Goal: Task Accomplishment & Management: Manage account settings

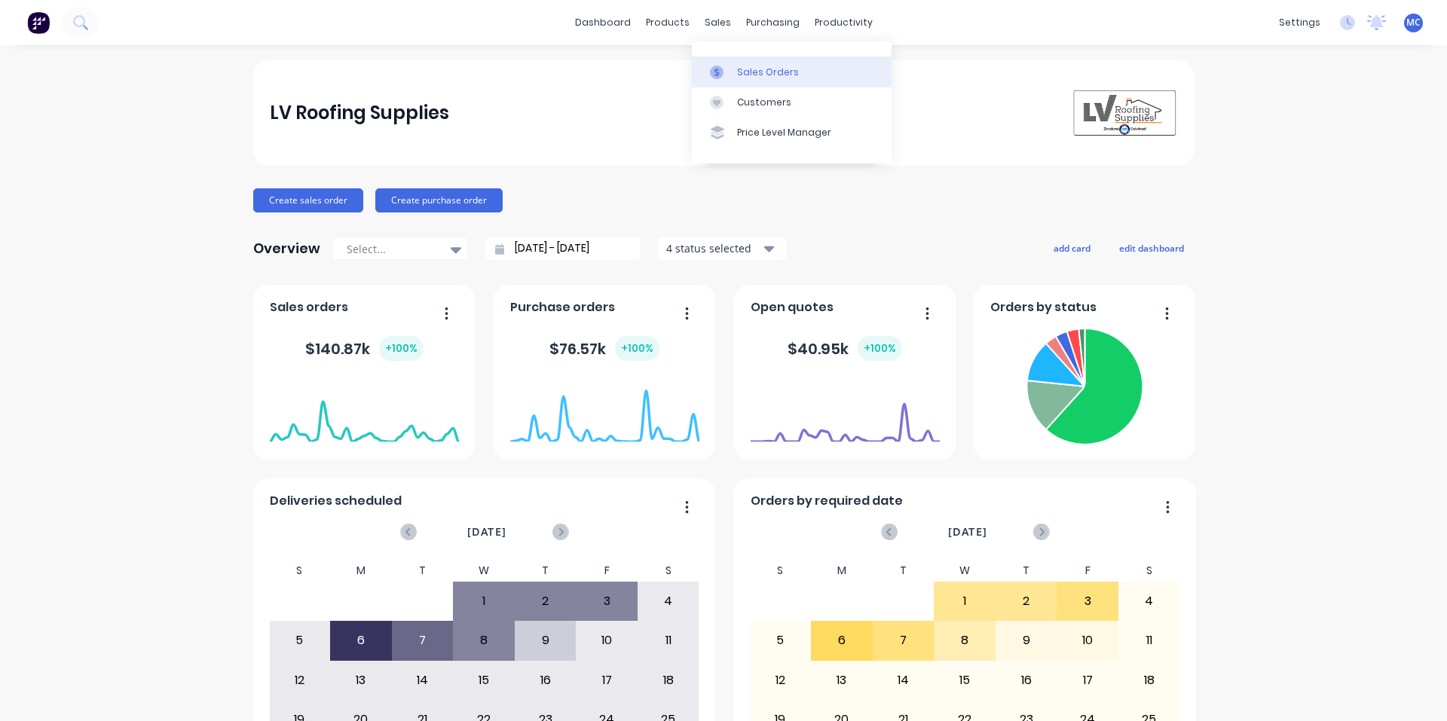
click at [745, 74] on div "Sales Orders" at bounding box center [768, 73] width 62 height 14
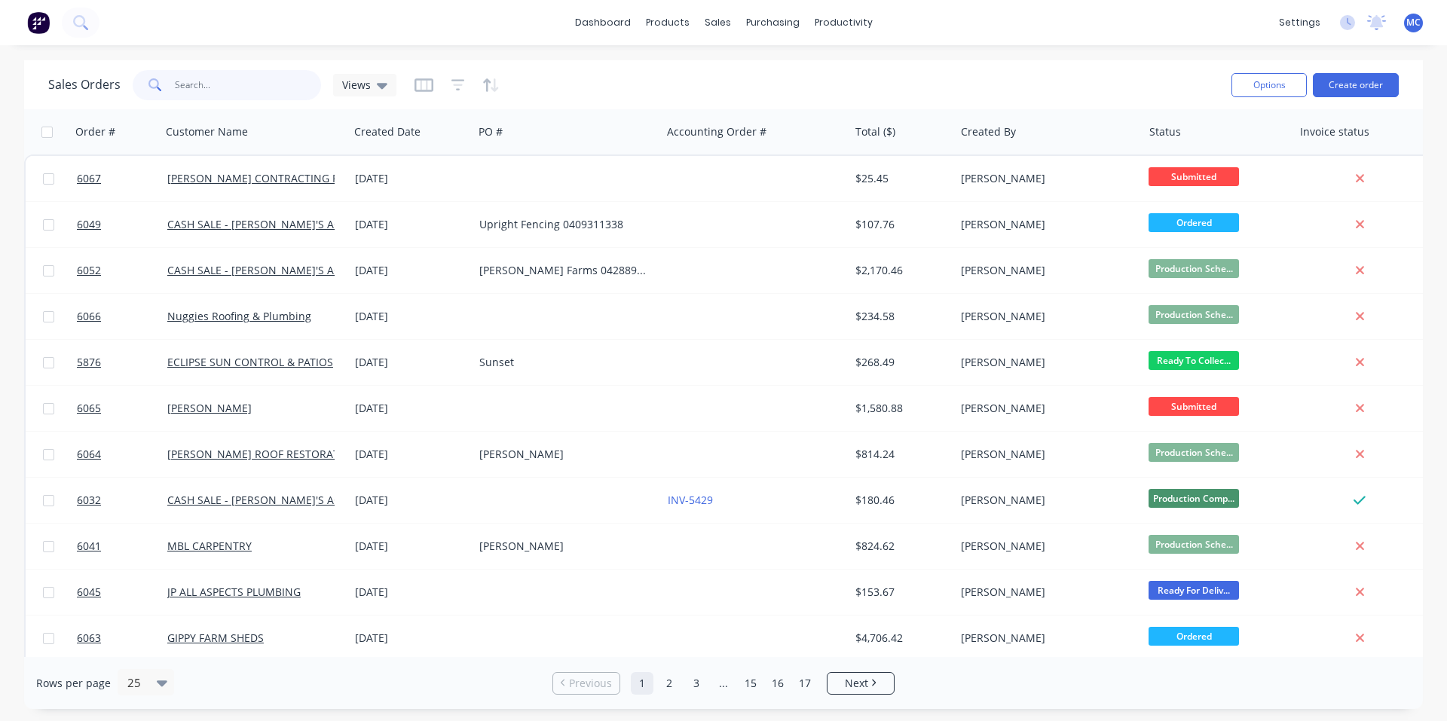
click at [237, 84] on input "text" at bounding box center [248, 85] width 147 height 30
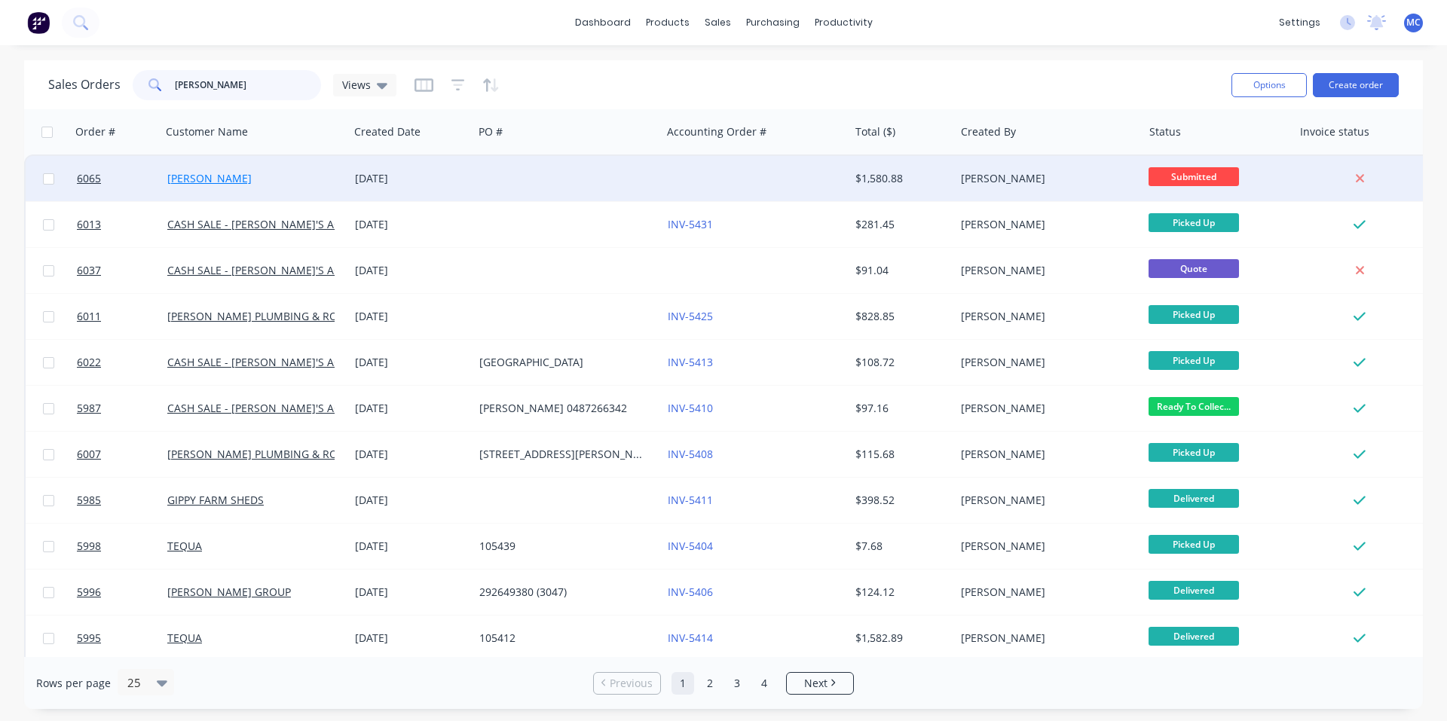
type input "[PERSON_NAME]"
click at [213, 183] on link "[PERSON_NAME]" at bounding box center [209, 178] width 84 height 14
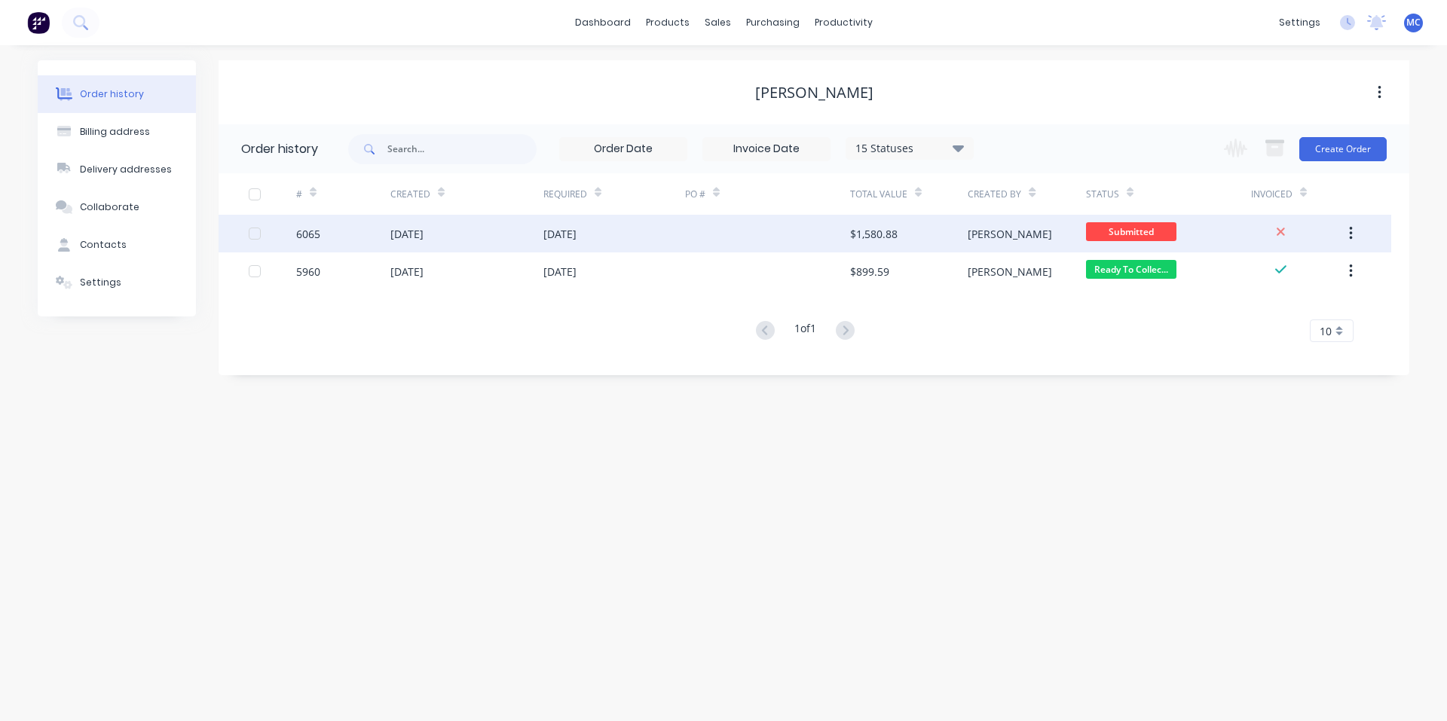
click at [860, 230] on div "$1,580.88" at bounding box center [873, 234] width 47 height 16
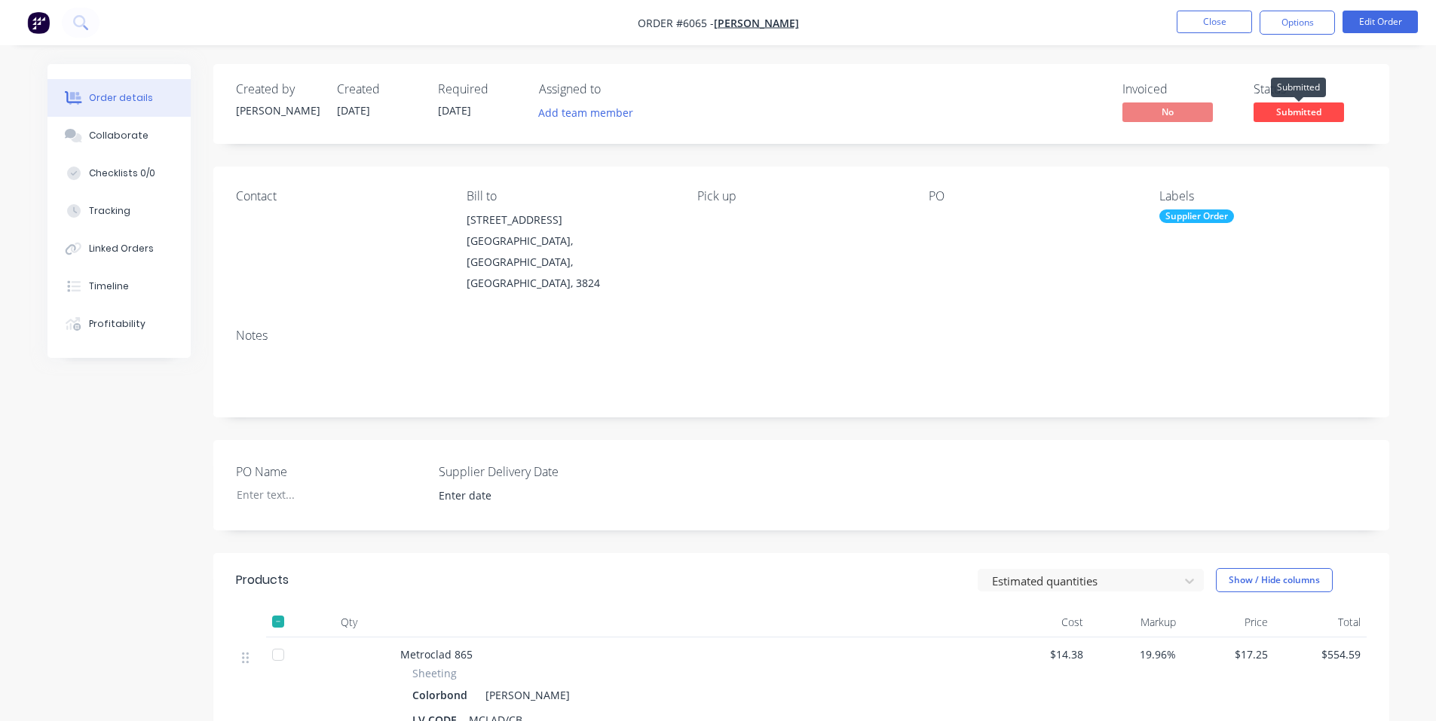
click at [1289, 113] on span "Submitted" at bounding box center [1298, 112] width 90 height 19
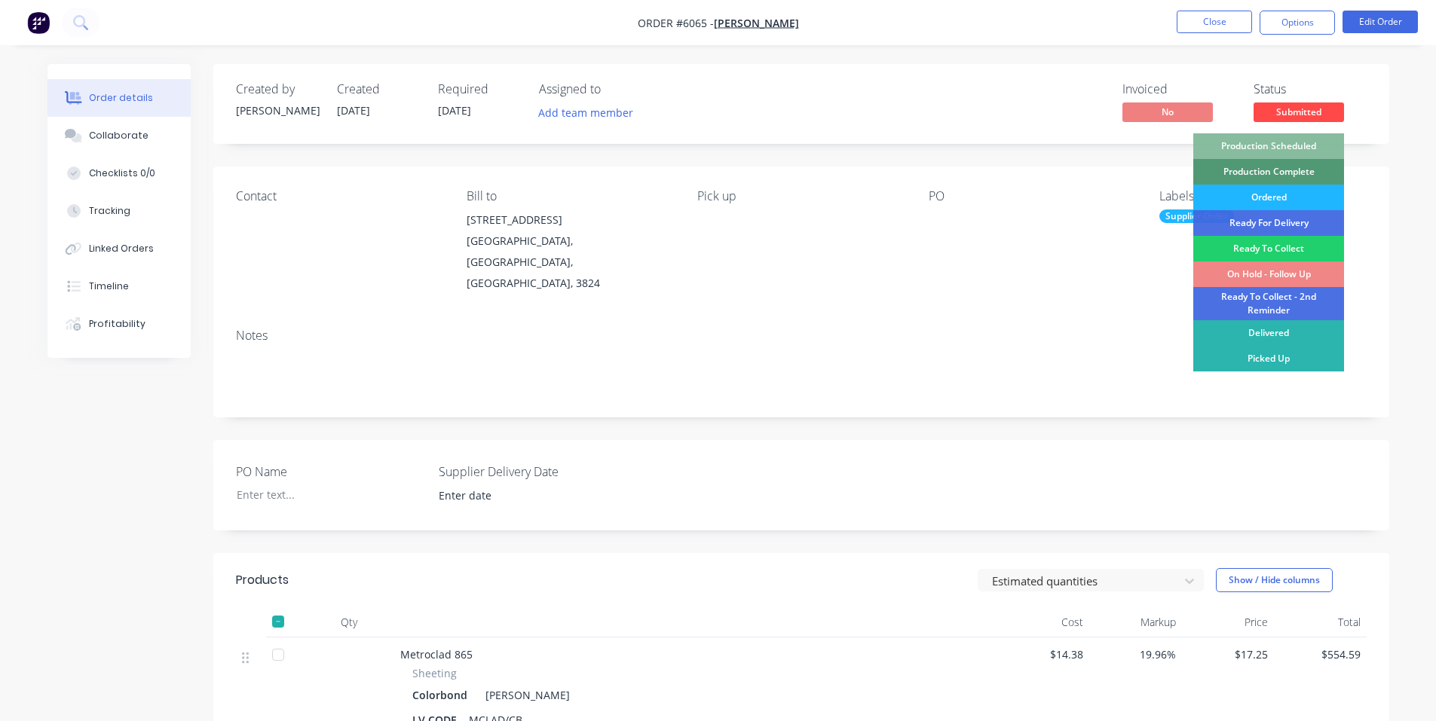
click at [1297, 199] on div "Ordered" at bounding box center [1268, 198] width 151 height 26
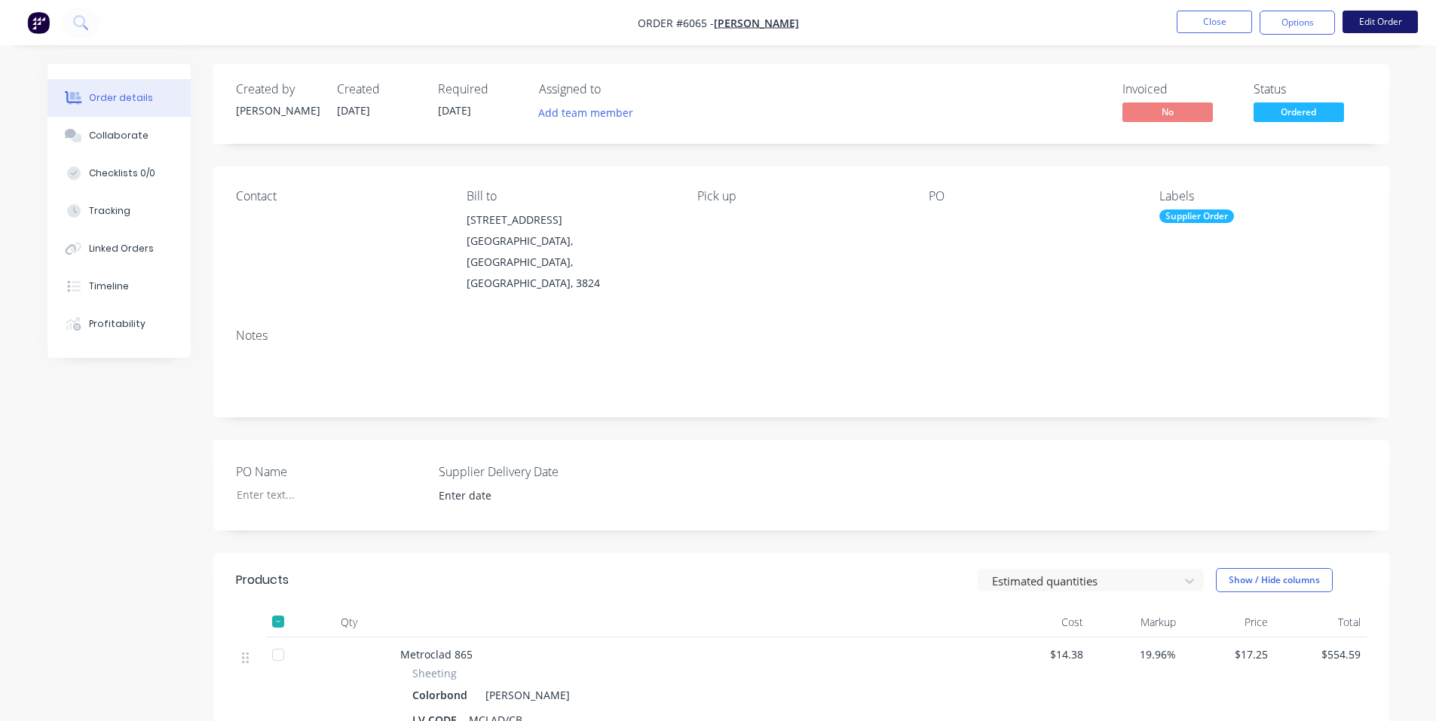
click at [1376, 22] on button "Edit Order" at bounding box center [1379, 22] width 75 height 23
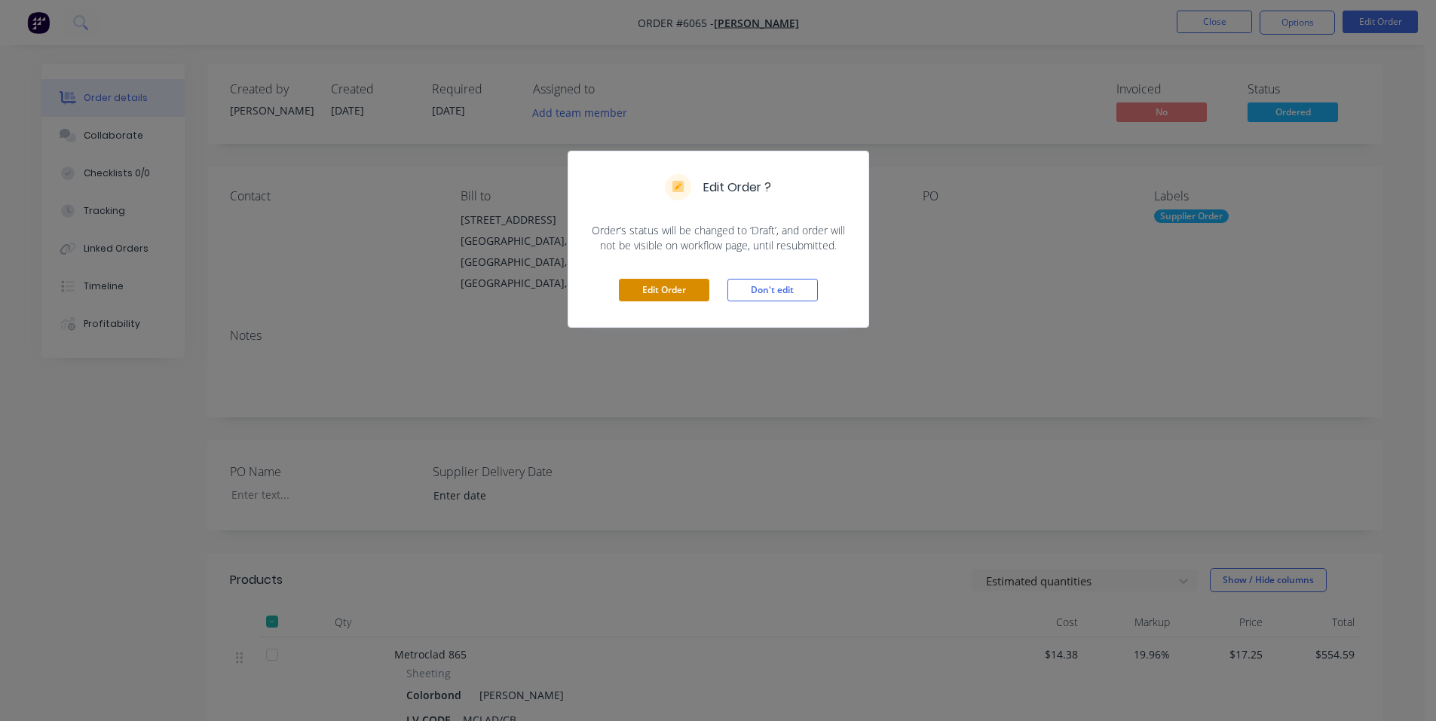
click at [654, 288] on button "Edit Order" at bounding box center [664, 290] width 90 height 23
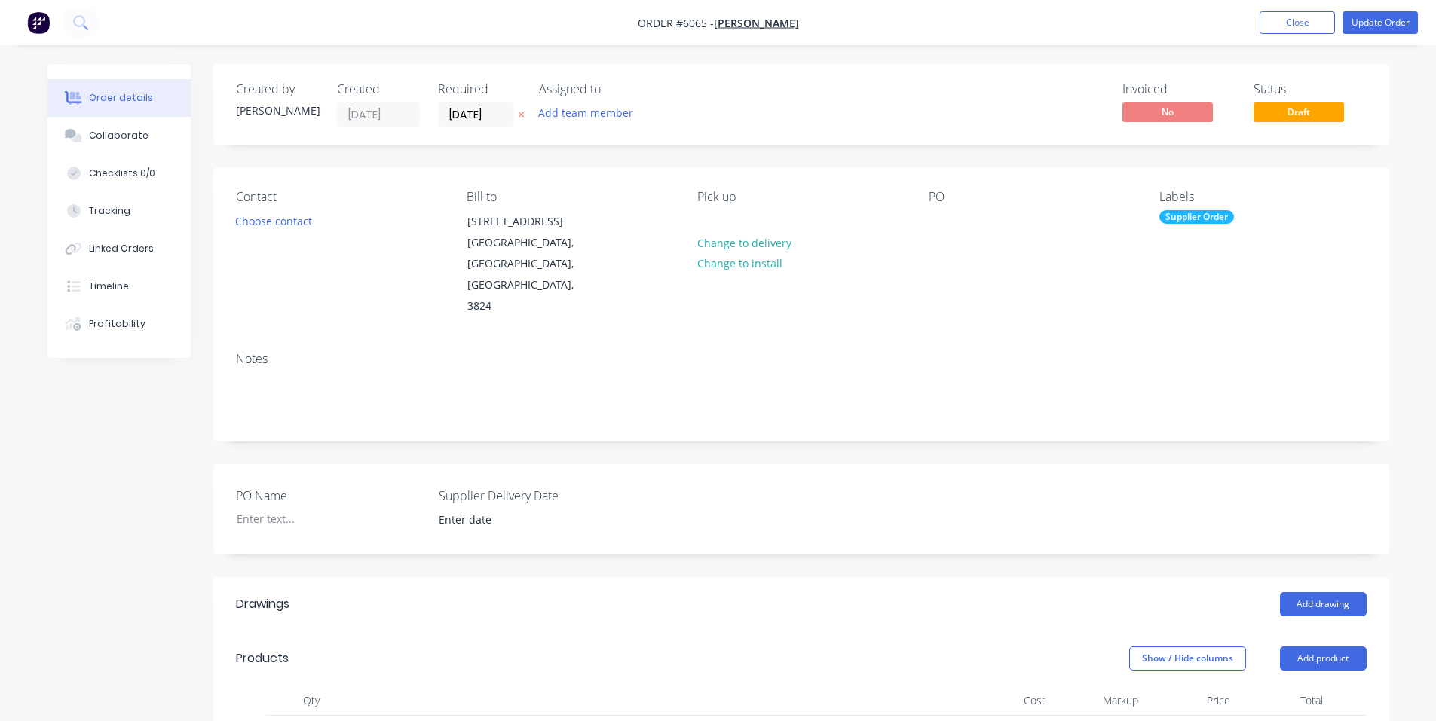
click at [1220, 221] on div "Supplier Order" at bounding box center [1196, 217] width 75 height 14
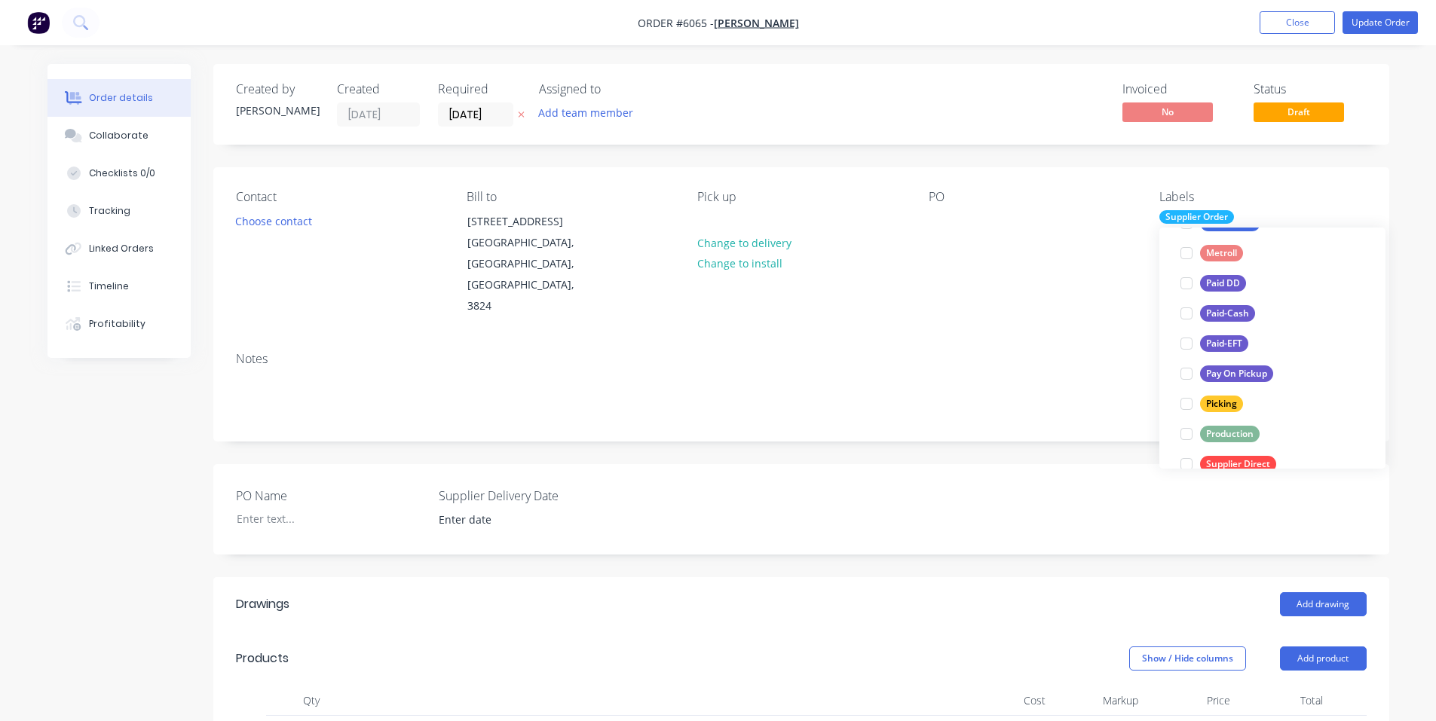
scroll to position [229, 0]
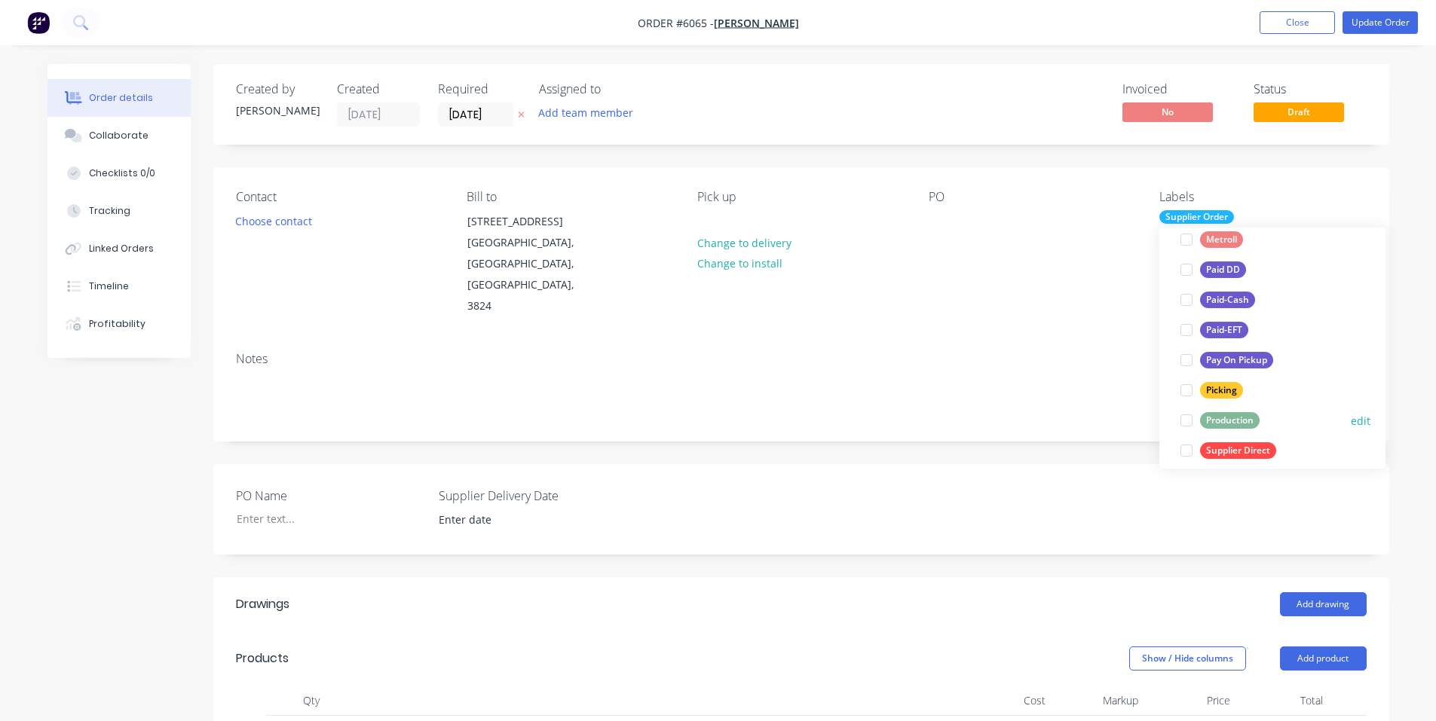
click at [1186, 421] on div at bounding box center [1186, 421] width 30 height 30
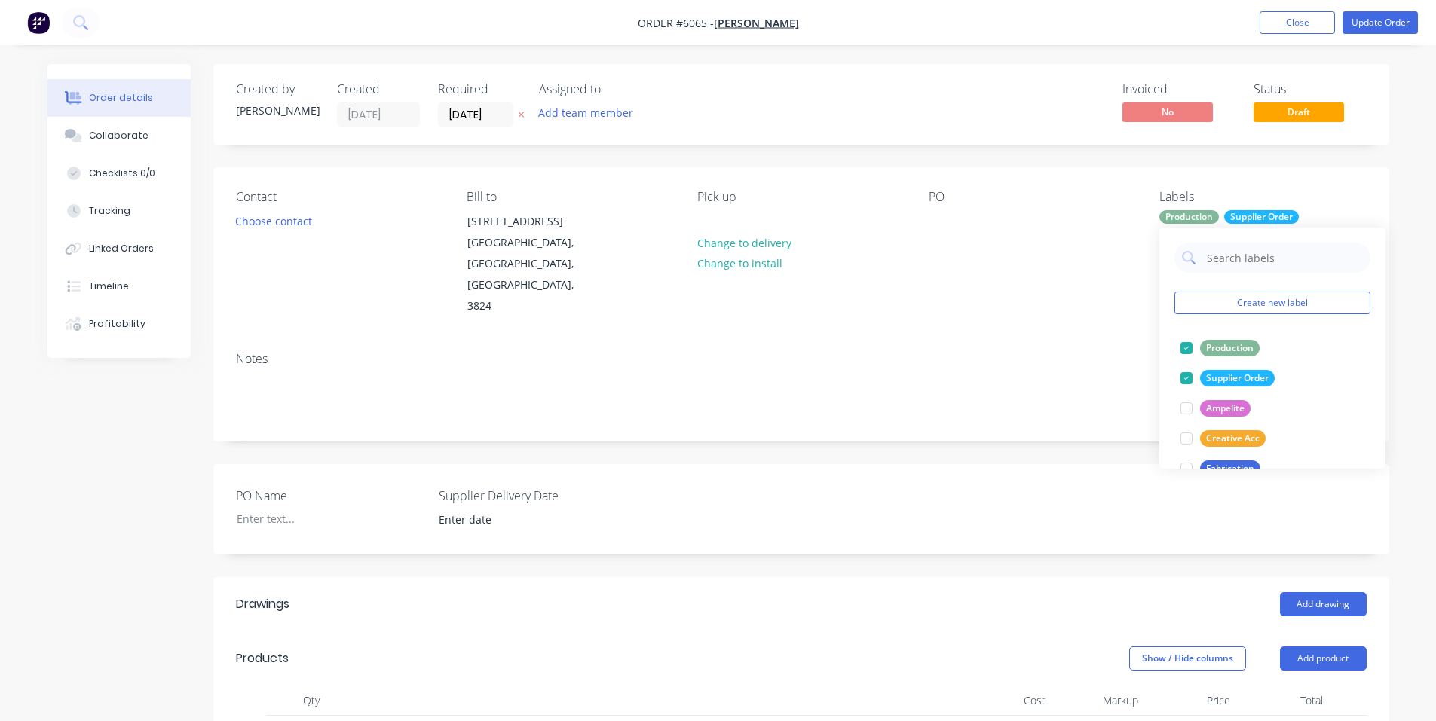
click at [1042, 282] on div "Contact Choose contact Bill to [STREET_ADDRESS] Pick up Change to delivery Chan…" at bounding box center [801, 253] width 1176 height 173
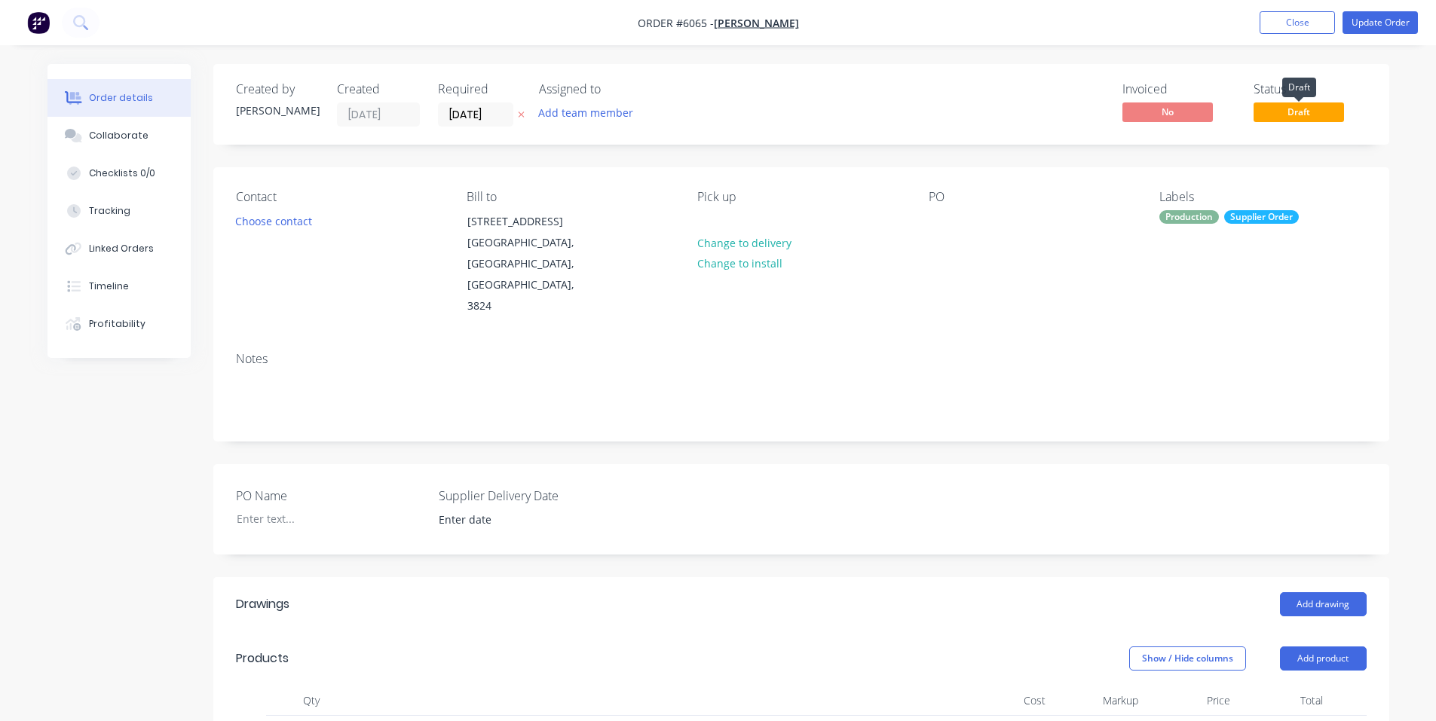
click at [1306, 118] on span "Draft" at bounding box center [1298, 112] width 90 height 19
click at [1085, 256] on div "PO" at bounding box center [1032, 253] width 207 height 127
click at [1307, 592] on button "Add drawing" at bounding box center [1323, 604] width 87 height 24
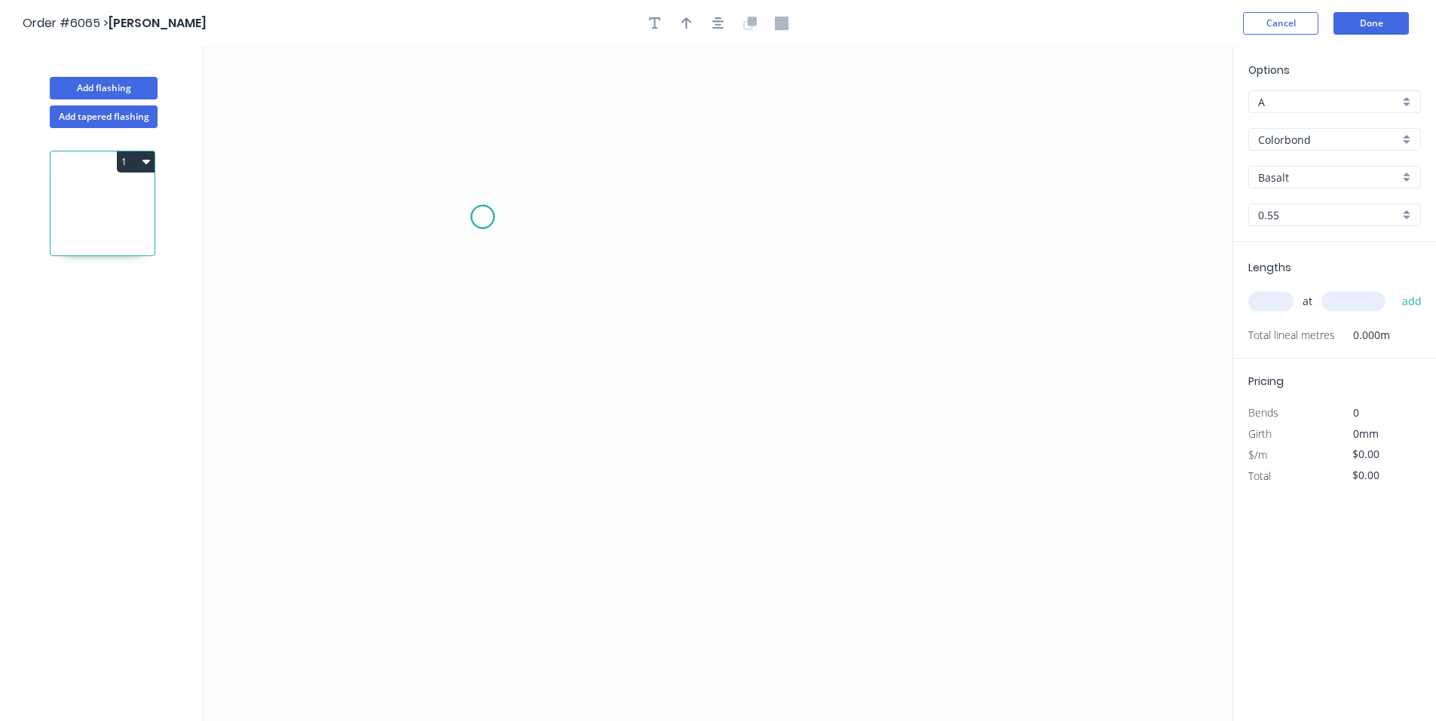
click at [482, 217] on icon "0" at bounding box center [718, 384] width 1029 height 675
click at [488, 360] on icon "0" at bounding box center [718, 384] width 1029 height 675
click at [785, 366] on icon "0 ?" at bounding box center [718, 384] width 1029 height 675
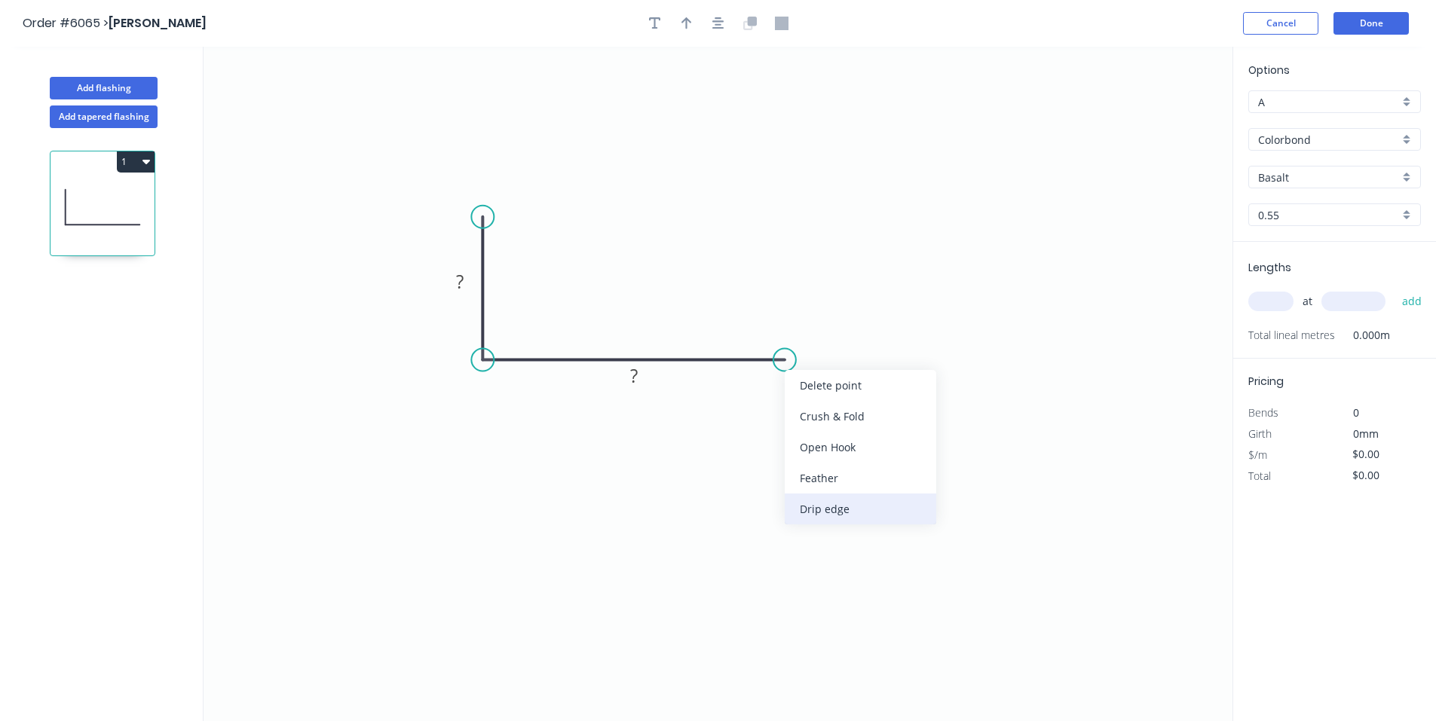
click at [830, 497] on div "Drip edge" at bounding box center [861, 509] width 152 height 31
click at [856, 406] on div "Flip bend" at bounding box center [859, 408] width 152 height 31
click at [824, 439] on div "Delete bend" at bounding box center [857, 445] width 152 height 31
click at [845, 464] on div "Feather" at bounding box center [864, 470] width 152 height 31
click at [851, 403] on div "Flip bend" at bounding box center [866, 411] width 152 height 31
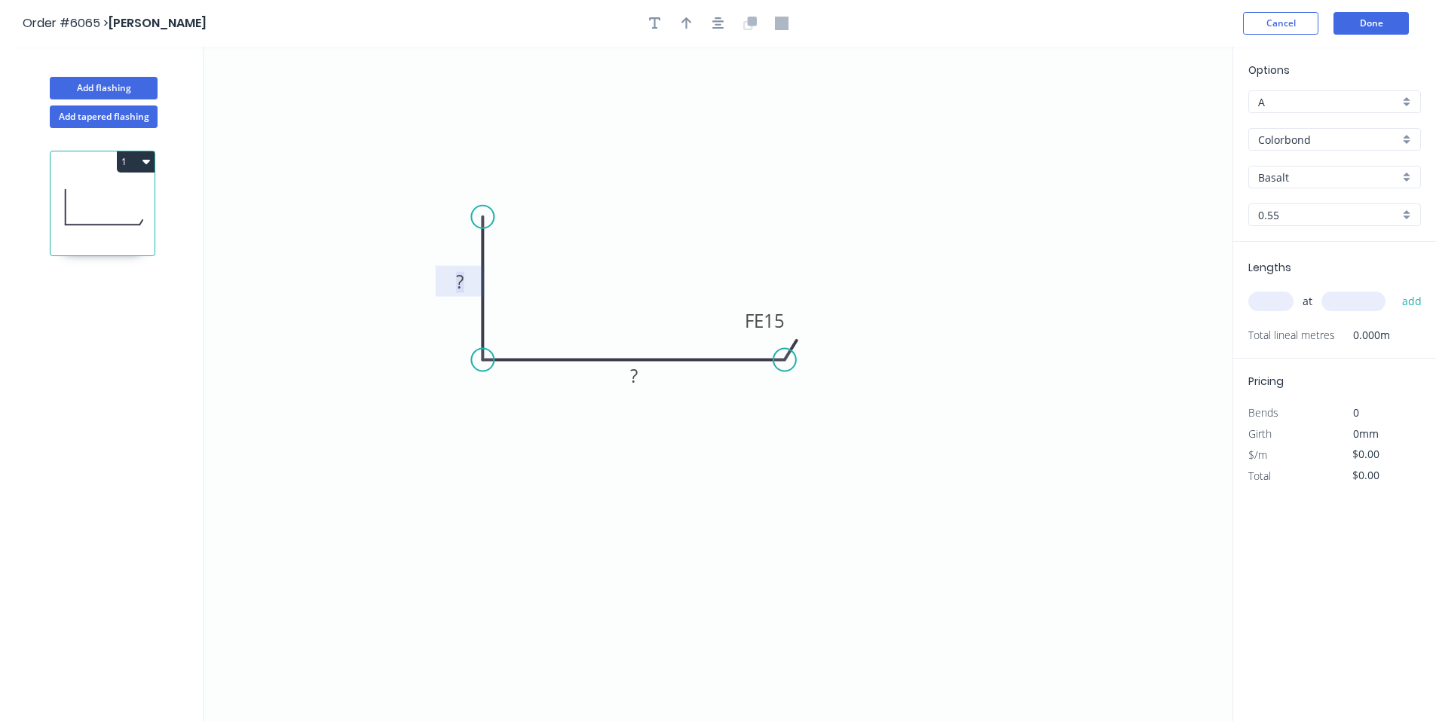
click at [464, 285] on rect at bounding box center [460, 282] width 30 height 21
click at [549, 310] on div "Feather" at bounding box center [558, 325] width 152 height 31
click at [534, 233] on tspan "15" at bounding box center [523, 229] width 21 height 25
click at [470, 292] on rect at bounding box center [460, 282] width 30 height 21
click at [630, 375] on tspan "?" at bounding box center [634, 375] width 8 height 25
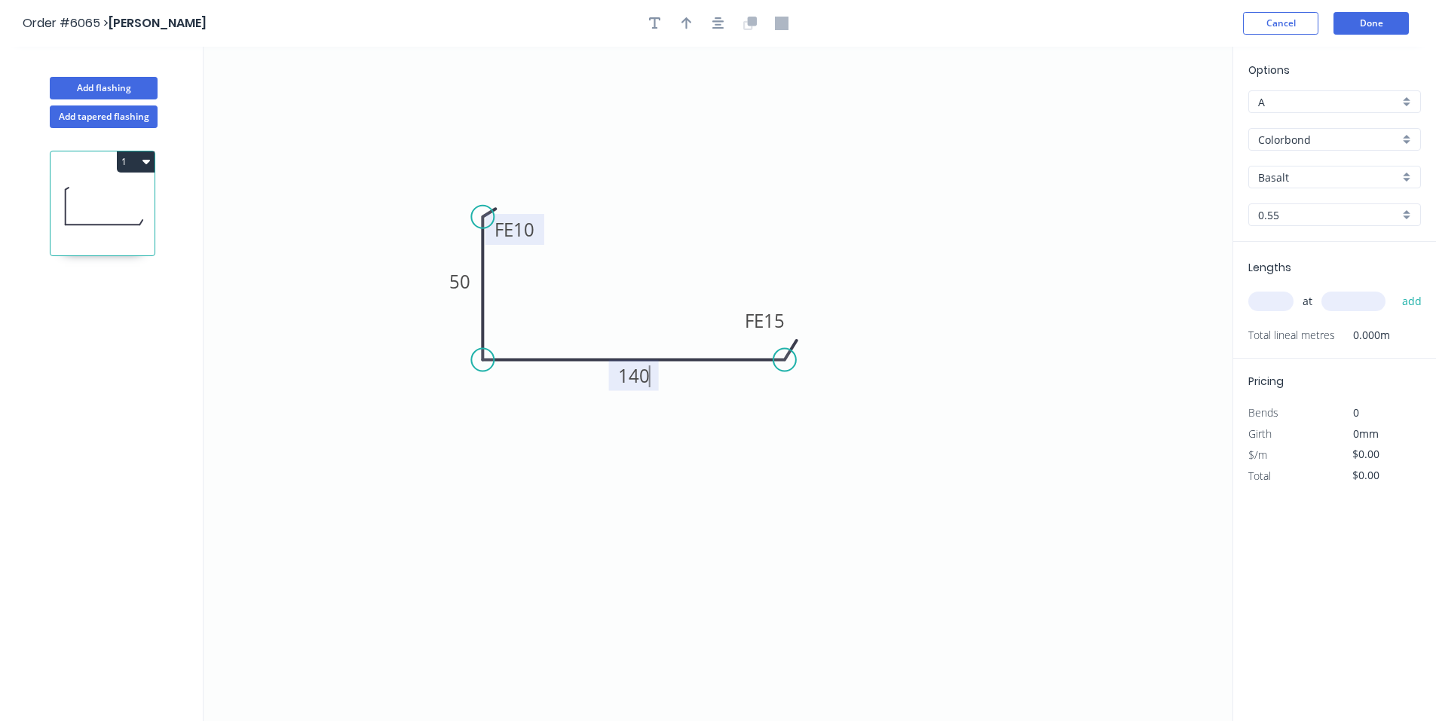
click at [841, 471] on icon "0 FE 10 50 FE 15 140" at bounding box center [718, 384] width 1029 height 675
type input "$15.19"
click at [781, 326] on tspan "15" at bounding box center [774, 320] width 21 height 25
click at [1214, 364] on icon "0 FE 10 50 FE 10 140" at bounding box center [718, 384] width 1029 height 675
click at [1265, 182] on input "Basalt" at bounding box center [1328, 178] width 141 height 16
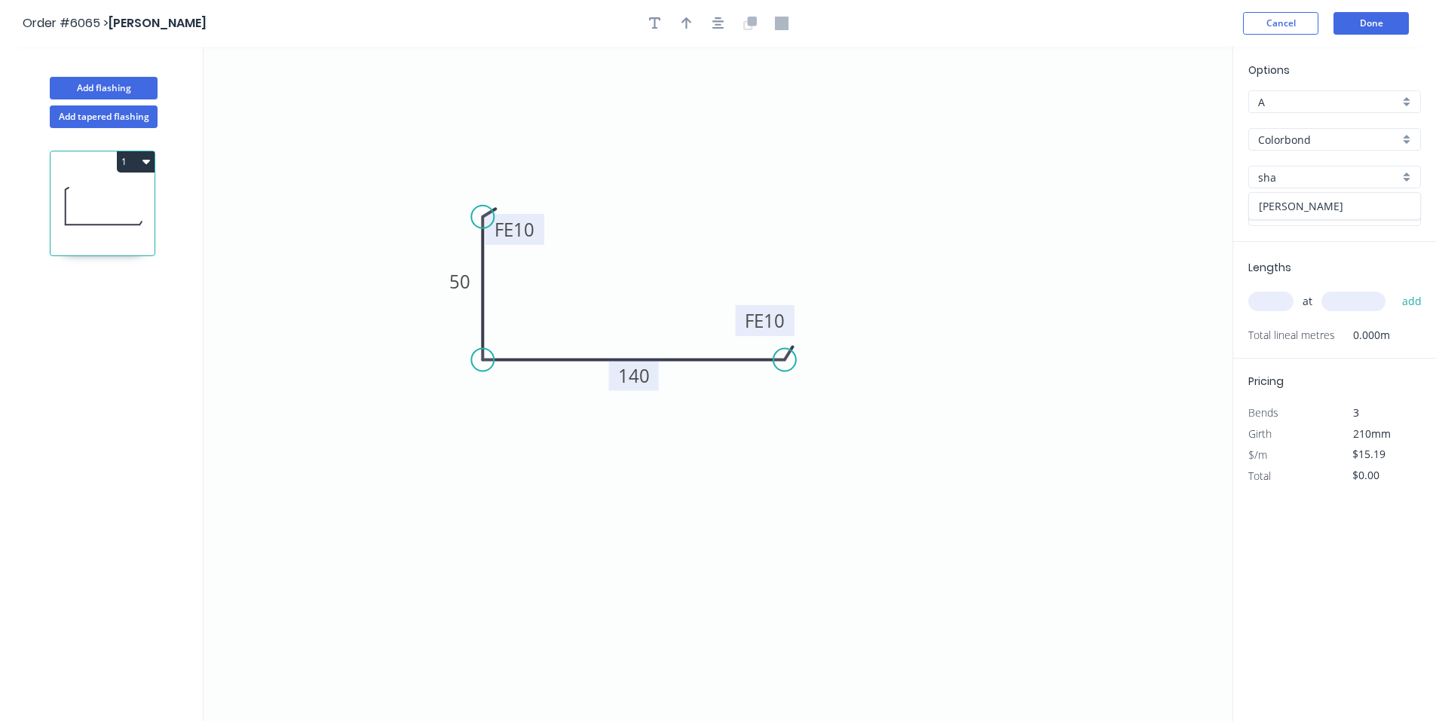
click at [1279, 205] on div "[PERSON_NAME]" at bounding box center [1334, 206] width 171 height 26
type input "[PERSON_NAME]"
click at [1283, 307] on input "text" at bounding box center [1270, 302] width 45 height 20
type input "1"
type input "2000"
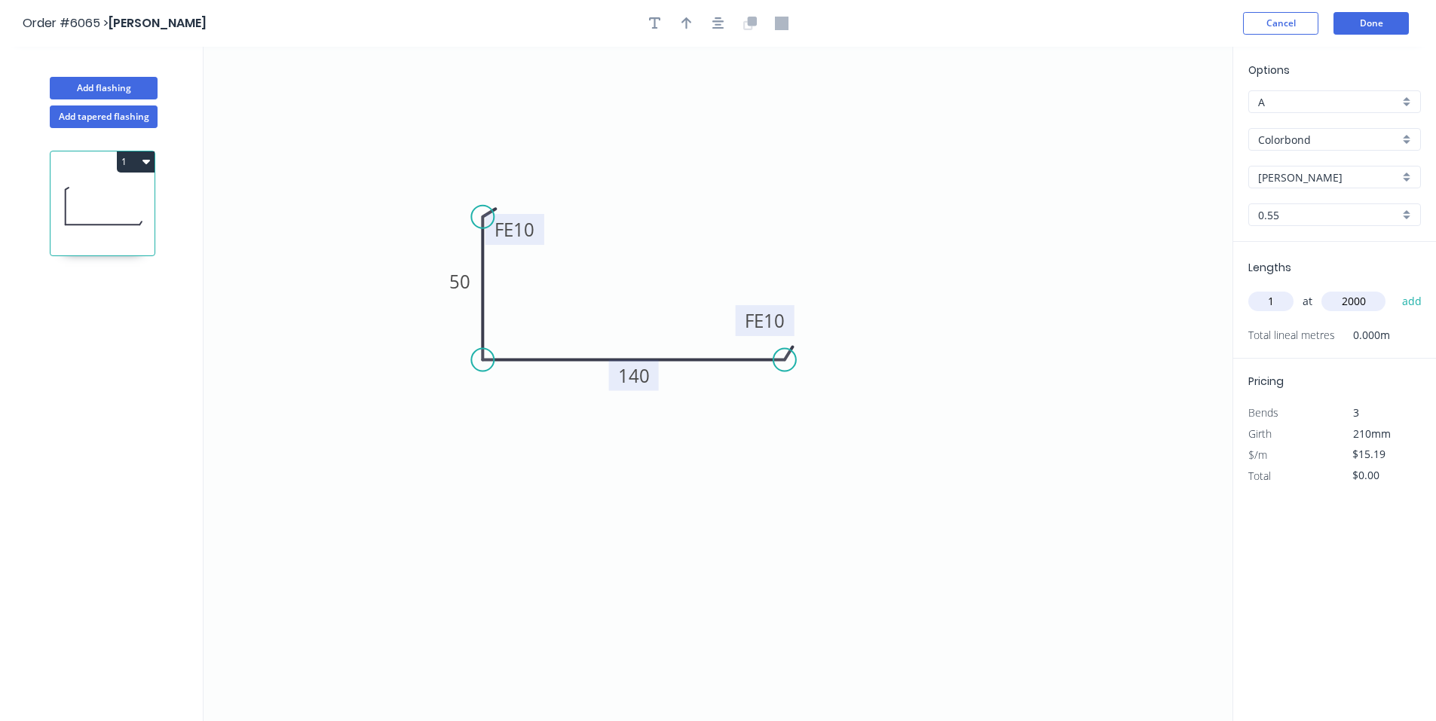
click at [1394, 289] on button "add" at bounding box center [1411, 302] width 35 height 26
type input "$30.38"
click at [1384, 20] on button "Done" at bounding box center [1370, 23] width 75 height 23
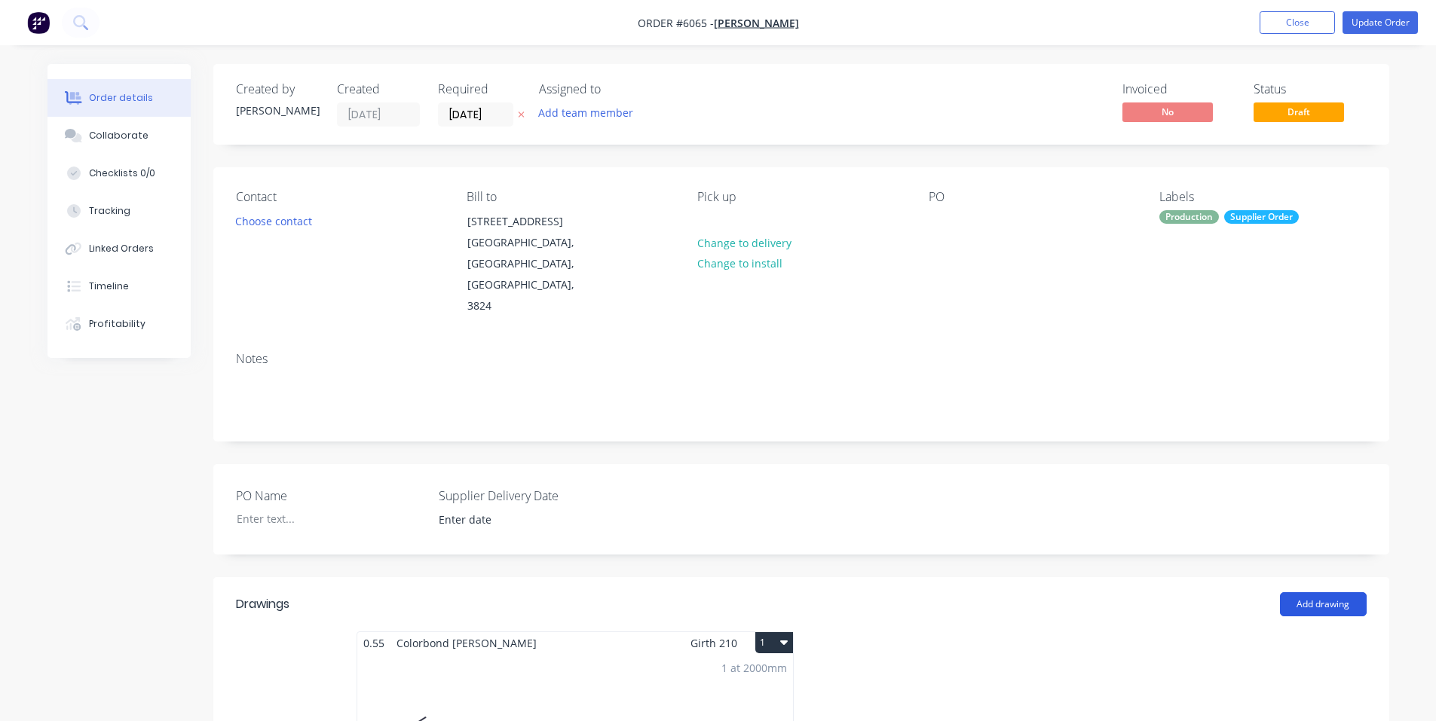
click at [1293, 592] on button "Add drawing" at bounding box center [1323, 604] width 87 height 24
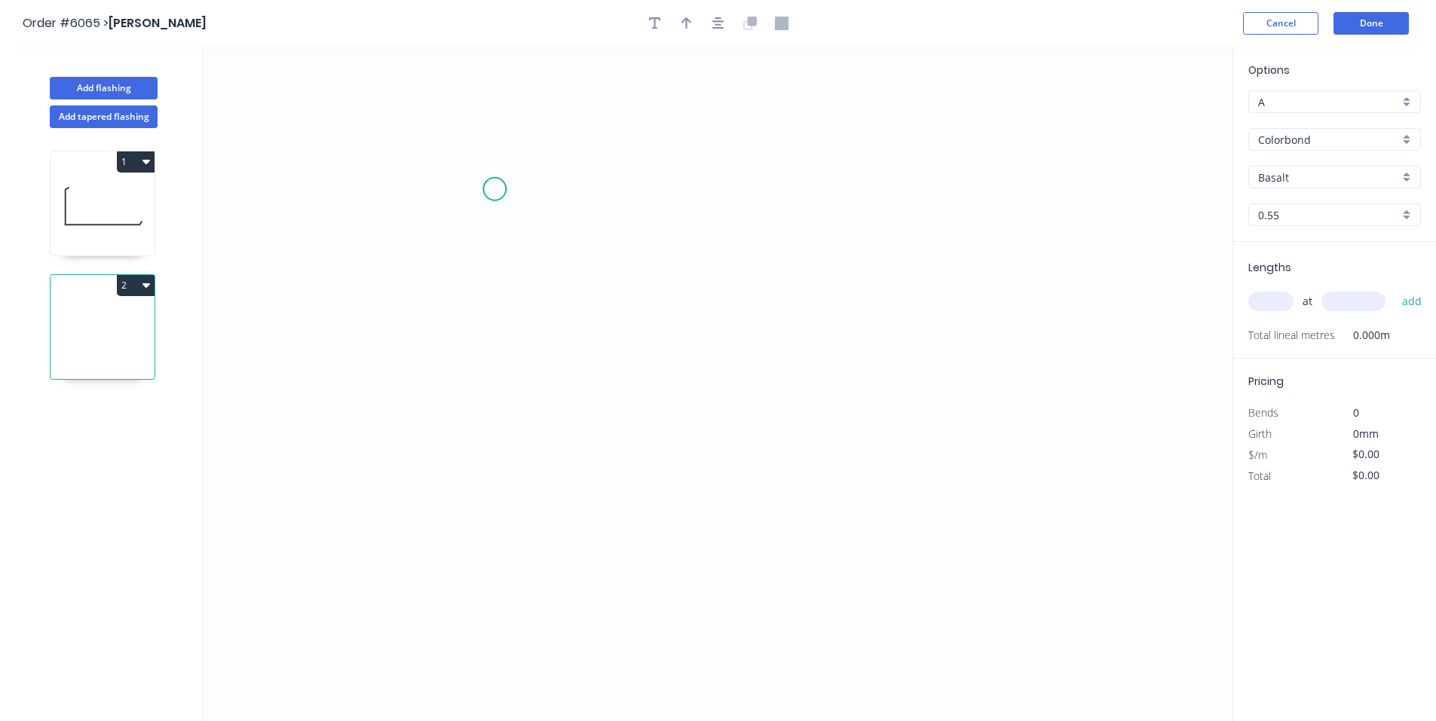
click at [494, 189] on icon "0" at bounding box center [718, 384] width 1029 height 675
click at [500, 358] on icon "0" at bounding box center [718, 384] width 1029 height 675
click at [843, 357] on icon "0 ?" at bounding box center [718, 384] width 1029 height 675
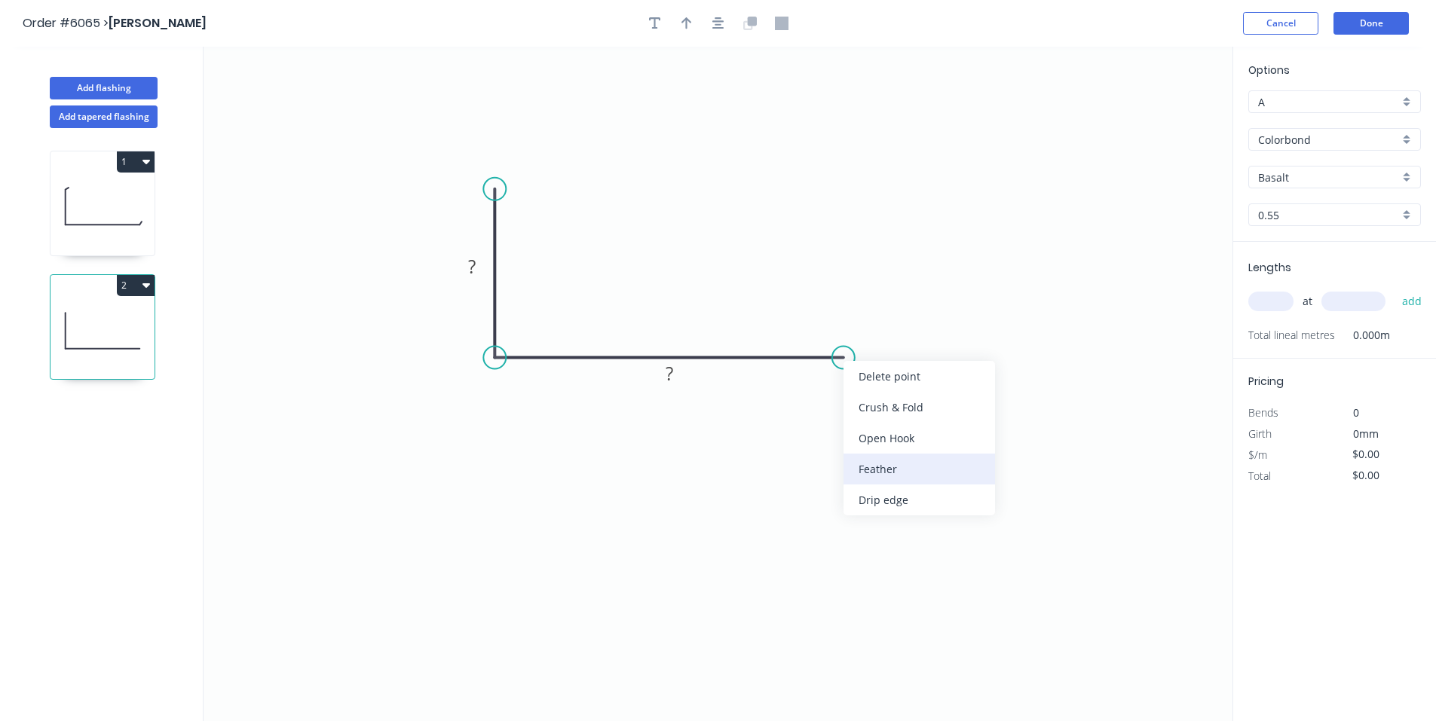
click at [923, 461] on div "Feather" at bounding box center [919, 469] width 152 height 31
click at [913, 401] on div "Flip bend" at bounding box center [925, 405] width 152 height 31
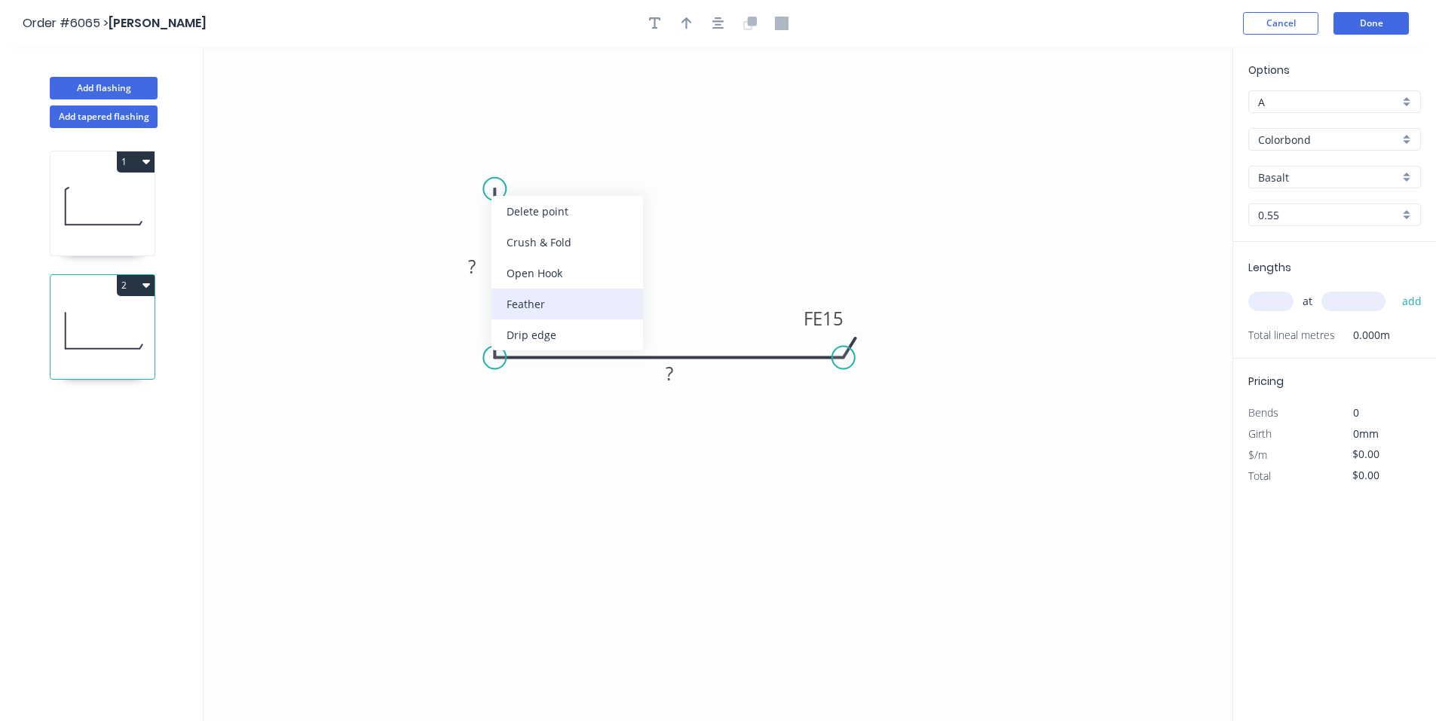
click at [591, 301] on div "Feather" at bounding box center [567, 304] width 152 height 31
click at [539, 199] on tspan "15" at bounding box center [535, 201] width 21 height 25
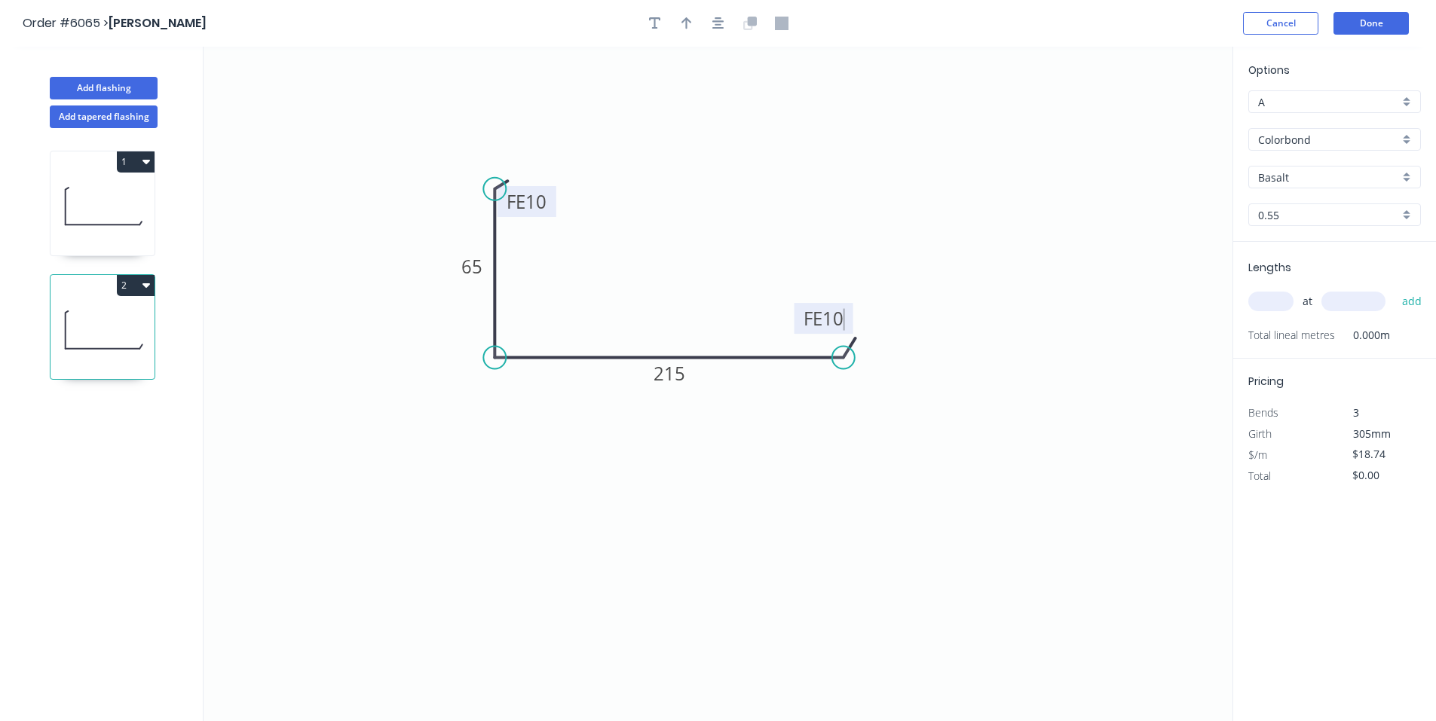
type input "$16.97"
click at [684, 27] on icon "button" at bounding box center [686, 24] width 11 height 14
drag, startPoint x: 1156, startPoint y: 115, endPoint x: 451, endPoint y: 430, distance: 772.0
click at [451, 430] on icon at bounding box center [454, 410] width 14 height 48
click at [451, 430] on icon at bounding box center [451, 412] width 14 height 48
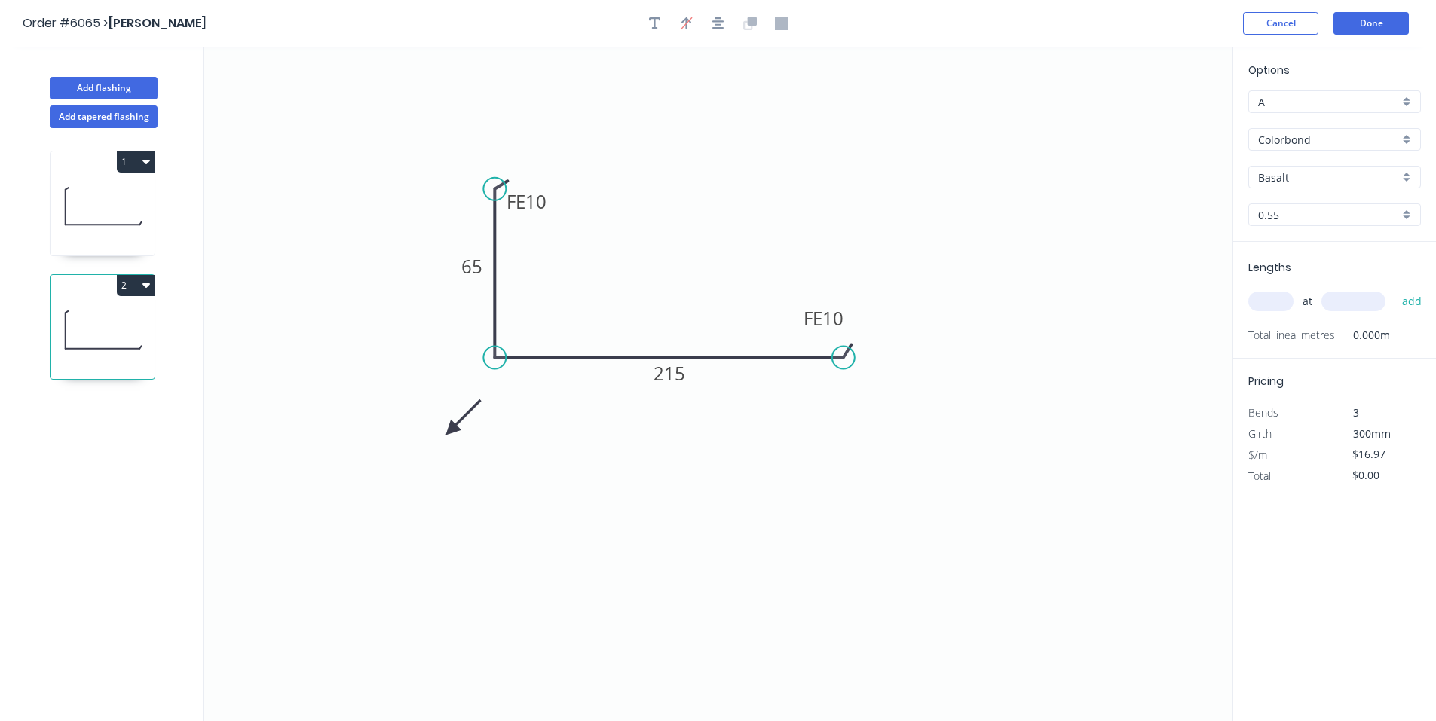
click at [451, 430] on icon at bounding box center [464, 418] width 44 height 44
click at [451, 430] on icon at bounding box center [468, 430] width 48 height 14
click at [451, 430] on icon at bounding box center [464, 443] width 44 height 44
click at [451, 430] on icon at bounding box center [439, 443] width 44 height 44
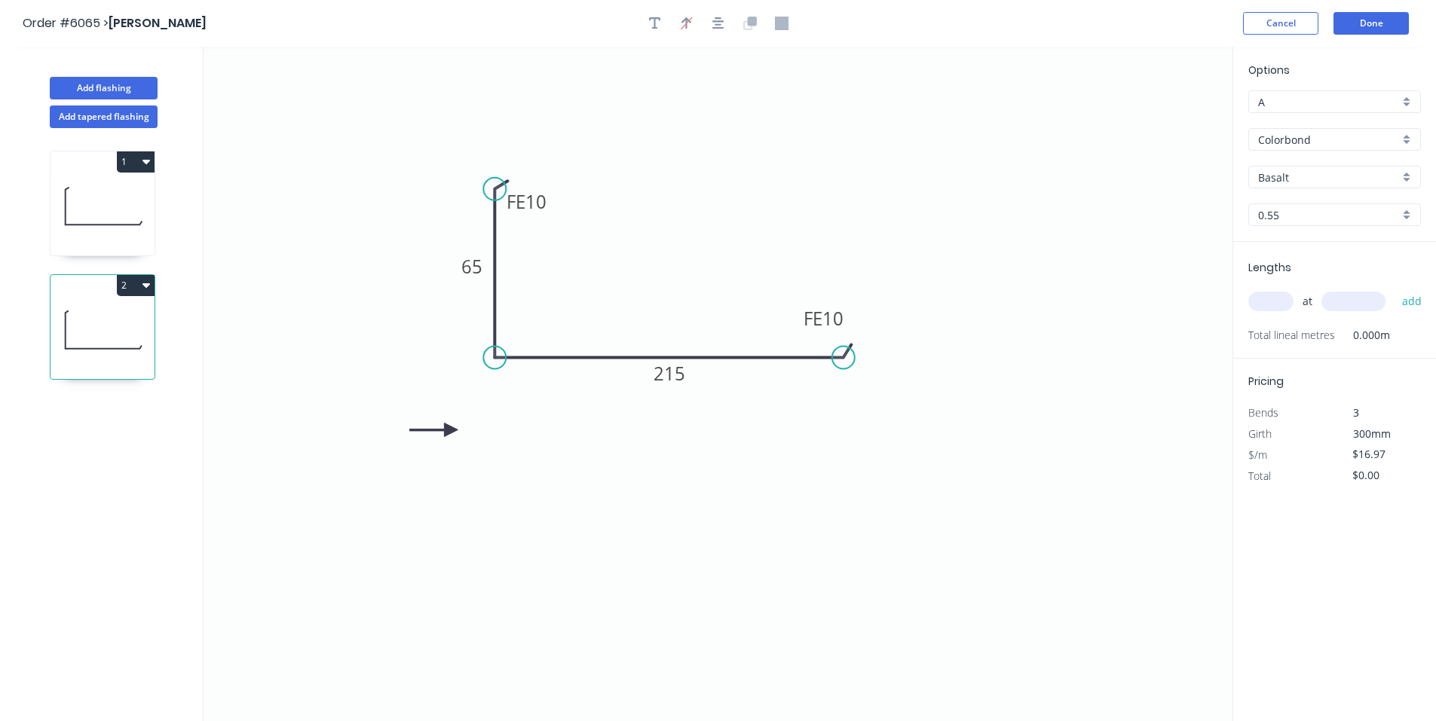
click at [451, 430] on icon at bounding box center [433, 430] width 48 height 14
click at [451, 430] on icon at bounding box center [439, 418] width 44 height 44
click at [451, 430] on icon at bounding box center [451, 412] width 14 height 48
click at [451, 430] on icon at bounding box center [464, 418] width 44 height 44
click at [451, 430] on icon at bounding box center [468, 430] width 48 height 14
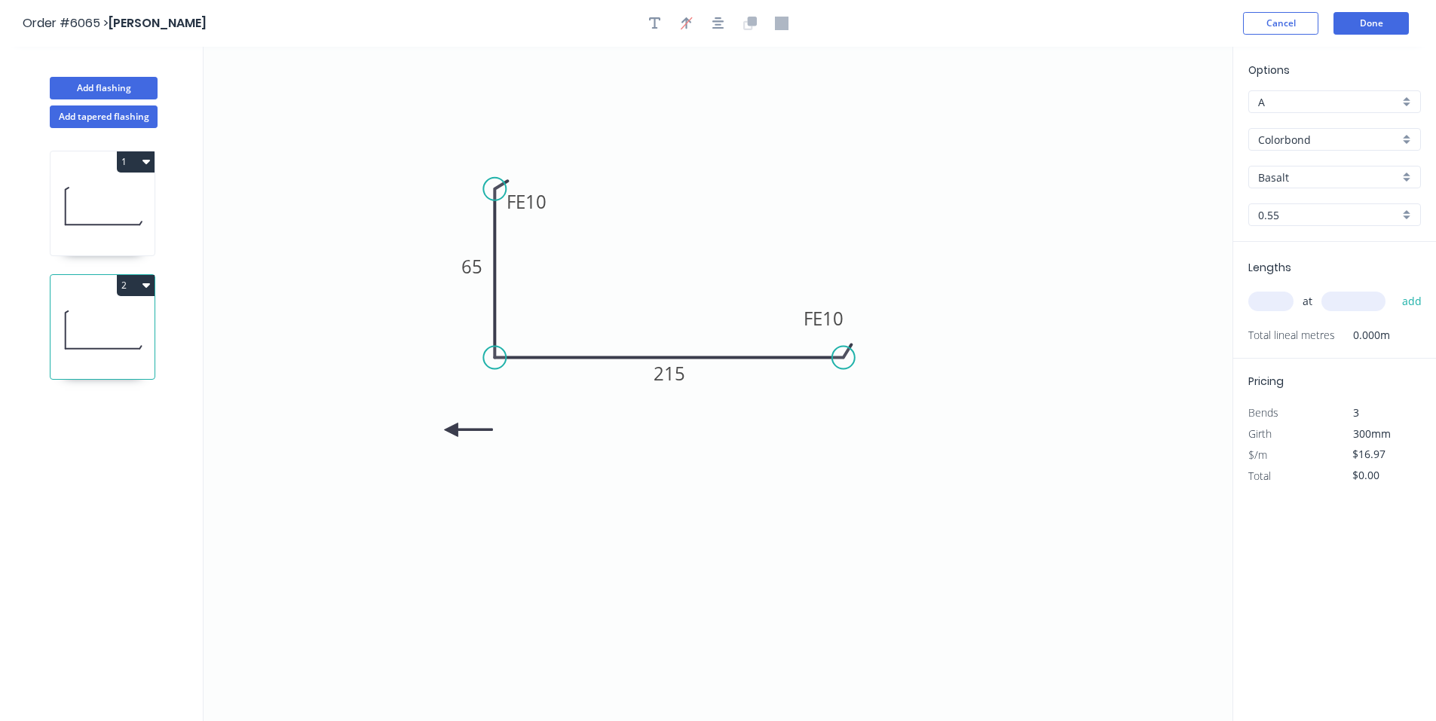
click at [451, 430] on icon at bounding box center [468, 430] width 48 height 14
click at [451, 430] on icon at bounding box center [451, 447] width 14 height 48
drag, startPoint x: 451, startPoint y: 430, endPoint x: 500, endPoint y: 394, distance: 60.9
click at [500, 394] on icon at bounding box center [488, 406] width 44 height 44
click at [1299, 182] on input "Basalt" at bounding box center [1328, 178] width 141 height 16
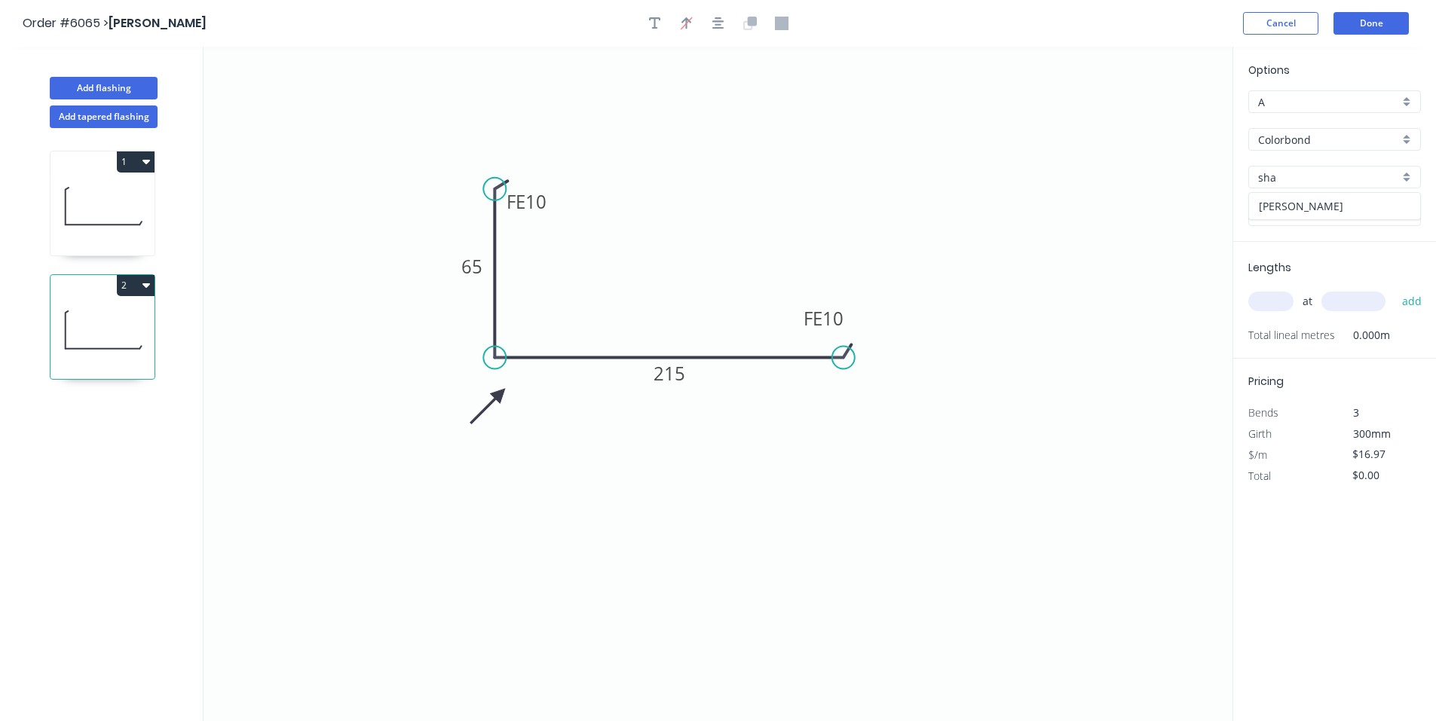
click at [1298, 204] on div "[PERSON_NAME]" at bounding box center [1334, 206] width 171 height 26
type input "[PERSON_NAME]"
click at [1277, 301] on input "text" at bounding box center [1270, 302] width 45 height 20
type input "1"
type input "2500"
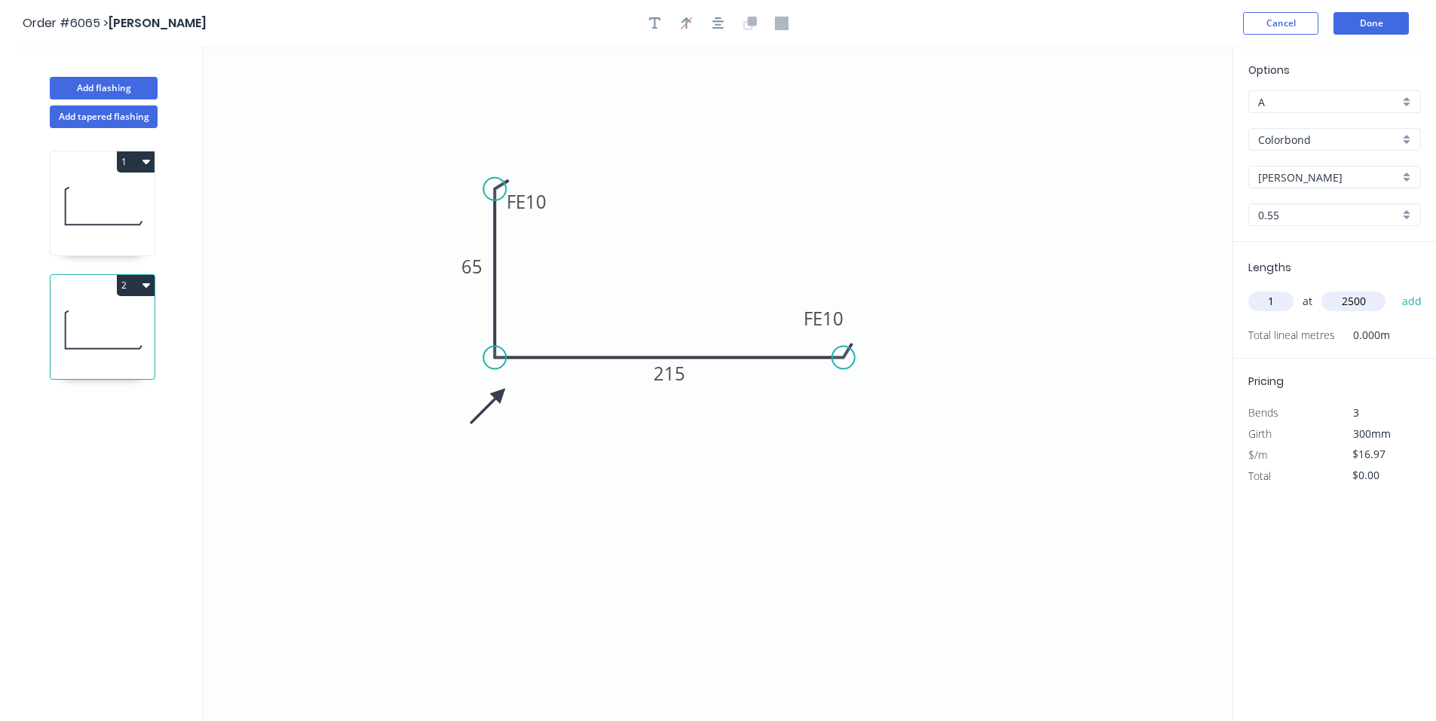
click at [1394, 289] on button "add" at bounding box center [1411, 302] width 35 height 26
type input "$42.43"
click at [1383, 23] on button "Done" at bounding box center [1370, 23] width 75 height 23
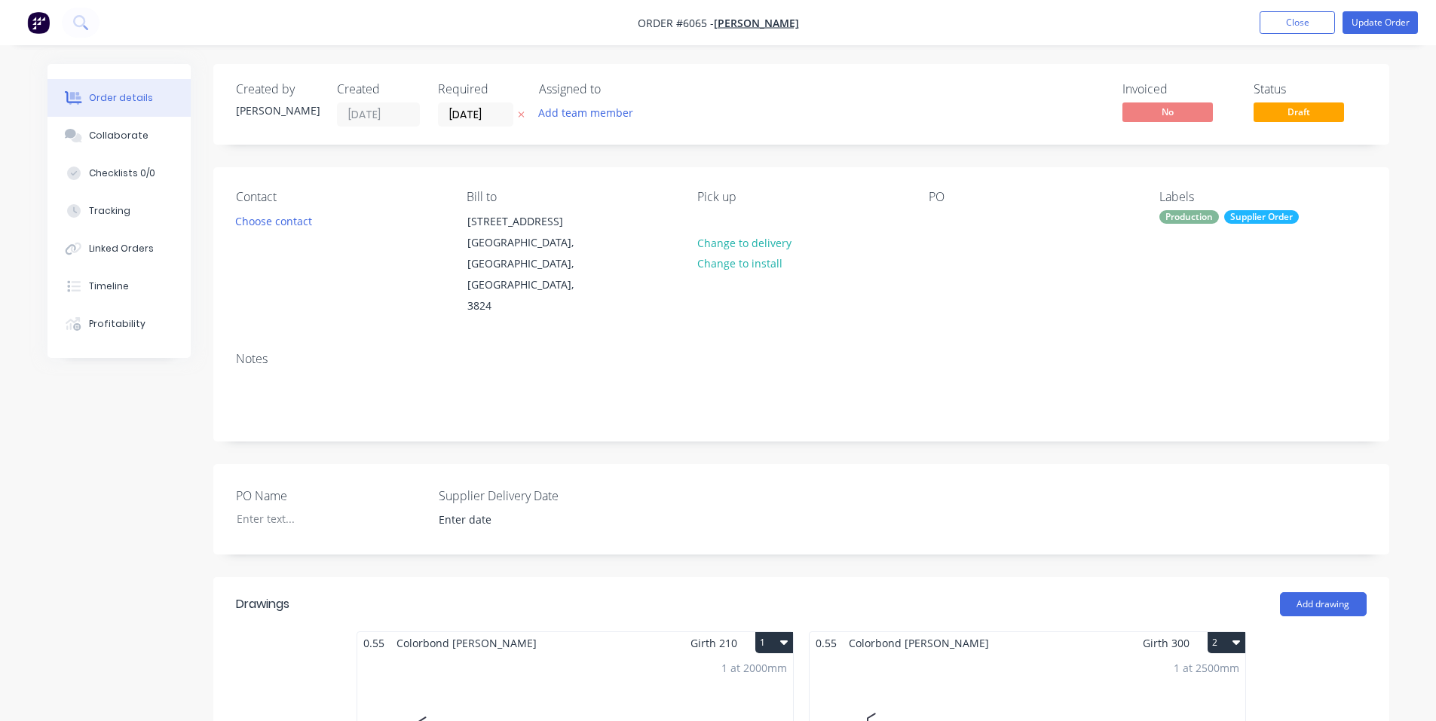
scroll to position [251, 0]
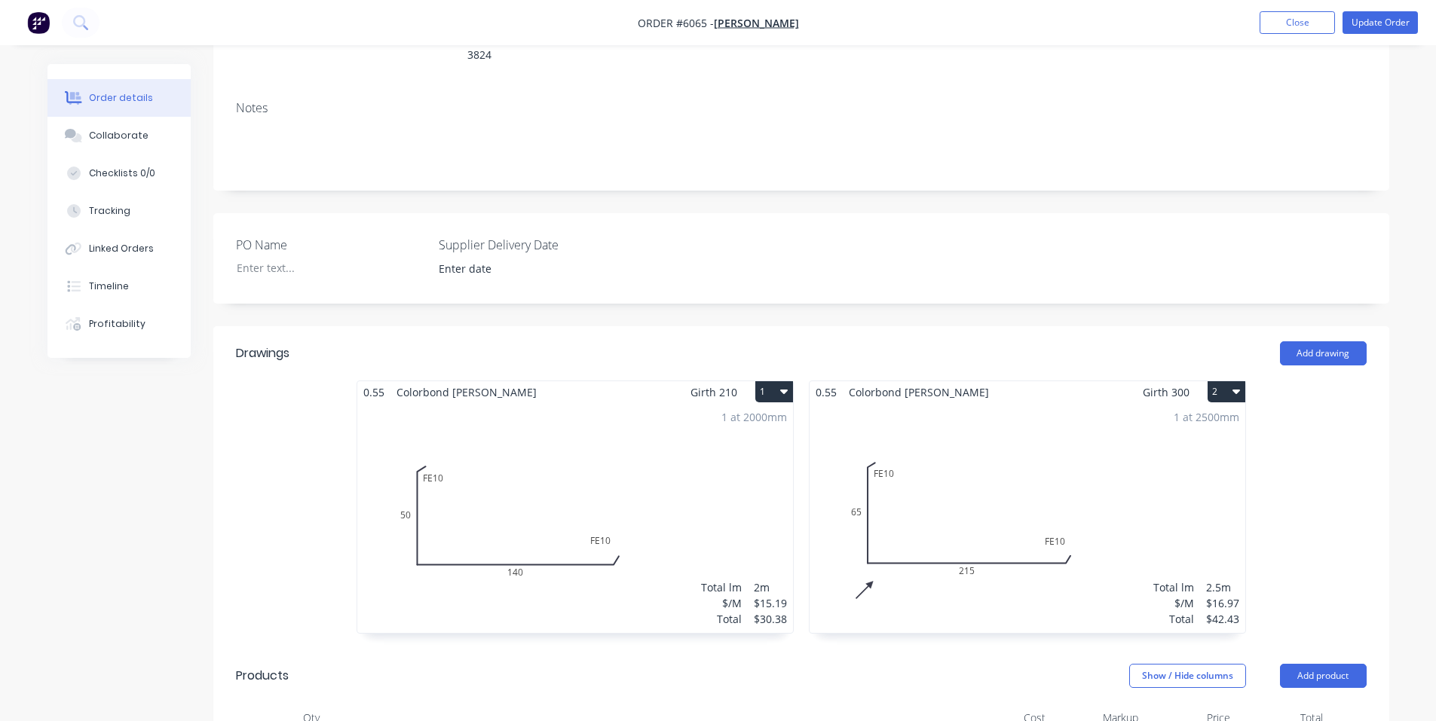
click at [461, 460] on div "1 at 2000mm Total lm $/M Total 2m $15.19 $30.38" at bounding box center [575, 518] width 436 height 230
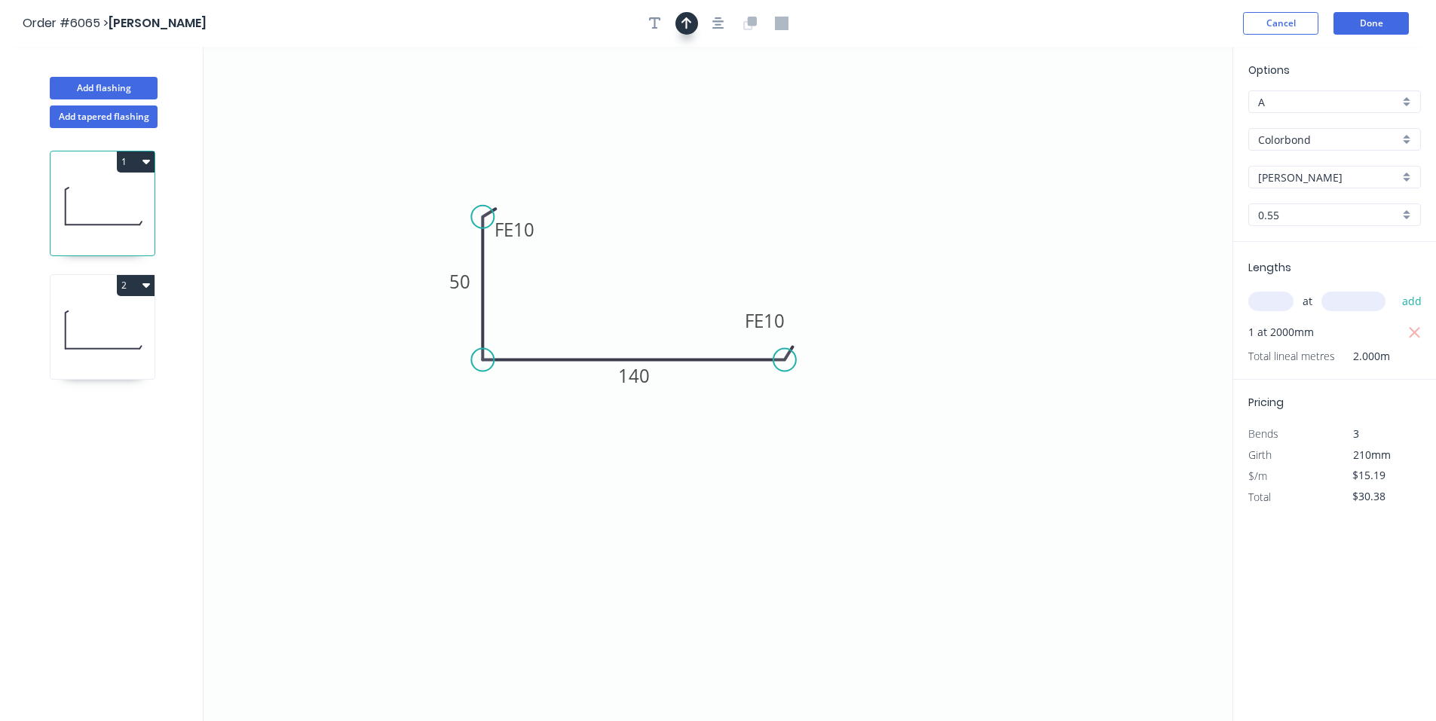
click at [687, 28] on icon "button" at bounding box center [686, 23] width 11 height 12
drag, startPoint x: 1158, startPoint y: 118, endPoint x: 452, endPoint y: 416, distance: 766.1
click at [453, 416] on icon at bounding box center [460, 392] width 14 height 48
click at [452, 416] on icon at bounding box center [452, 399] width 14 height 48
click at [452, 416] on icon at bounding box center [465, 403] width 44 height 44
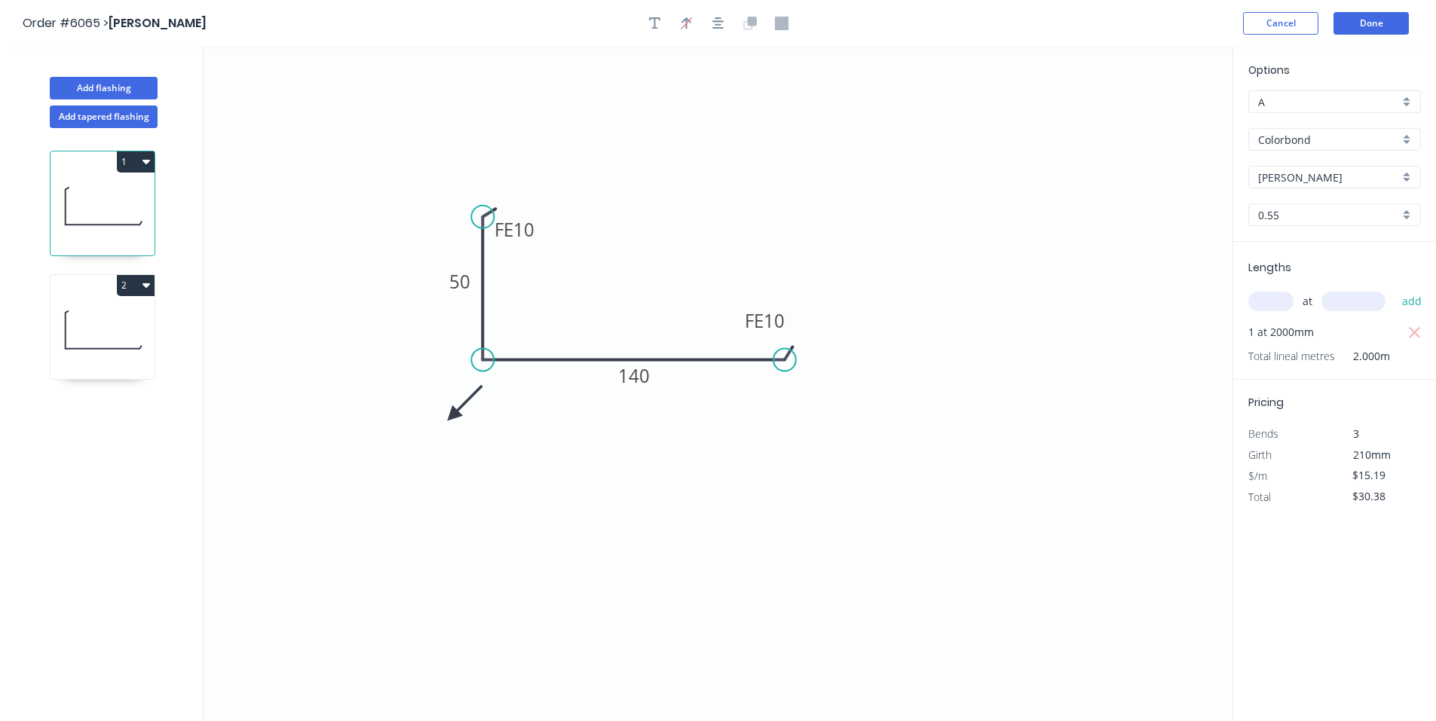
click at [452, 416] on icon at bounding box center [465, 403] width 44 height 44
click at [452, 416] on icon at bounding box center [465, 428] width 44 height 44
click at [452, 416] on icon at bounding box center [452, 433] width 14 height 48
drag, startPoint x: 452, startPoint y: 416, endPoint x: 461, endPoint y: 398, distance: 19.9
click at [461, 398] on icon at bounding box center [449, 410] width 44 height 44
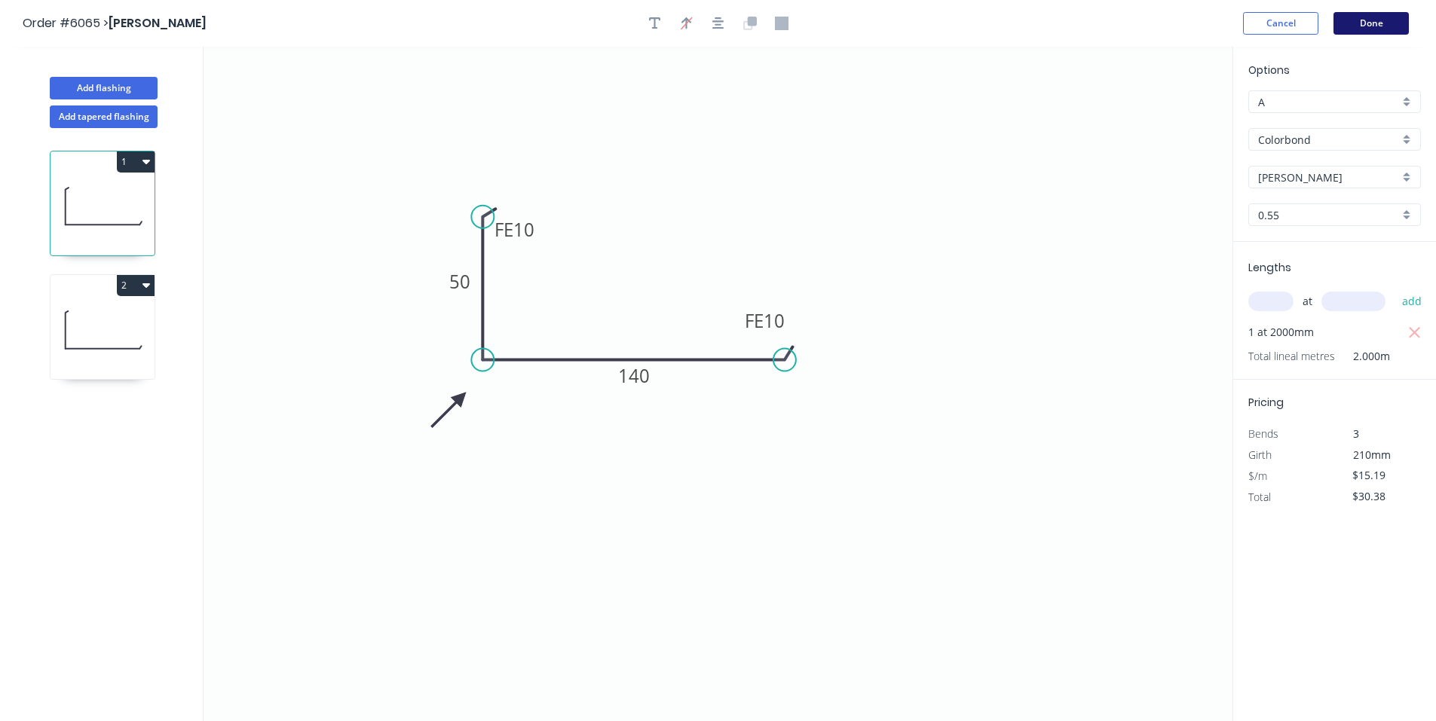
click at [1391, 23] on button "Done" at bounding box center [1370, 23] width 75 height 23
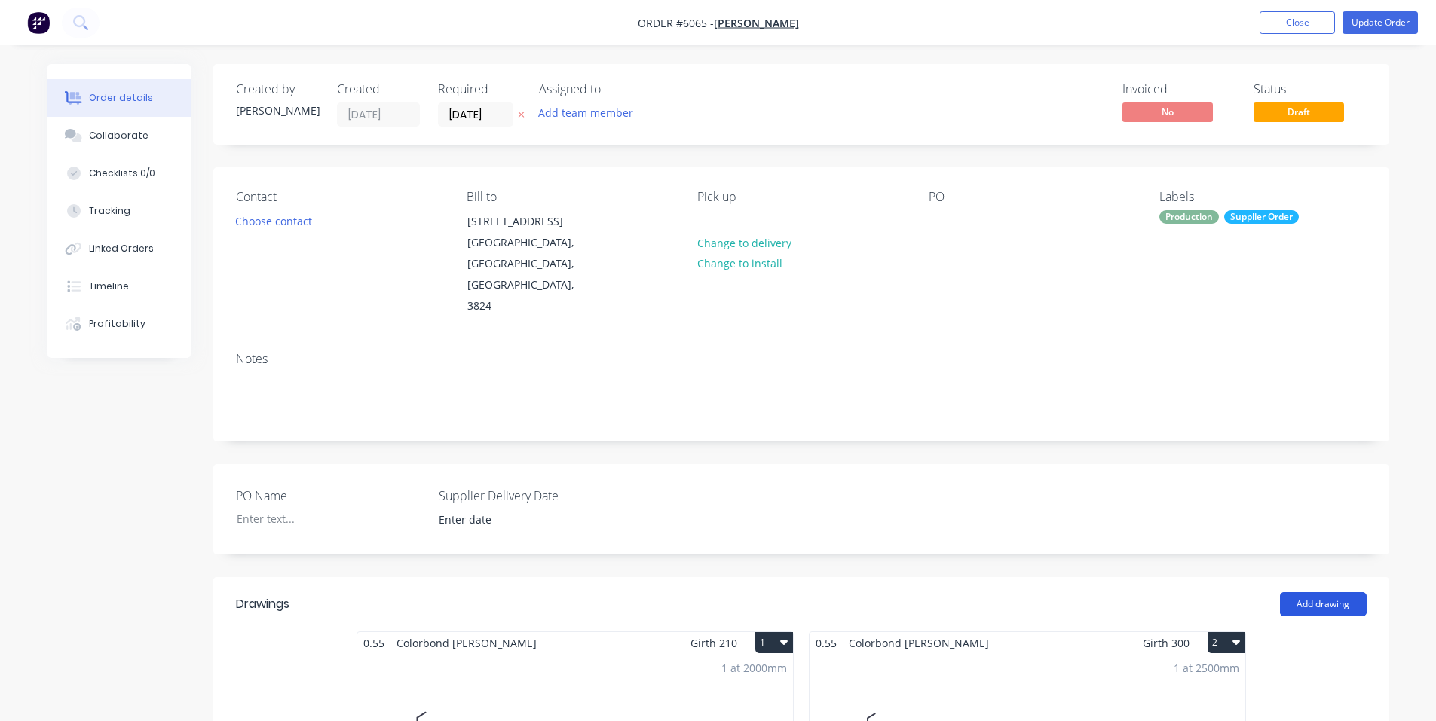
click at [1346, 592] on button "Add drawing" at bounding box center [1323, 604] width 87 height 24
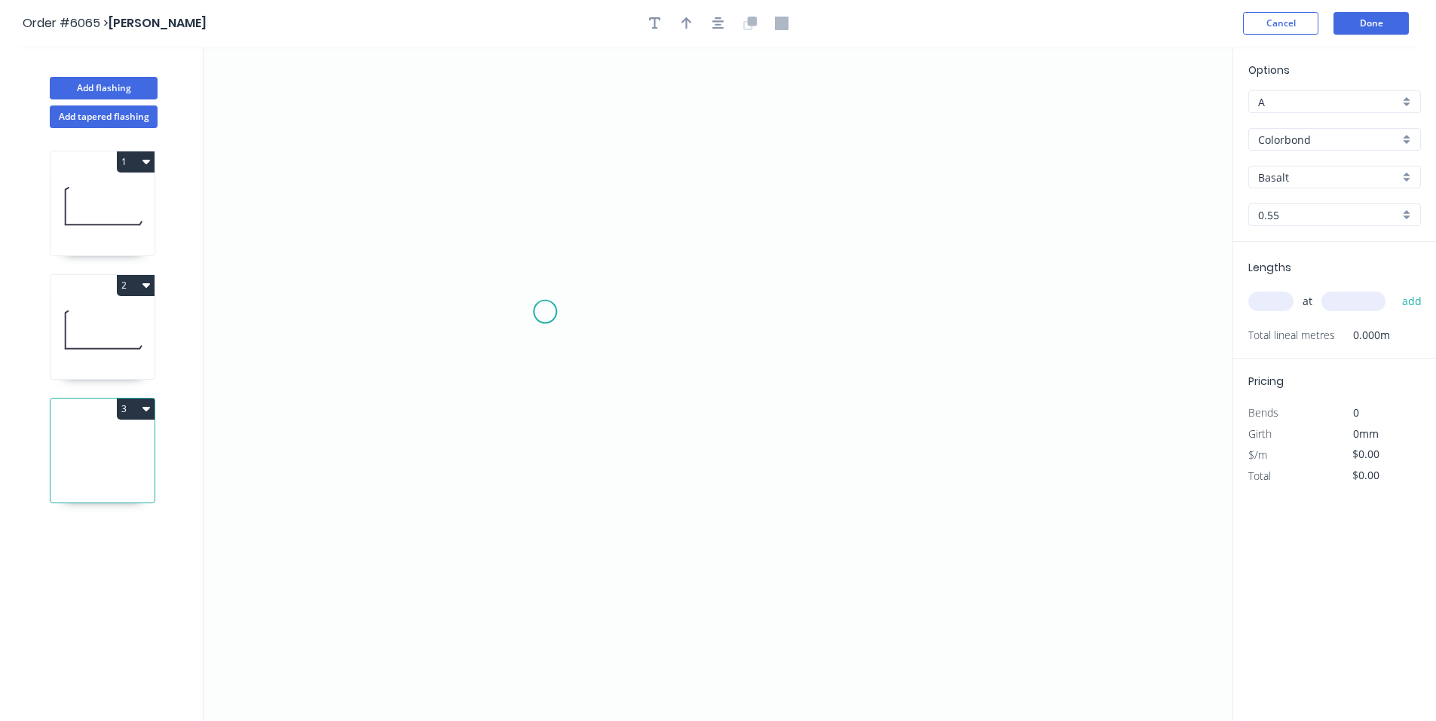
click at [545, 312] on icon "0" at bounding box center [718, 384] width 1029 height 675
click at [545, 478] on icon "0" at bounding box center [718, 384] width 1029 height 675
click at [736, 484] on icon "0 ?" at bounding box center [718, 384] width 1029 height 675
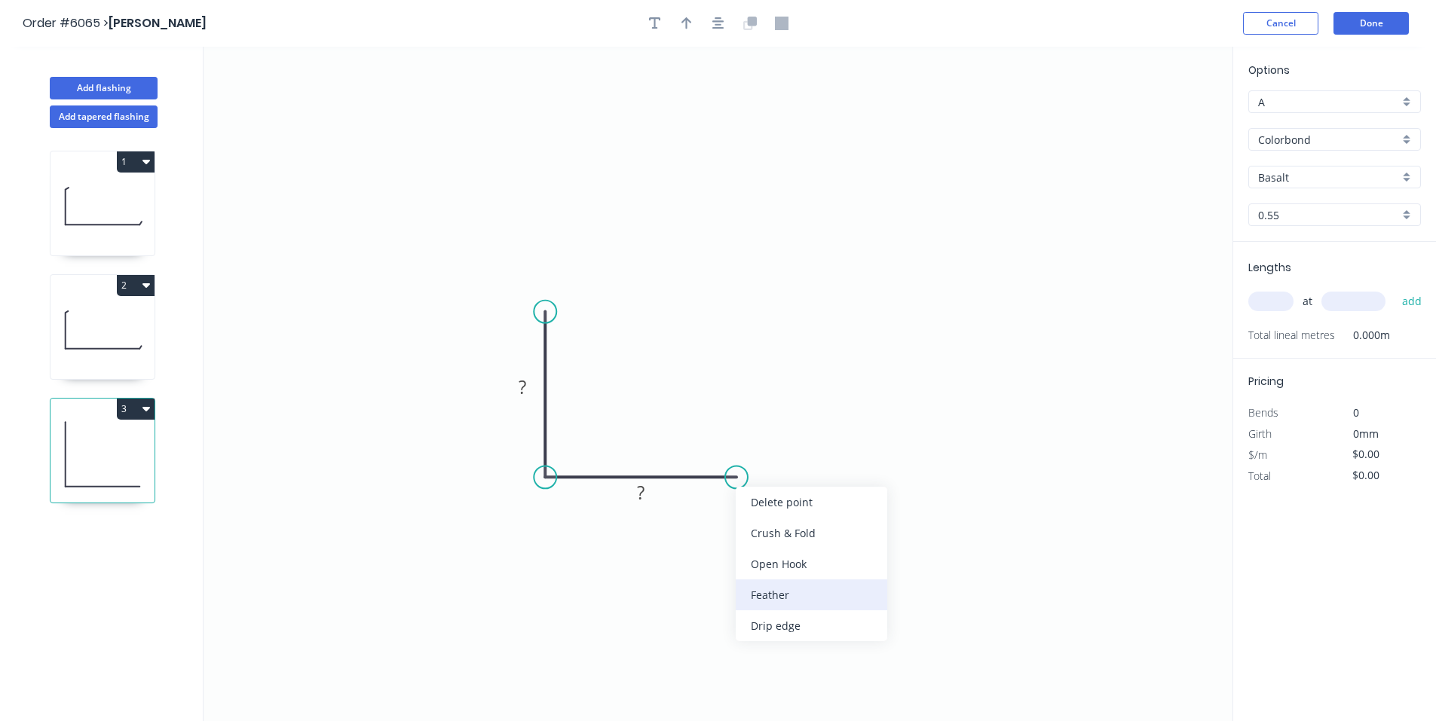
click at [830, 605] on div "Feather" at bounding box center [812, 595] width 152 height 31
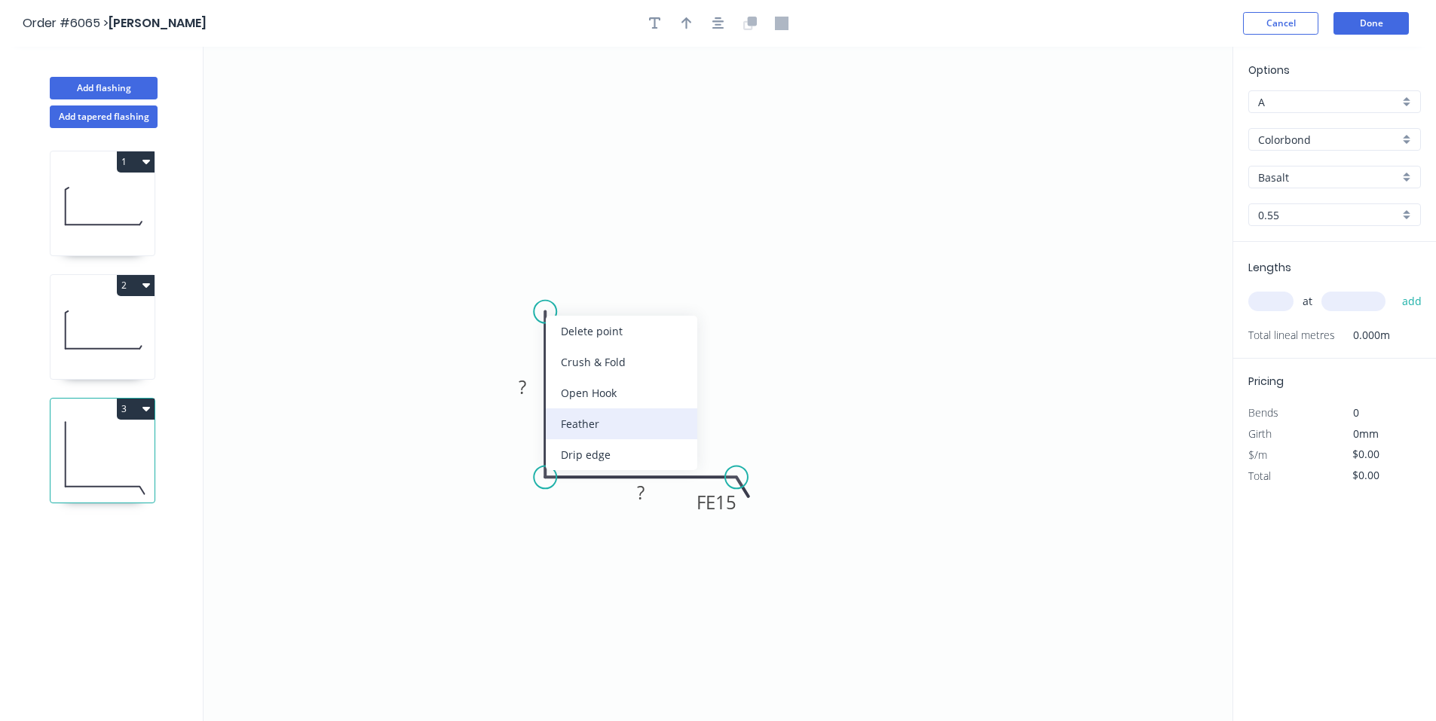
click at [640, 419] on div "Feather" at bounding box center [622, 424] width 152 height 31
click at [588, 328] on tspan "15" at bounding box center [586, 324] width 21 height 25
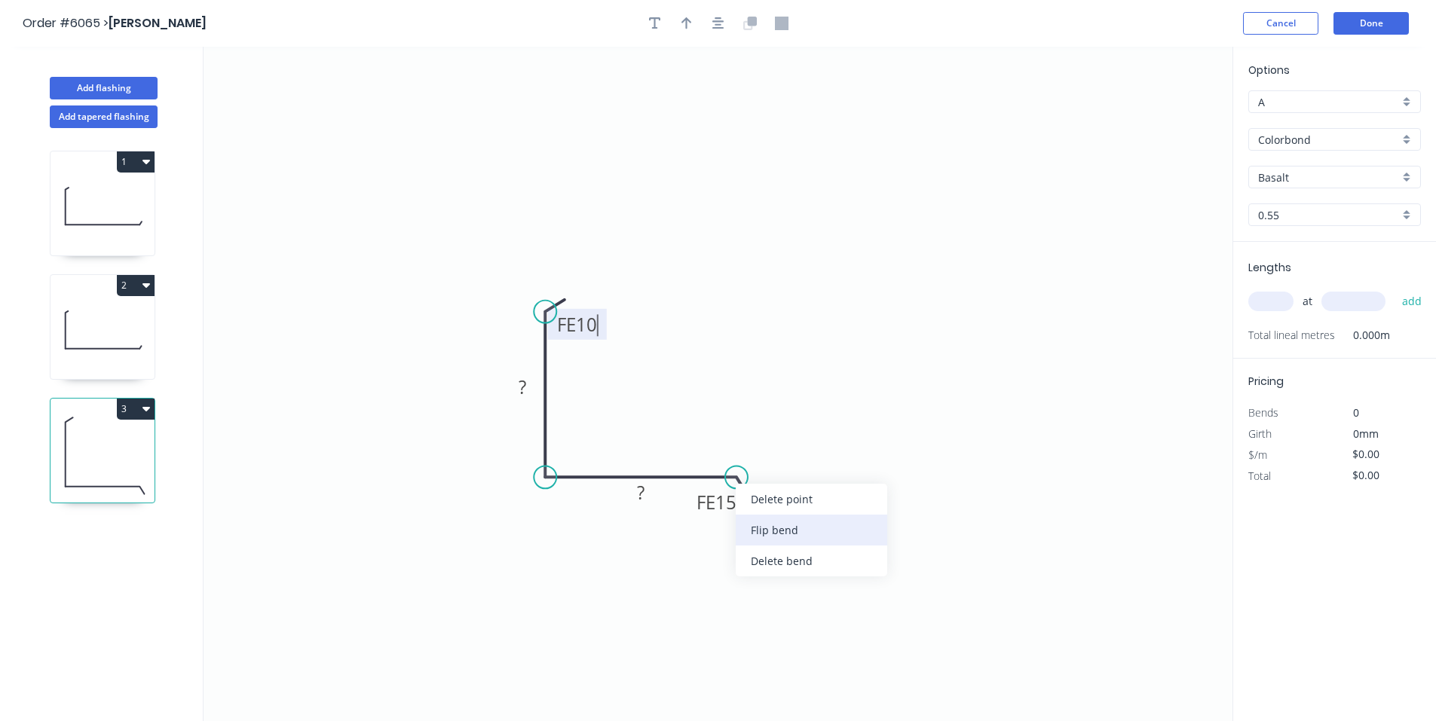
click at [814, 533] on div "Flip bend" at bounding box center [812, 530] width 152 height 31
click at [737, 438] on rect at bounding box center [716, 438] width 59 height 31
click at [735, 437] on tspan "15" at bounding box center [725, 438] width 21 height 25
click at [510, 390] on rect at bounding box center [522, 388] width 30 height 21
click at [644, 493] on tspan "?" at bounding box center [641, 492] width 8 height 25
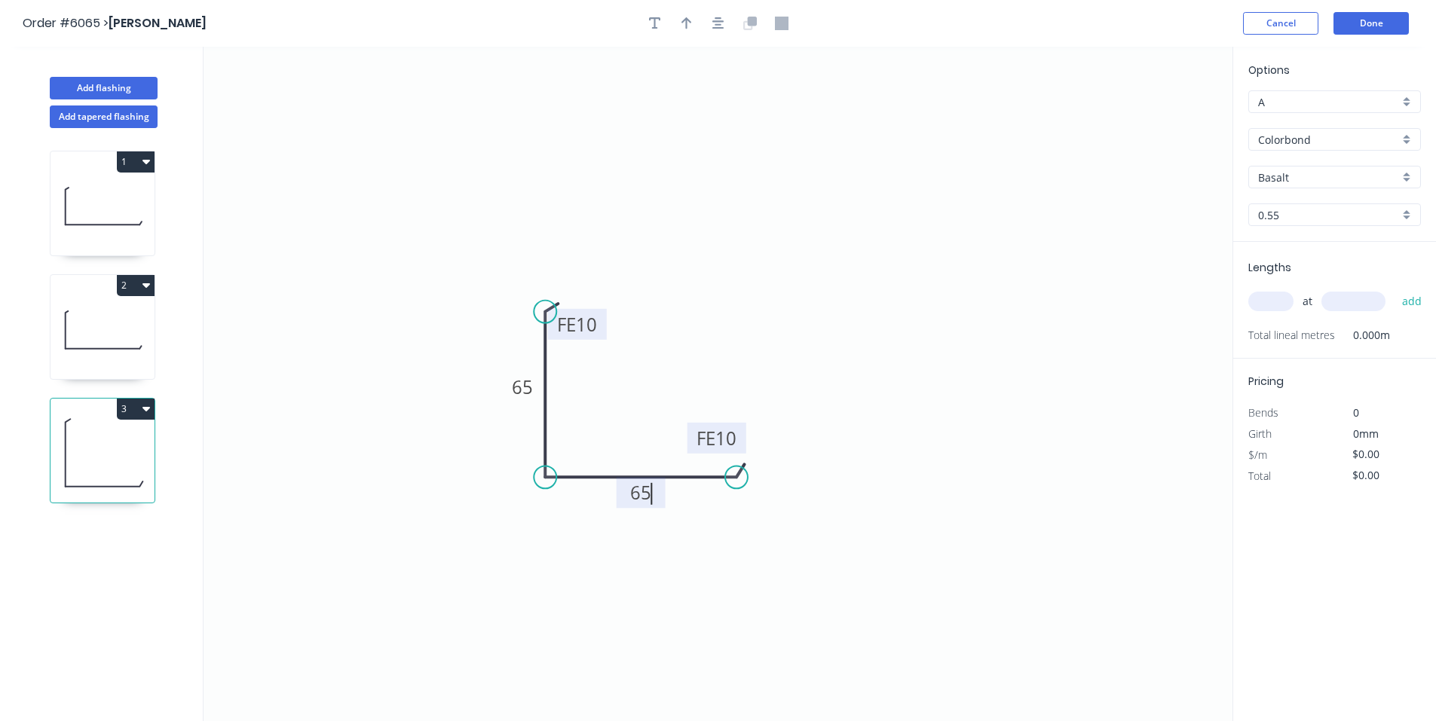
click at [840, 598] on icon "0 FE 10 65 FE 10 65" at bounding box center [718, 384] width 1029 height 675
type input "$11.63"
click at [684, 22] on icon "button" at bounding box center [686, 23] width 11 height 12
drag, startPoint x: 1153, startPoint y: 123, endPoint x: 525, endPoint y: 528, distance: 747.4
click at [525, 528] on icon at bounding box center [524, 510] width 14 height 48
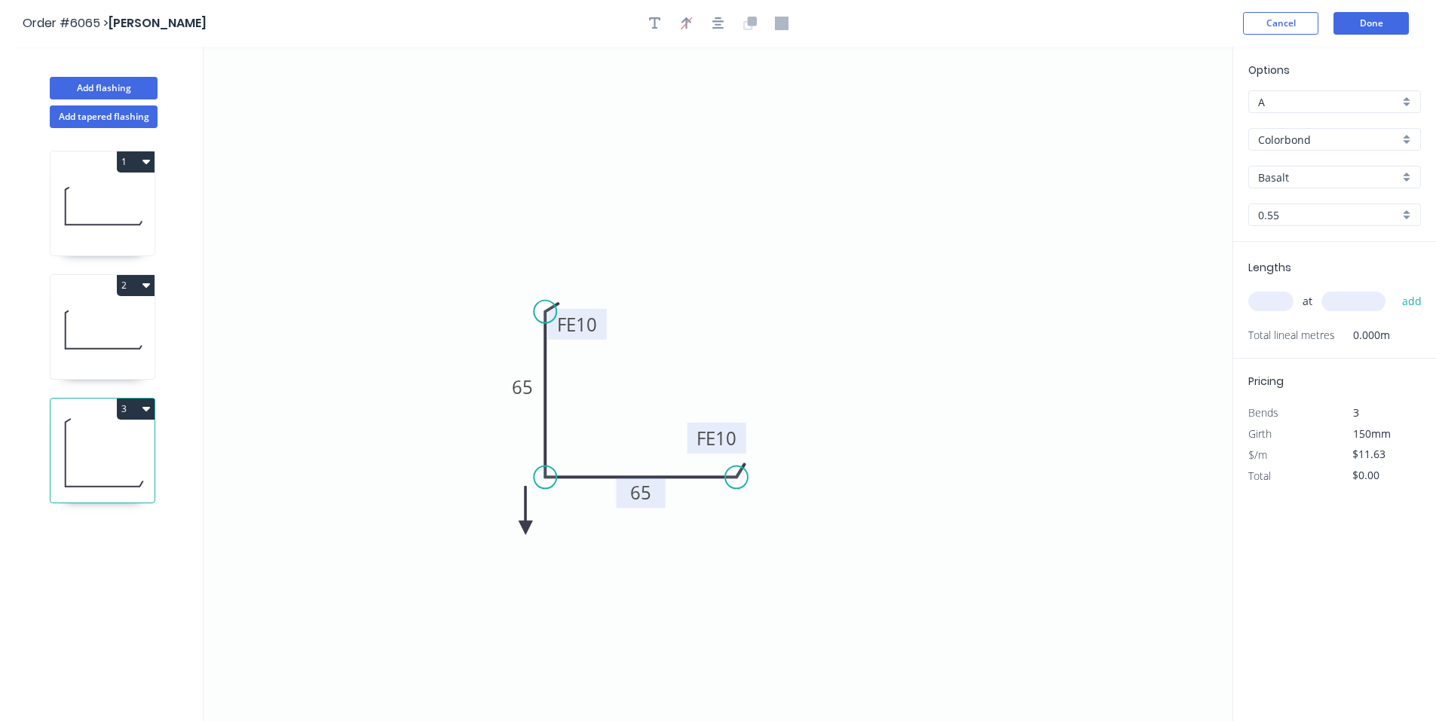
click at [525, 528] on icon at bounding box center [526, 510] width 14 height 48
click at [525, 528] on icon at bounding box center [538, 516] width 44 height 44
click at [525, 528] on icon at bounding box center [543, 528] width 48 height 14
click at [525, 528] on icon at bounding box center [538, 541] width 44 height 44
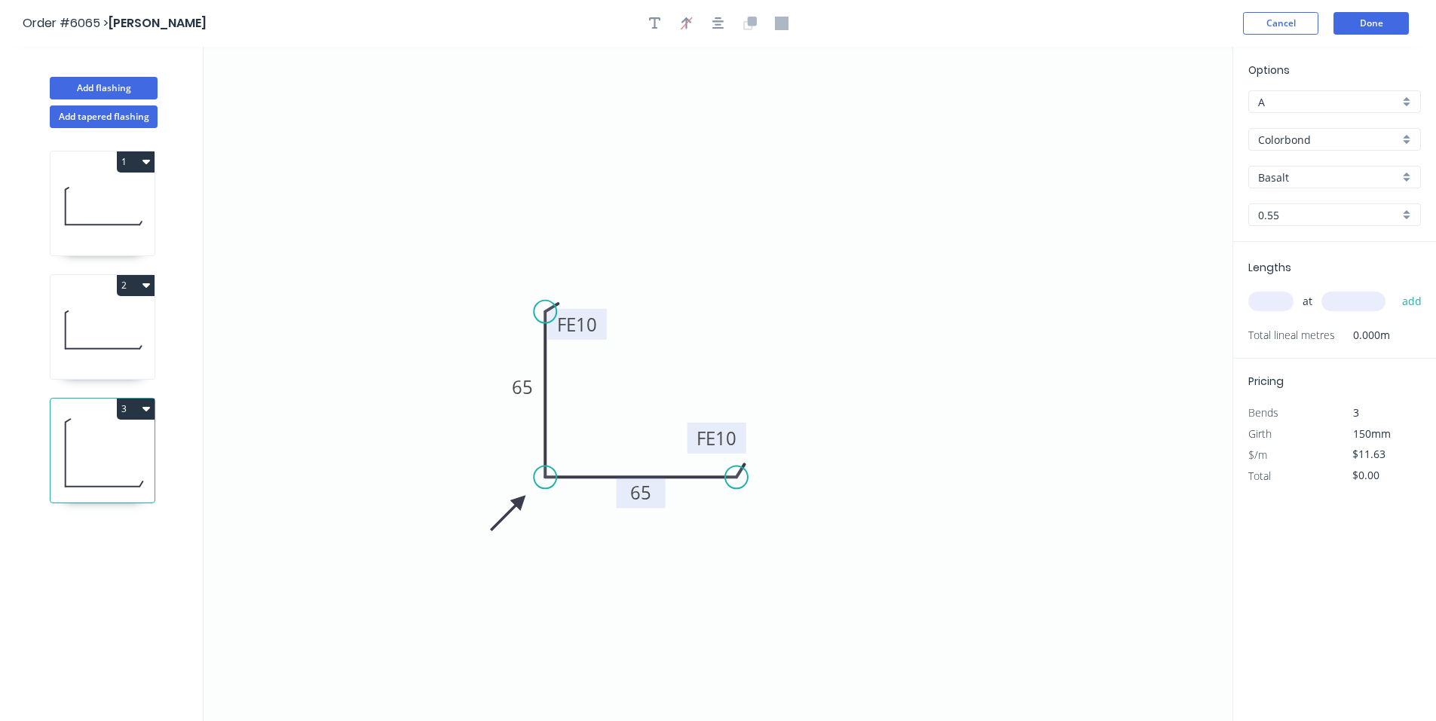
drag, startPoint x: 525, startPoint y: 528, endPoint x: 520, endPoint y: 501, distance: 26.8
click at [520, 501] on icon at bounding box center [508, 513] width 44 height 44
click at [1330, 179] on input "Basalt" at bounding box center [1328, 178] width 141 height 16
click at [1314, 209] on div "[PERSON_NAME]" at bounding box center [1334, 206] width 171 height 26
type input "[PERSON_NAME]"
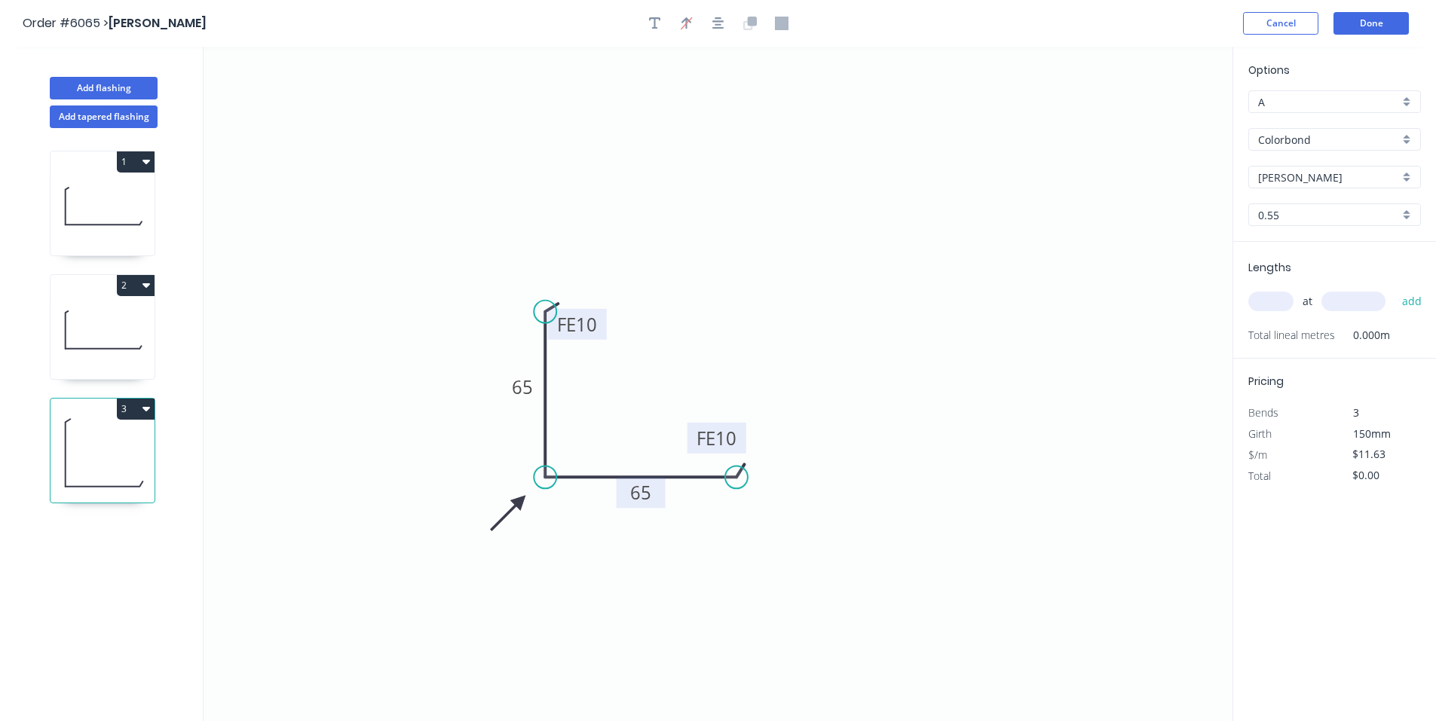
click at [1276, 306] on input "text" at bounding box center [1270, 302] width 45 height 20
type input "1"
type input "2500"
click at [1394, 289] on button "add" at bounding box center [1411, 302] width 35 height 26
type input "$29.08"
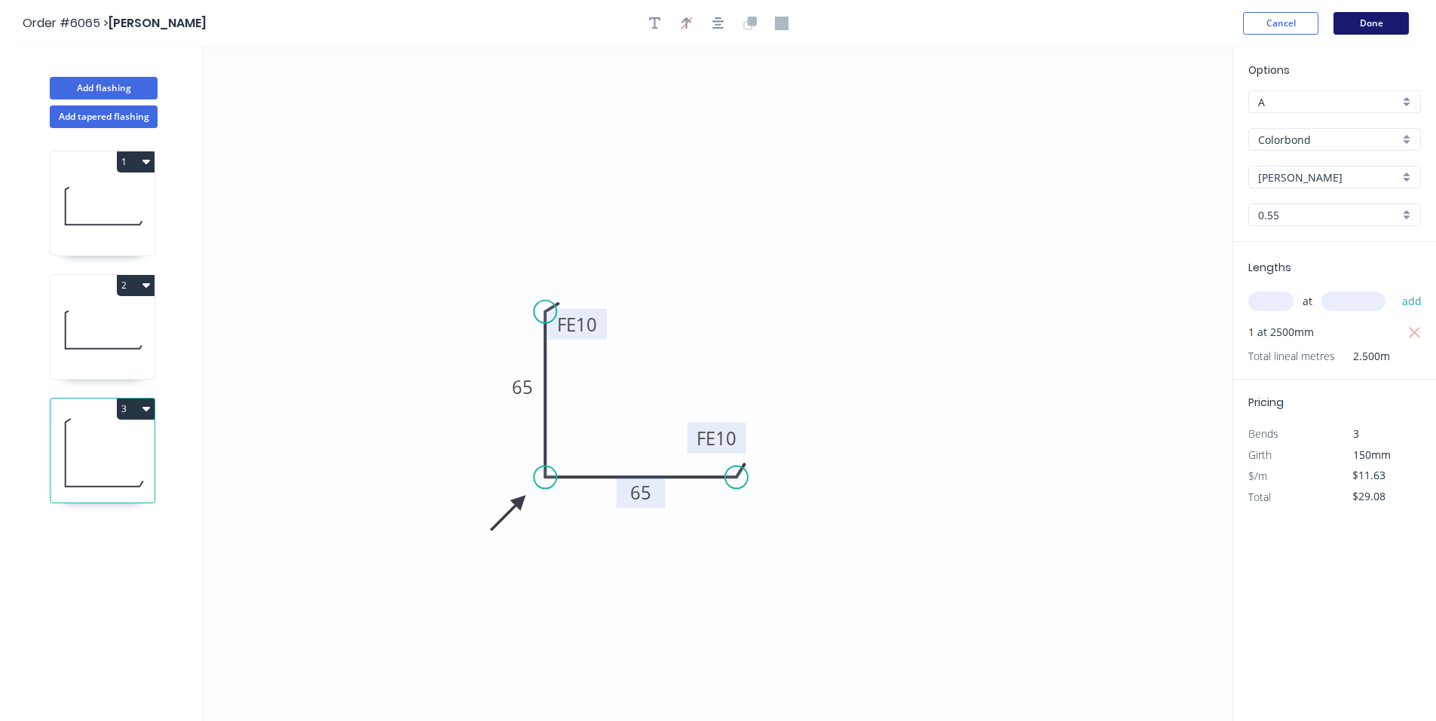
click at [1388, 17] on button "Done" at bounding box center [1370, 23] width 75 height 23
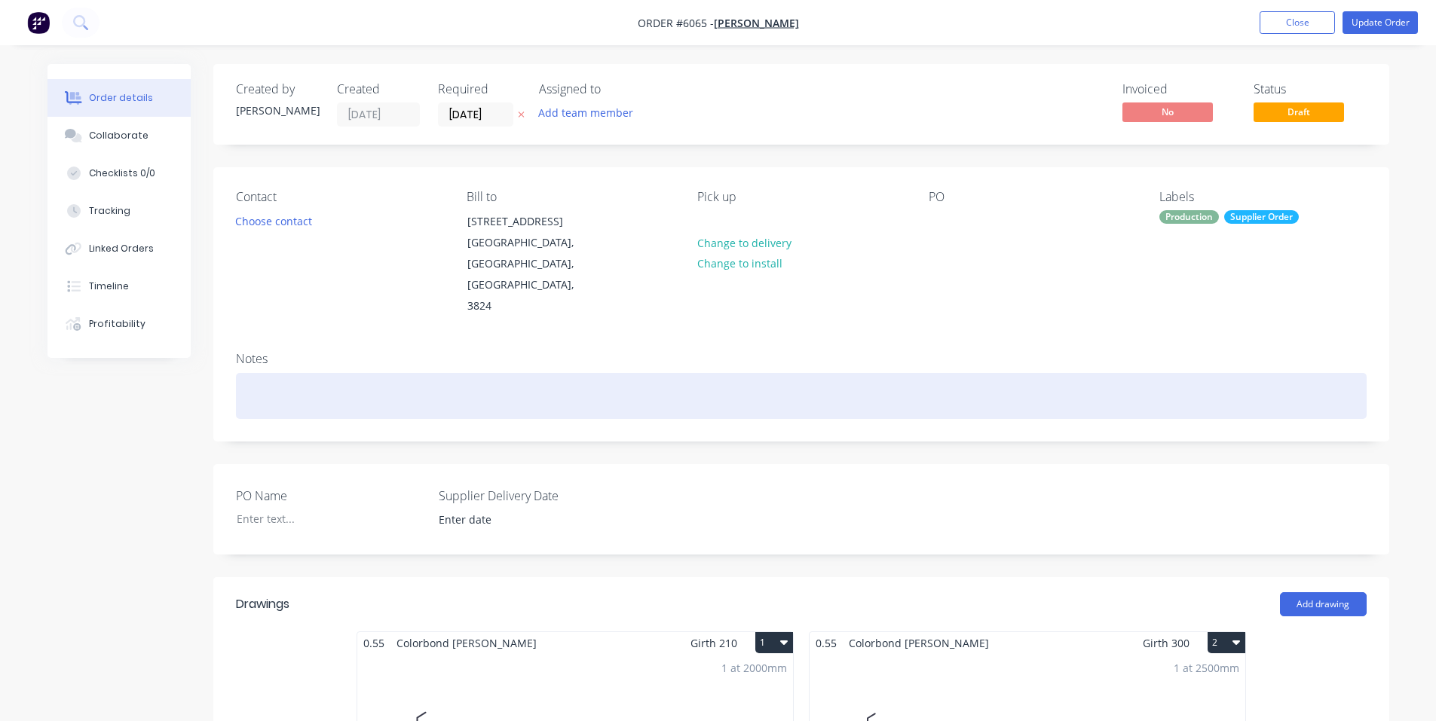
scroll to position [251, 0]
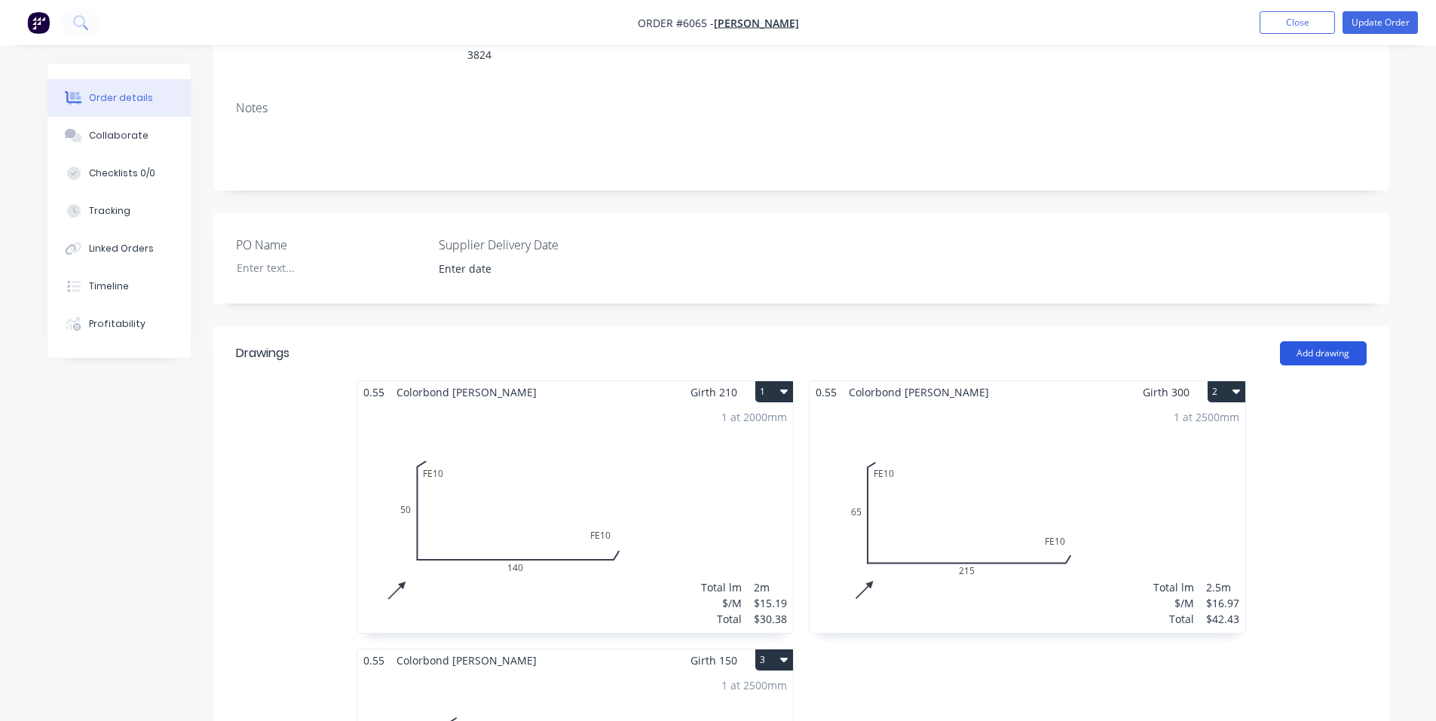
click at [1319, 341] on button "Add drawing" at bounding box center [1323, 353] width 87 height 24
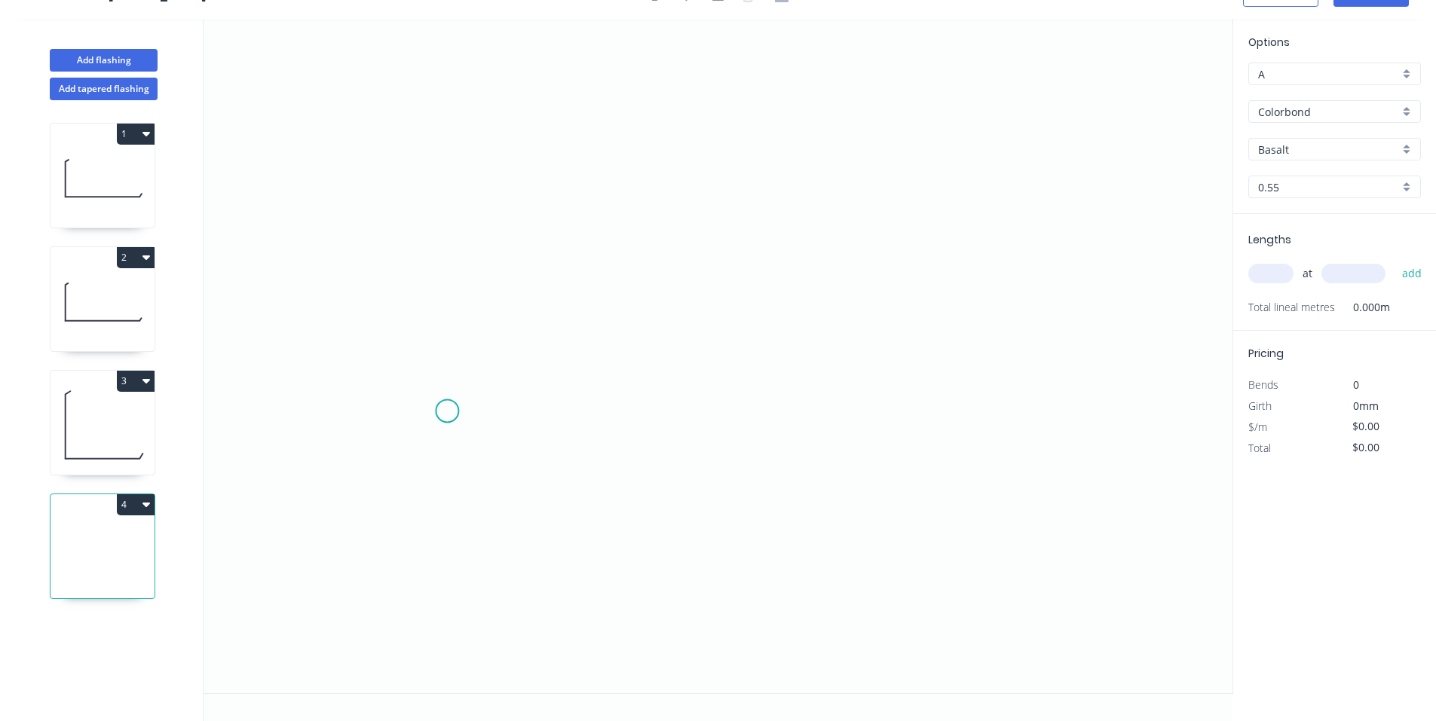
click at [447, 412] on icon "0" at bounding box center [718, 356] width 1029 height 675
click at [669, 486] on icon "0" at bounding box center [718, 356] width 1029 height 675
click at [893, 415] on icon "0 ?" at bounding box center [718, 356] width 1029 height 675
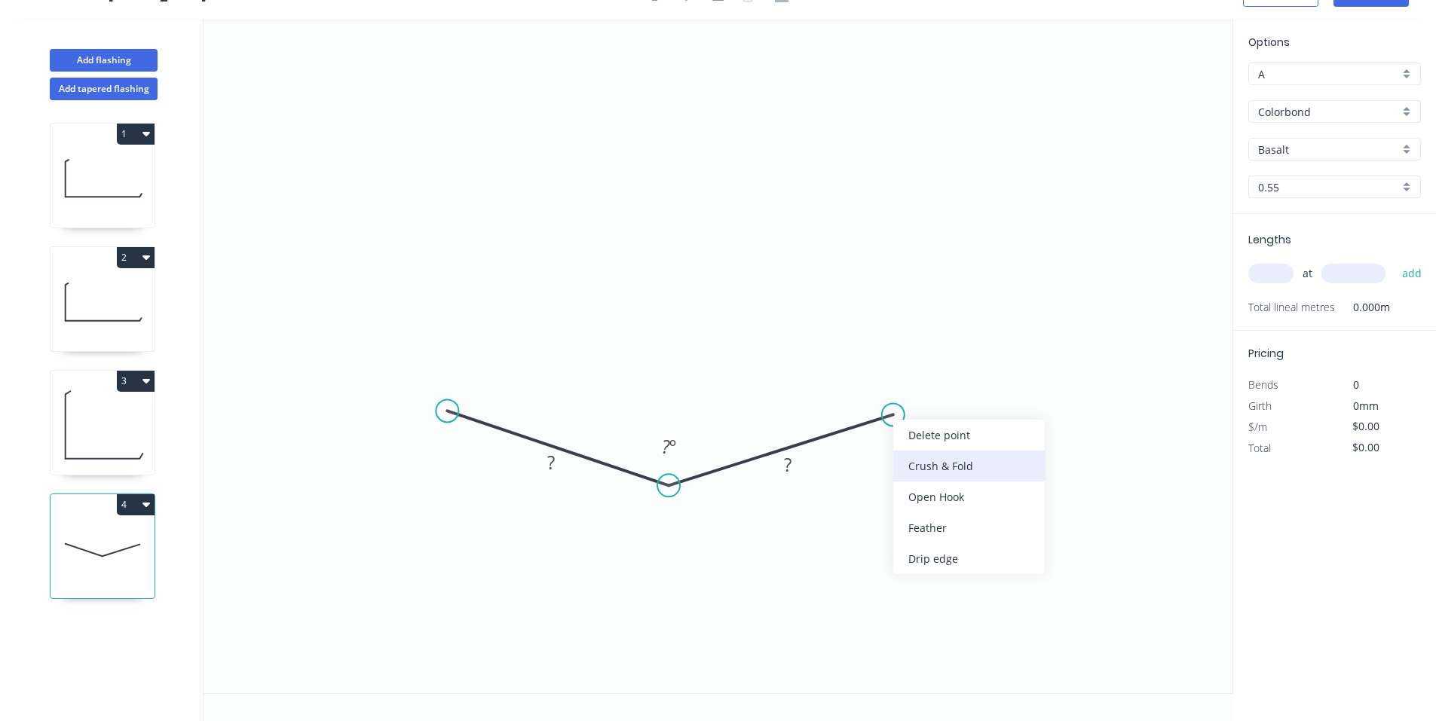
click at [966, 471] on div "Crush & Fold" at bounding box center [969, 466] width 152 height 31
click at [963, 468] on div "Flip bend" at bounding box center [966, 461] width 152 height 31
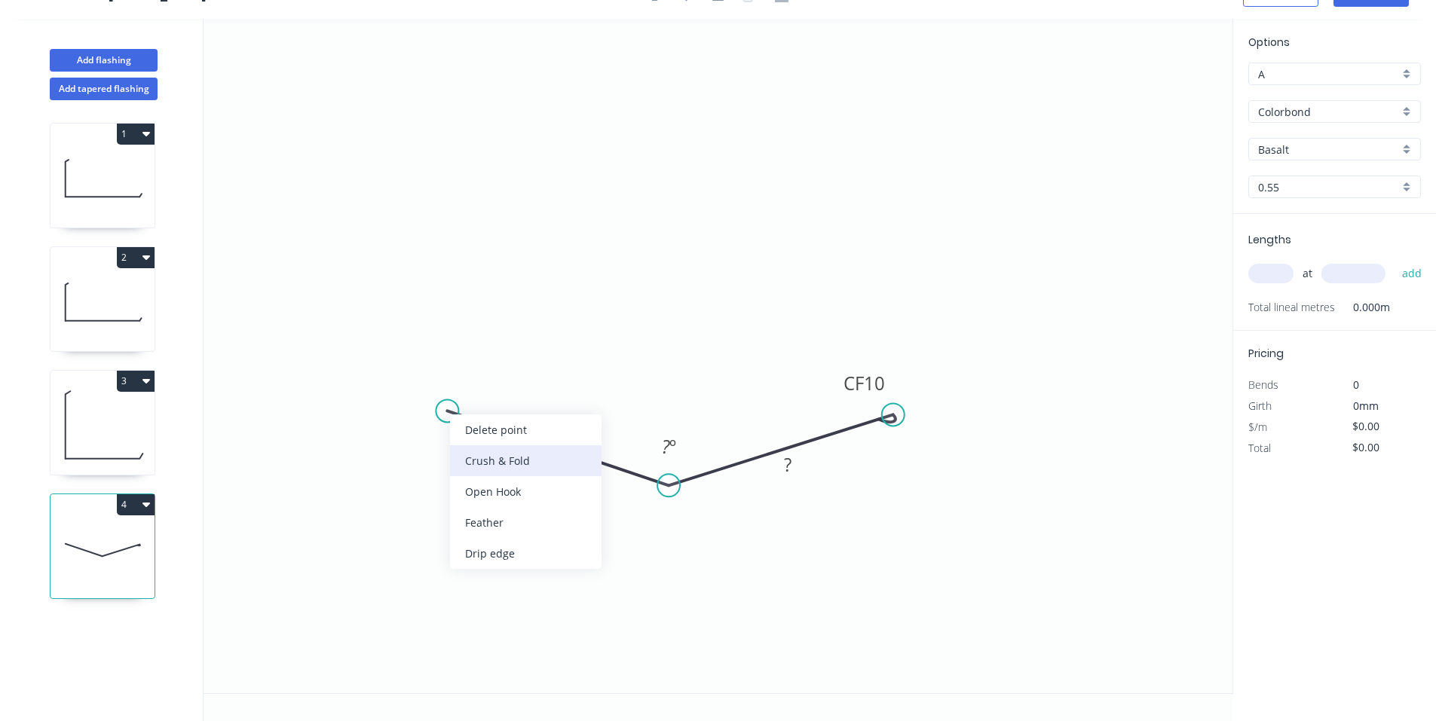
click at [502, 452] on div "Crush & Fold" at bounding box center [526, 460] width 152 height 31
click at [1269, 269] on input "text" at bounding box center [1270, 274] width 45 height 20
type input "2"
type input "4000"
click at [1394, 261] on button "add" at bounding box center [1411, 274] width 35 height 26
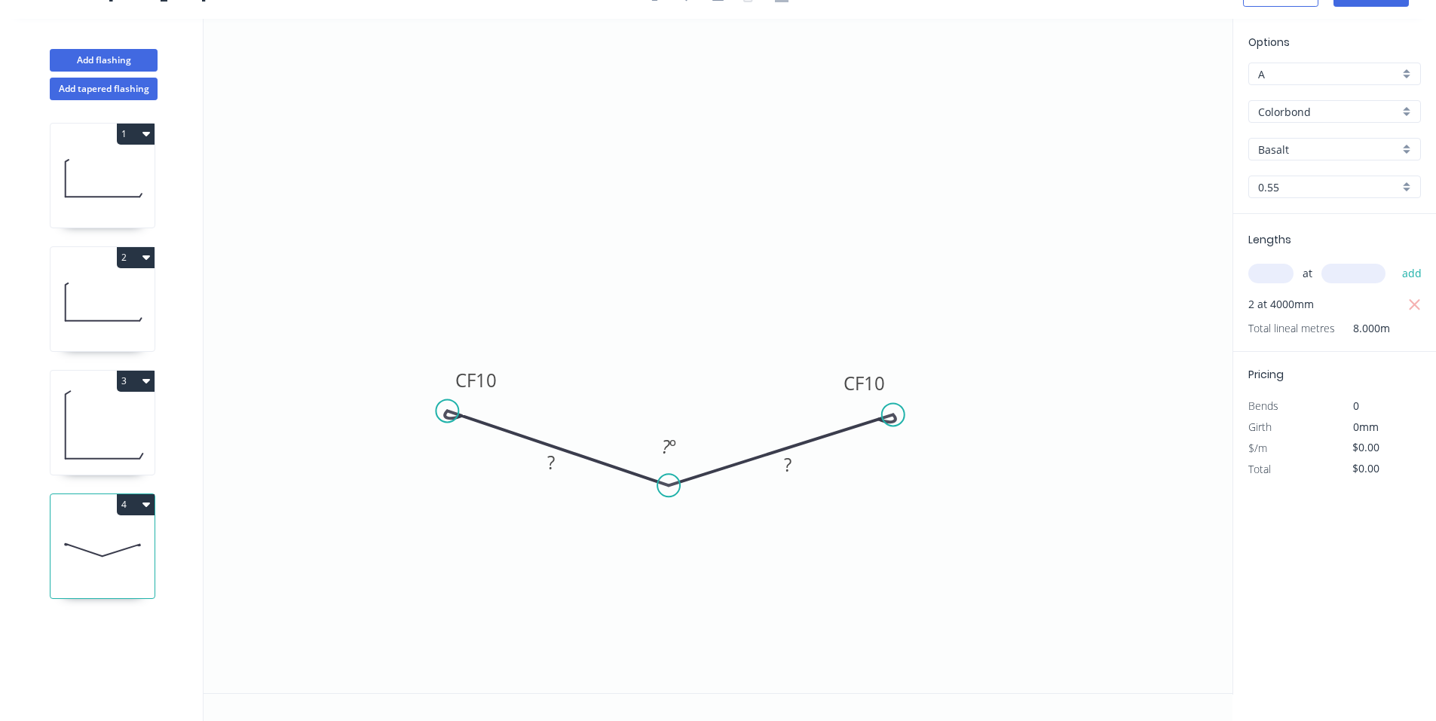
click at [1336, 145] on input "Basalt" at bounding box center [1328, 150] width 141 height 16
click at [1335, 177] on div "[PERSON_NAME]" at bounding box center [1334, 178] width 171 height 26
type input "[PERSON_NAME]"
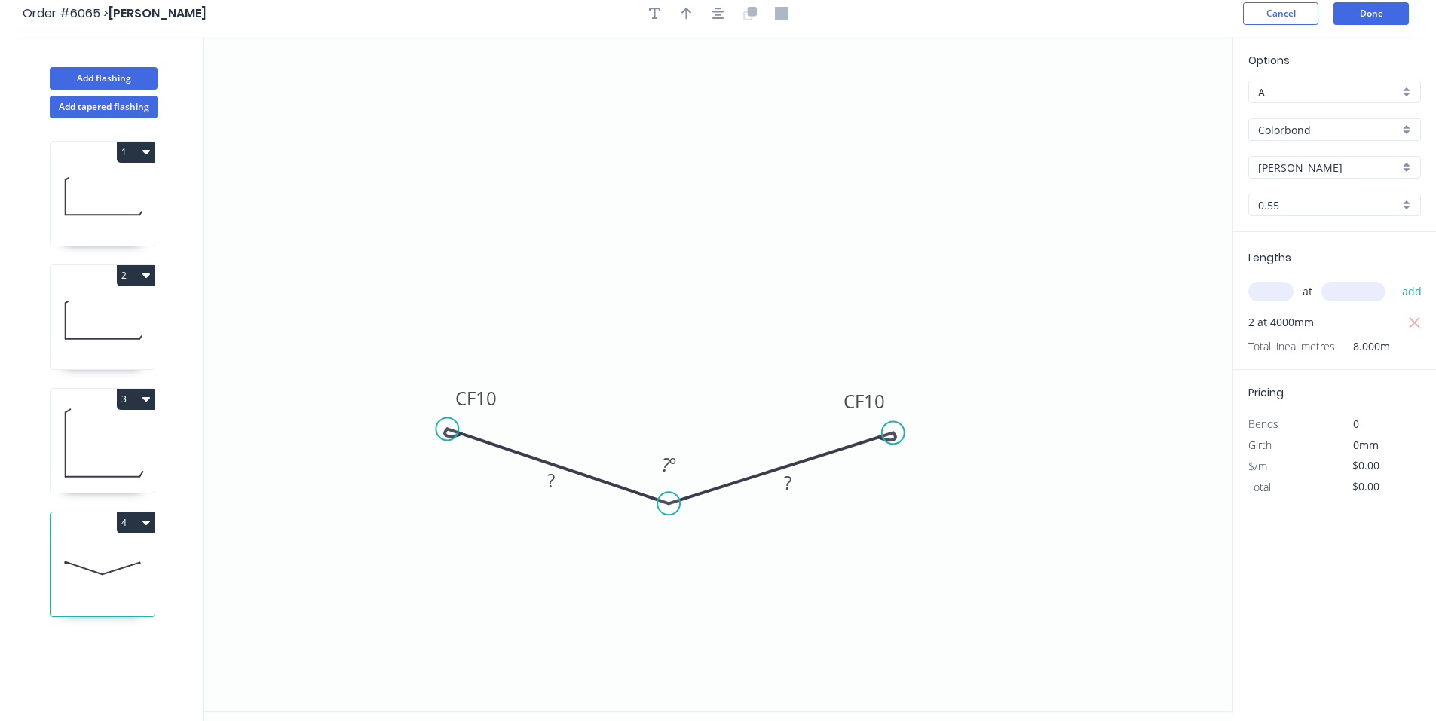
scroll to position [0, 0]
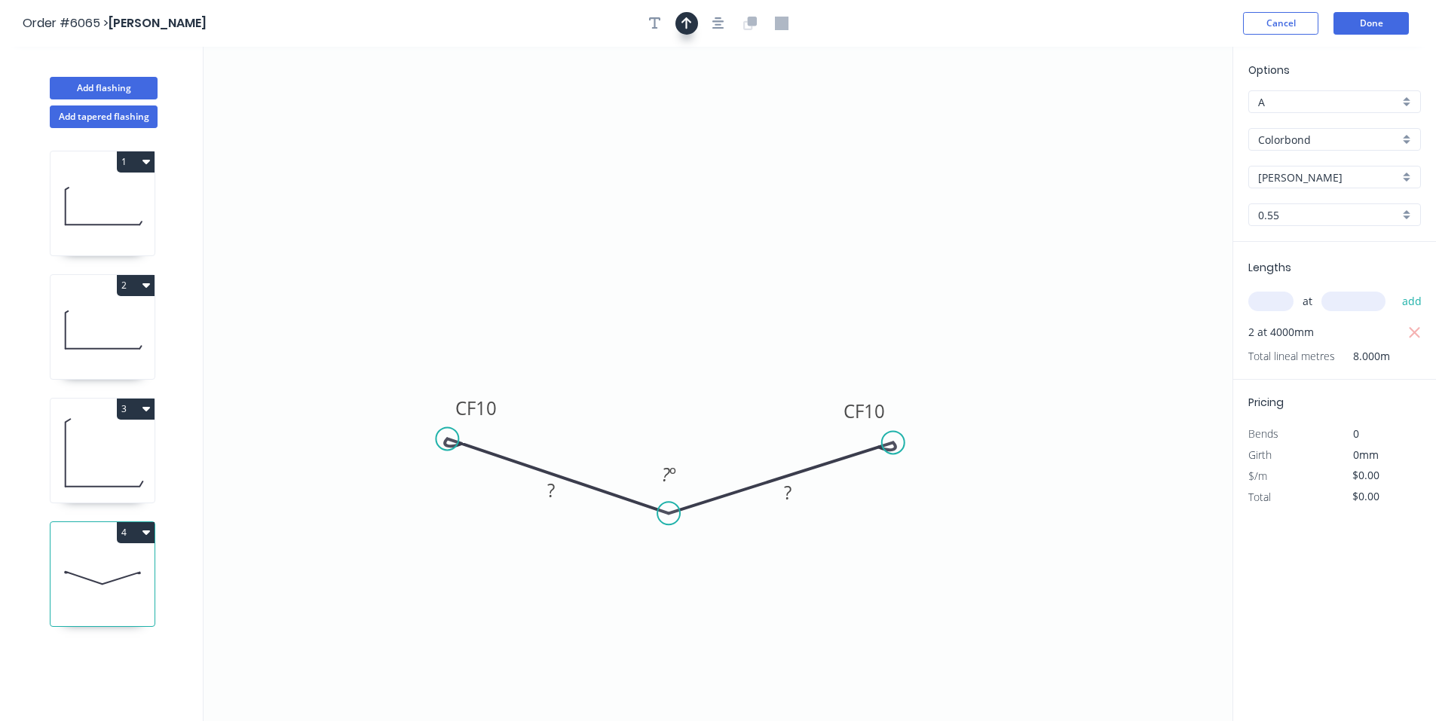
click at [685, 19] on icon "button" at bounding box center [686, 23] width 11 height 12
drag, startPoint x: 1152, startPoint y: 120, endPoint x: 660, endPoint y: 421, distance: 576.6
click at [660, 421] on icon at bounding box center [661, 404] width 14 height 48
click at [659, 26] on icon "button" at bounding box center [655, 24] width 12 height 14
drag, startPoint x: 322, startPoint y: 103, endPoint x: 528, endPoint y: 151, distance: 211.2
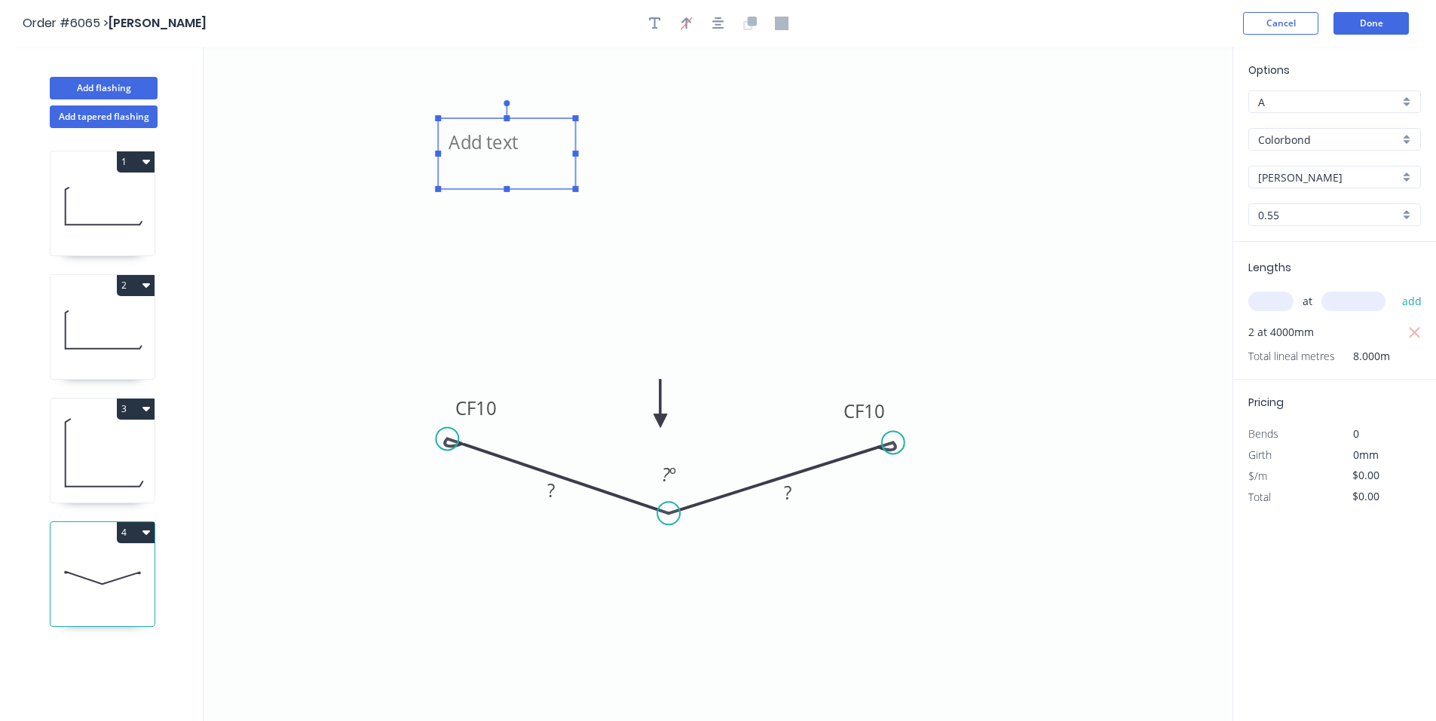
click at [528, 151] on textarea at bounding box center [506, 154] width 122 height 56
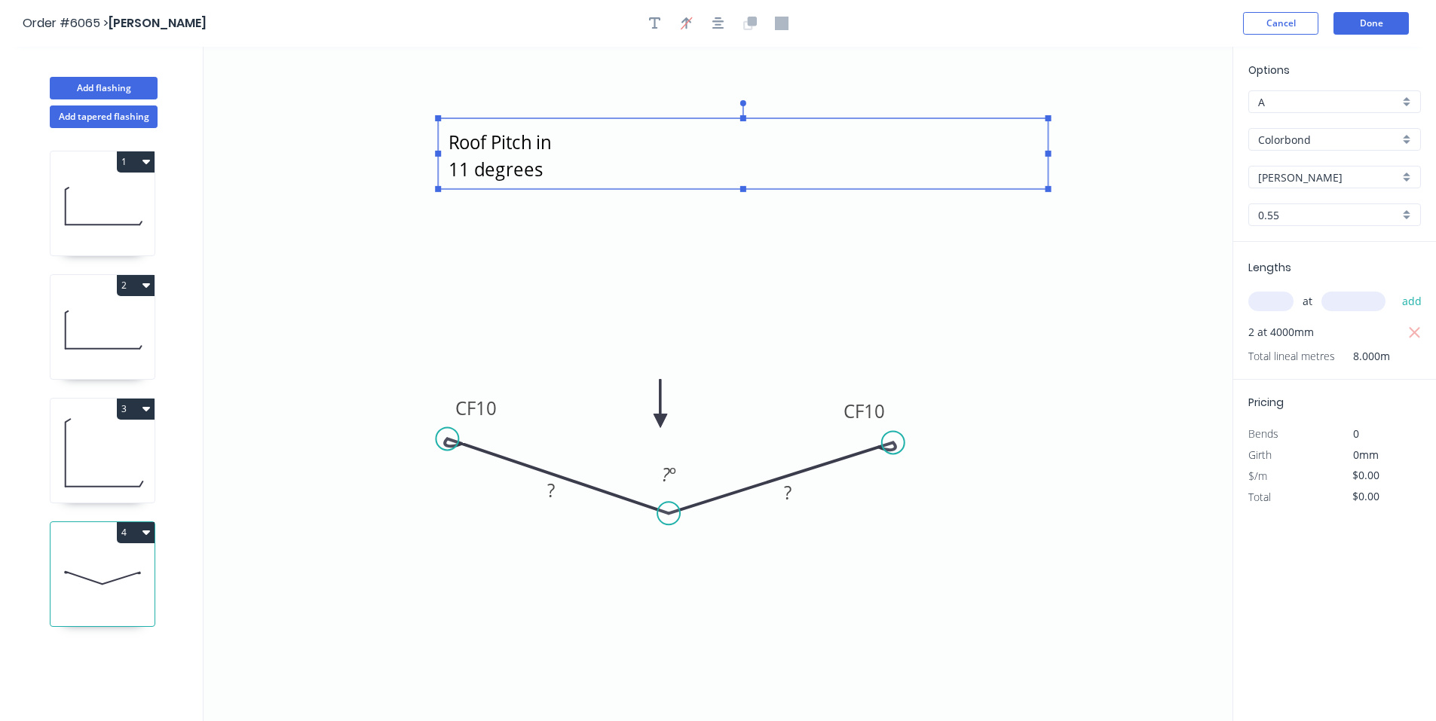
drag, startPoint x: 573, startPoint y: 154, endPoint x: 1061, endPoint y: 193, distance: 489.3
click at [1061, 193] on icon "Roof Pitch in 11 degrees CF 10 ? CF 10 ? ? º" at bounding box center [718, 384] width 1029 height 675
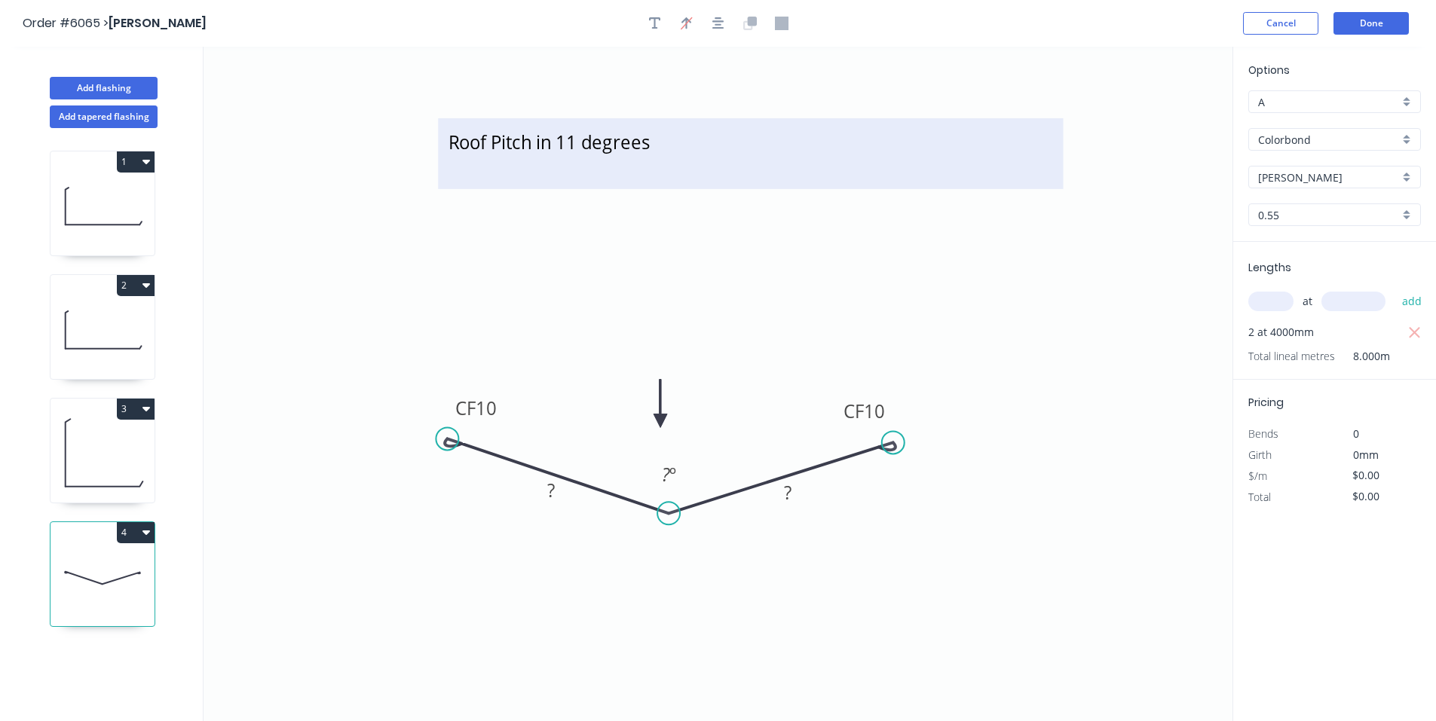
click at [703, 148] on textarea "Roof Pitch in 11 degrees" at bounding box center [750, 154] width 610 height 56
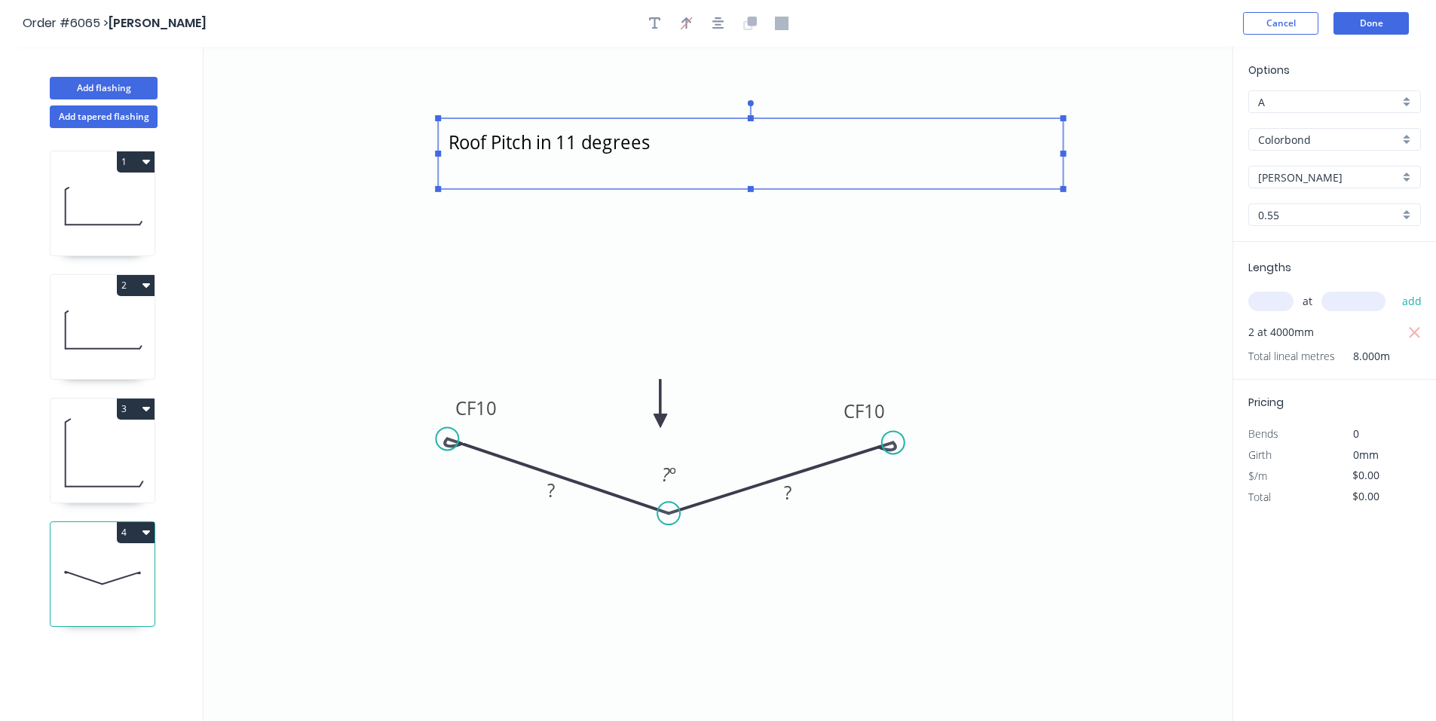
click at [686, 152] on textarea "Roof Pitch in 11 degrees" at bounding box center [750, 154] width 610 height 56
click at [1028, 552] on icon "Roof Pitch in 11 degrees fold it so it pushes tighter as if it is for a 8 degre…" at bounding box center [718, 384] width 1029 height 675
type textarea "Roof Pitch in 11 degrees fold it so it pushes tighter as if it is for a 8 degre…"
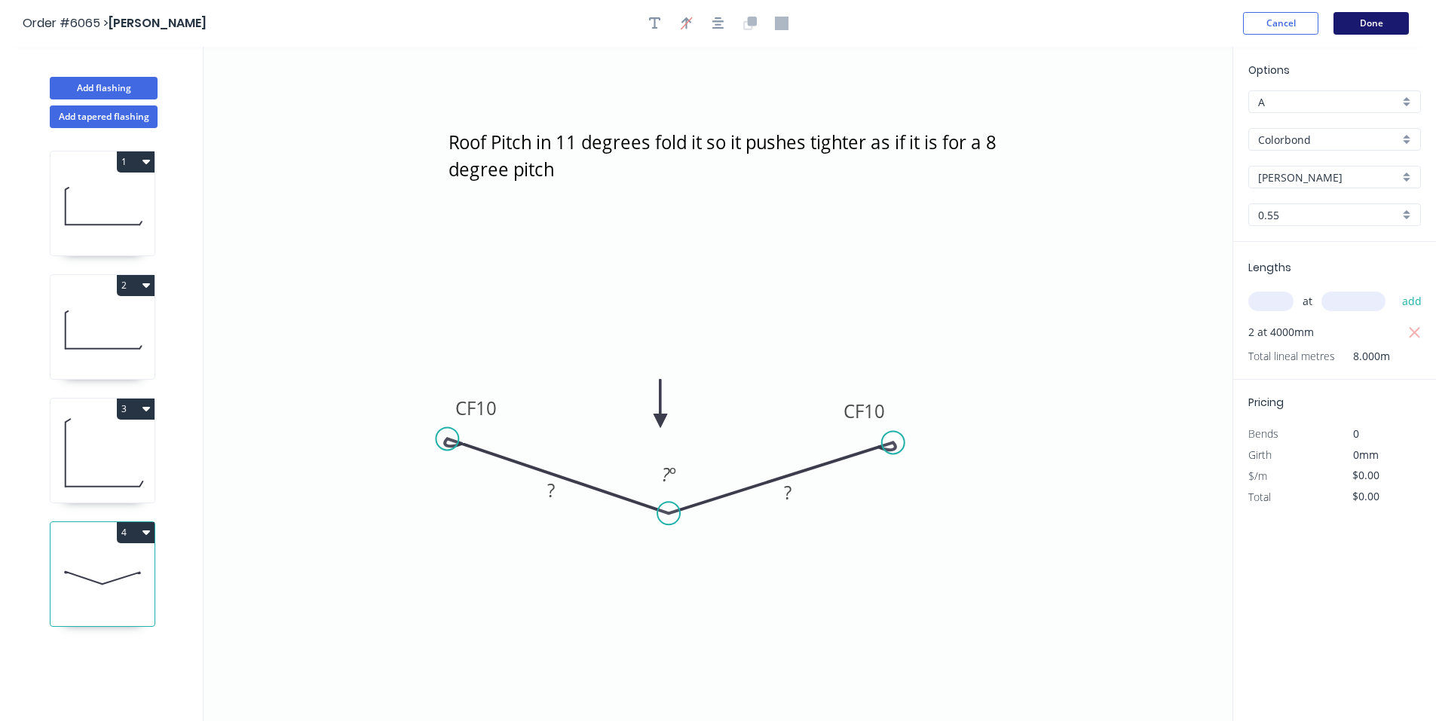
click at [1376, 14] on button "Done" at bounding box center [1370, 23] width 75 height 23
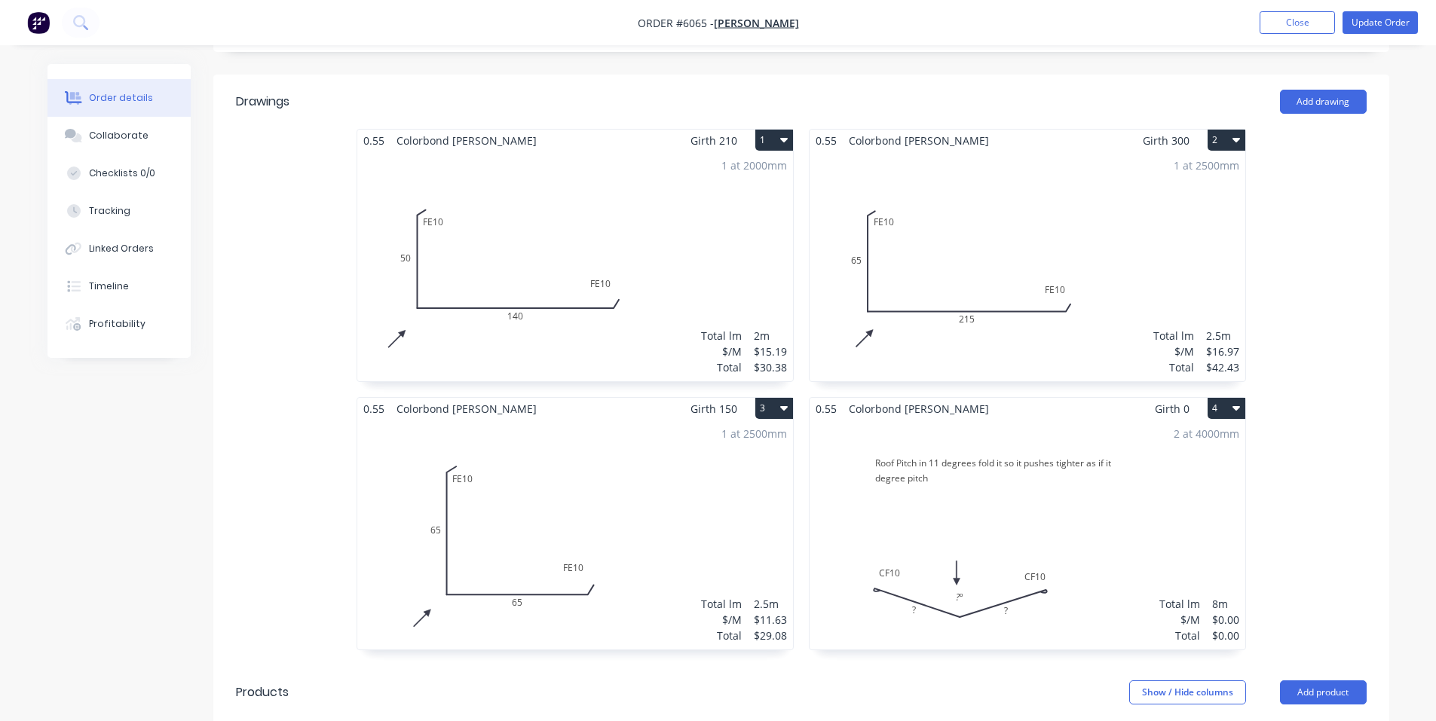
scroll to position [754, 0]
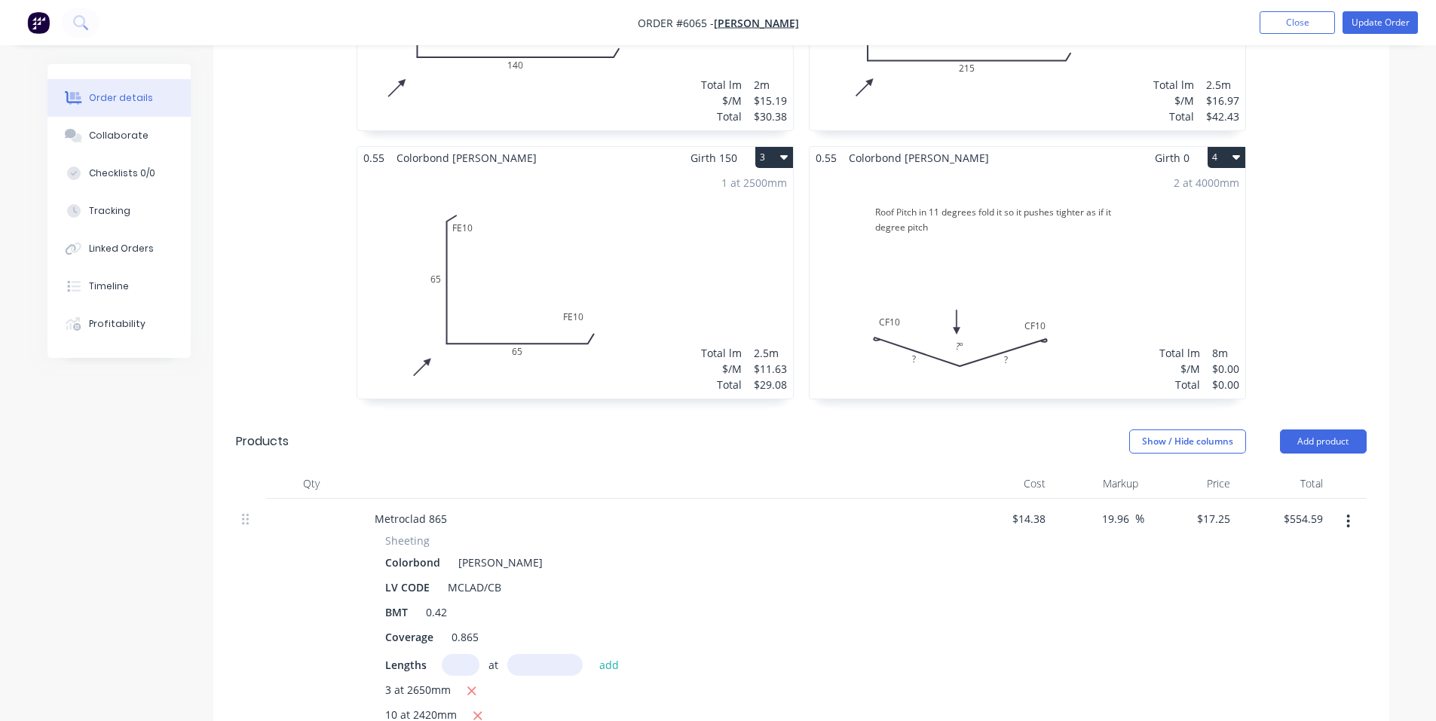
click at [1015, 256] on div "2 at 4000mm Total lm $/M Total 8m $0.00 $0.00" at bounding box center [1028, 284] width 436 height 230
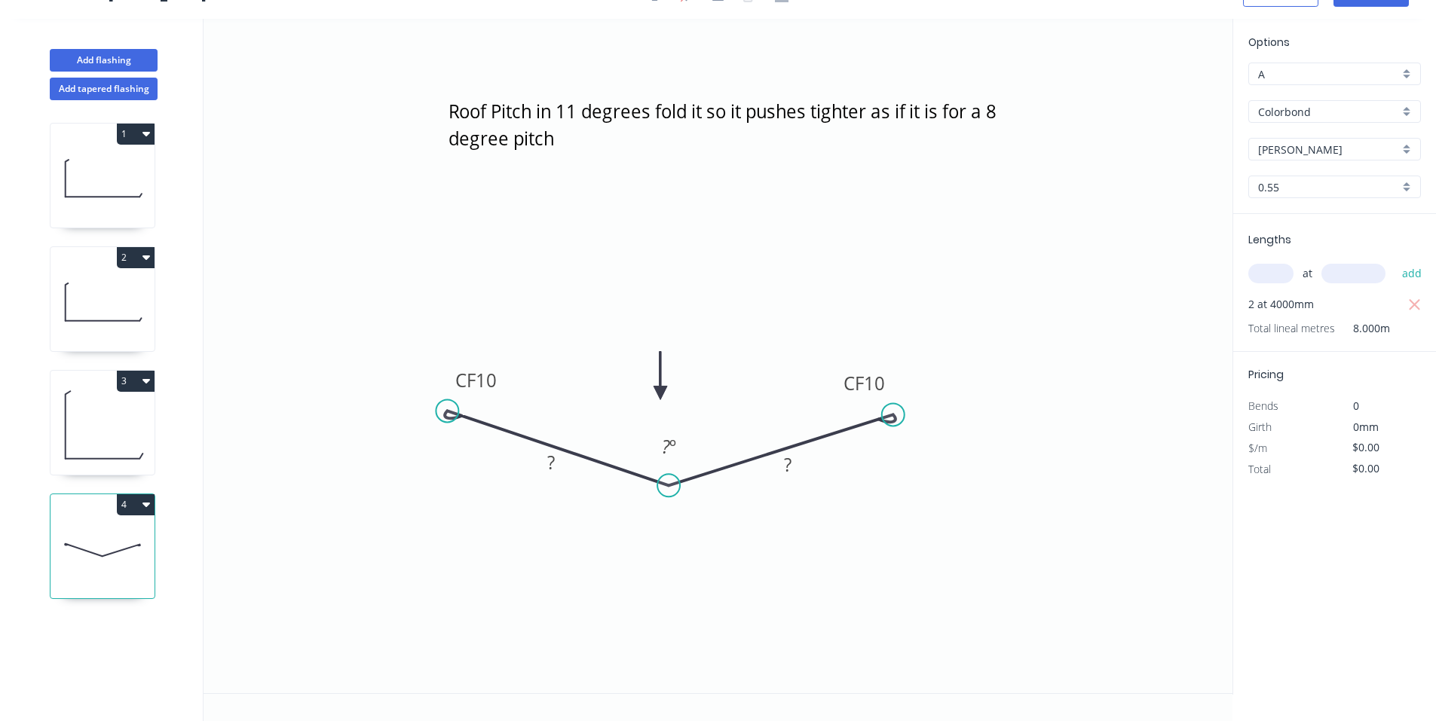
scroll to position [28, 0]
click at [565, 465] on rect at bounding box center [551, 463] width 30 height 21
click at [794, 467] on rect at bounding box center [788, 465] width 30 height 21
click at [875, 491] on icon "Roof Pitch in 11 degrees fold it so it pushes tighter as if it is for a 8 degre…" at bounding box center [718, 356] width 1029 height 675
type input "$21.17"
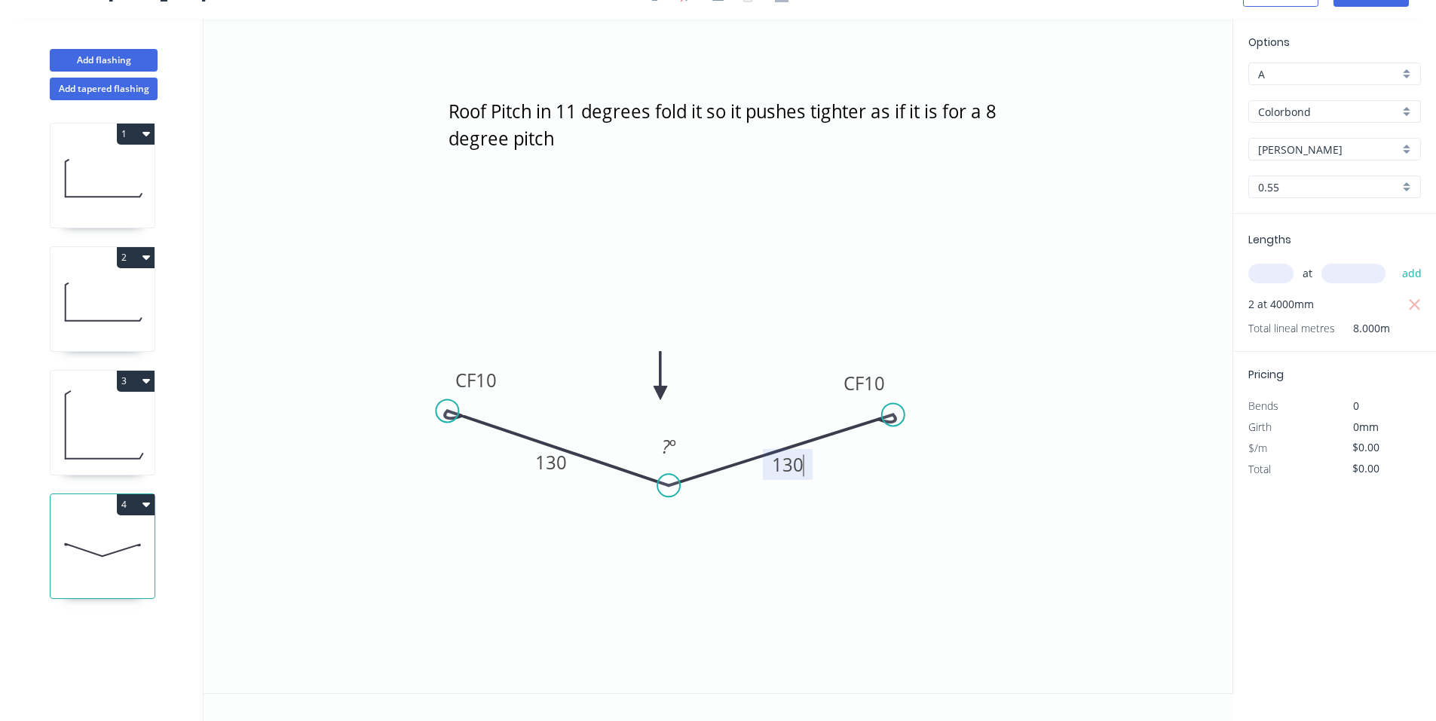
type input "$169.36"
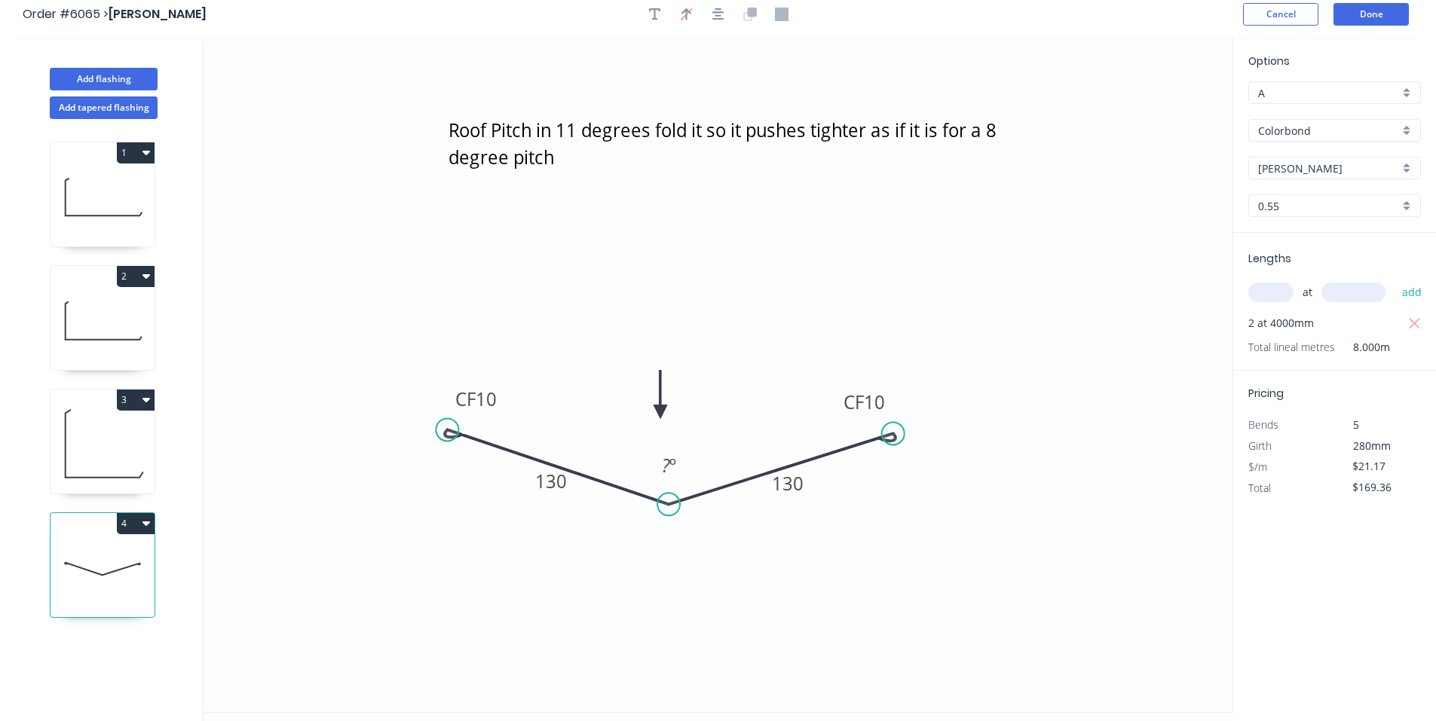
scroll to position [0, 0]
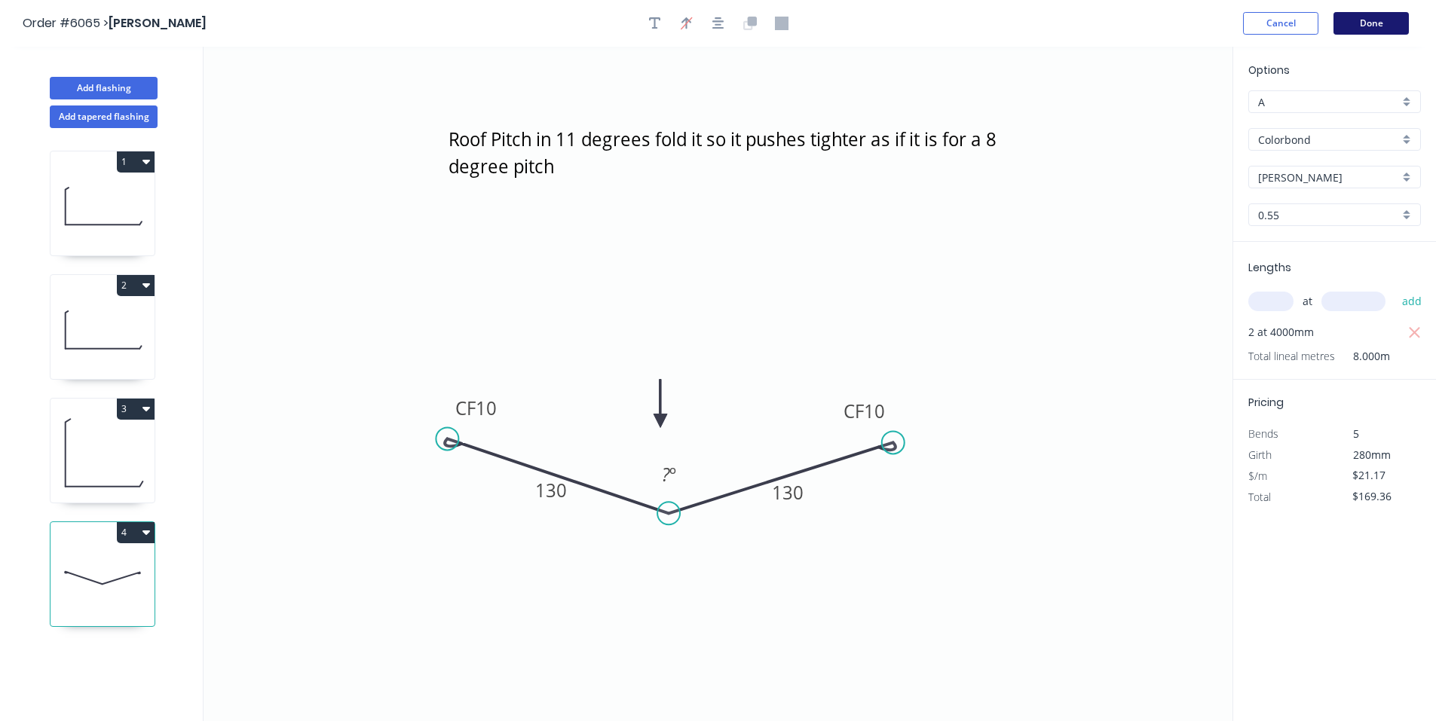
click at [1373, 23] on button "Done" at bounding box center [1370, 23] width 75 height 23
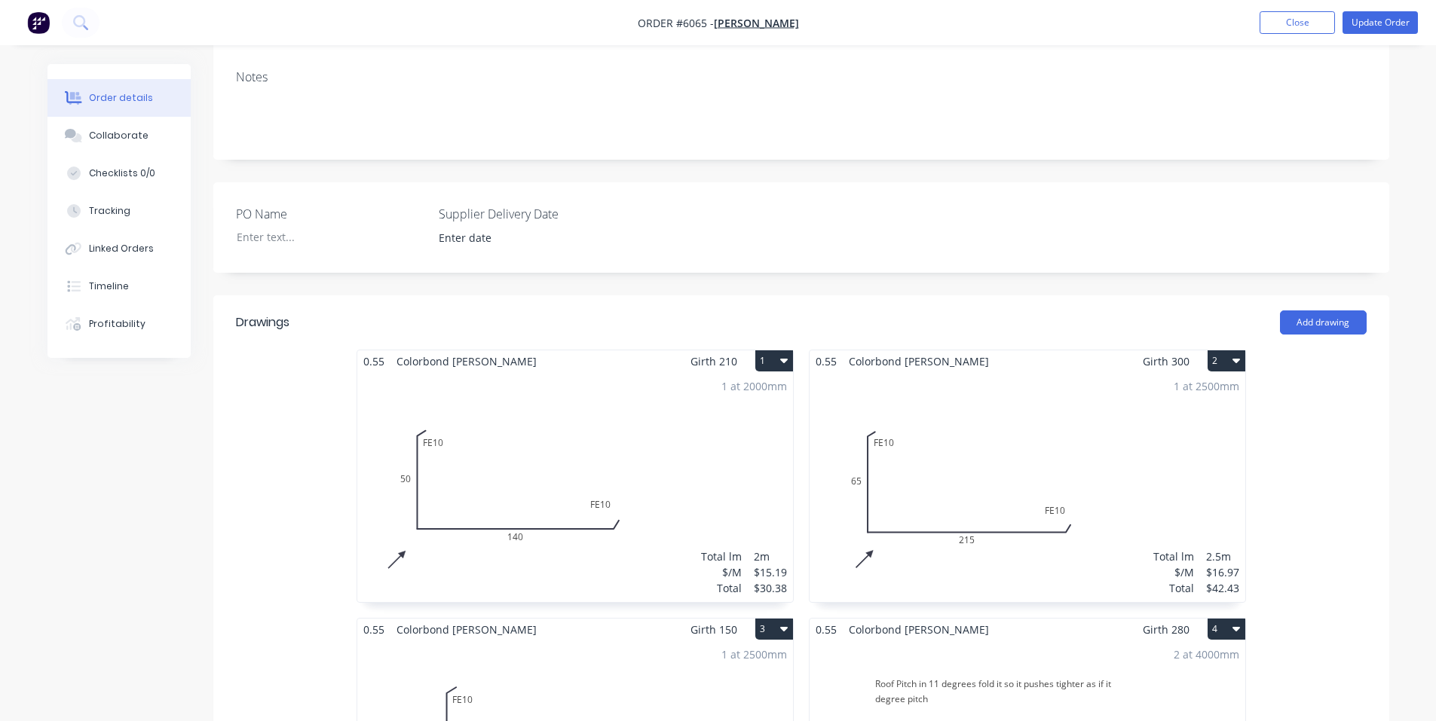
scroll to position [503, 0]
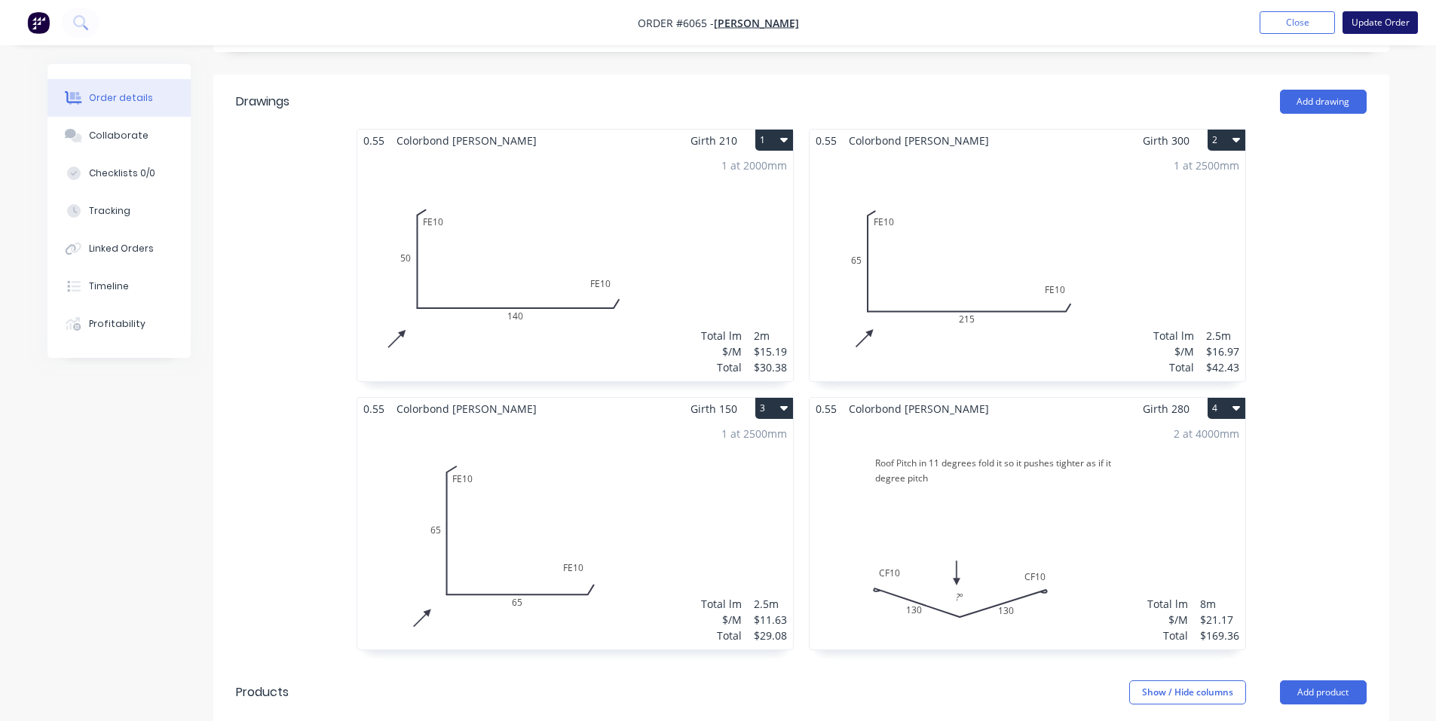
click at [1394, 20] on button "Update Order" at bounding box center [1379, 22] width 75 height 23
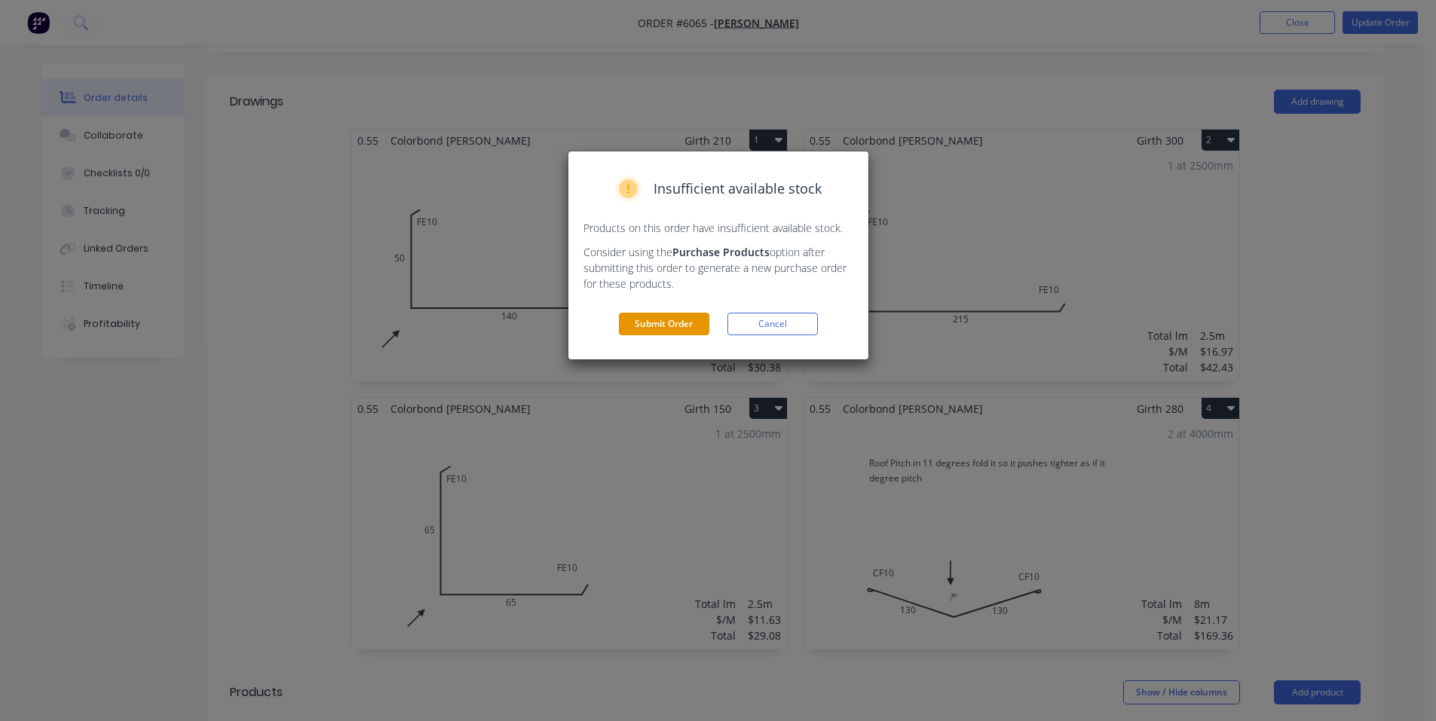
click at [665, 323] on button "Submit Order" at bounding box center [664, 324] width 90 height 23
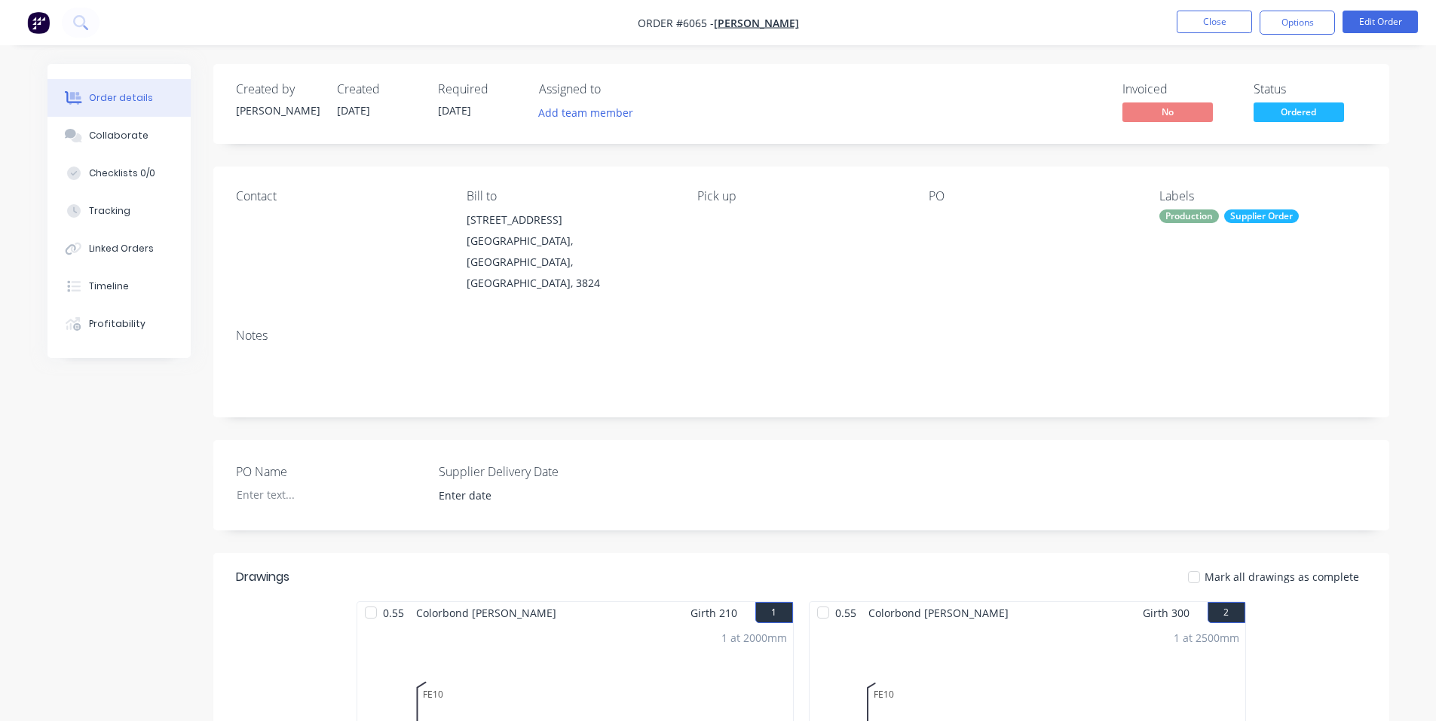
click at [1317, 113] on span "Ordered" at bounding box center [1298, 112] width 90 height 19
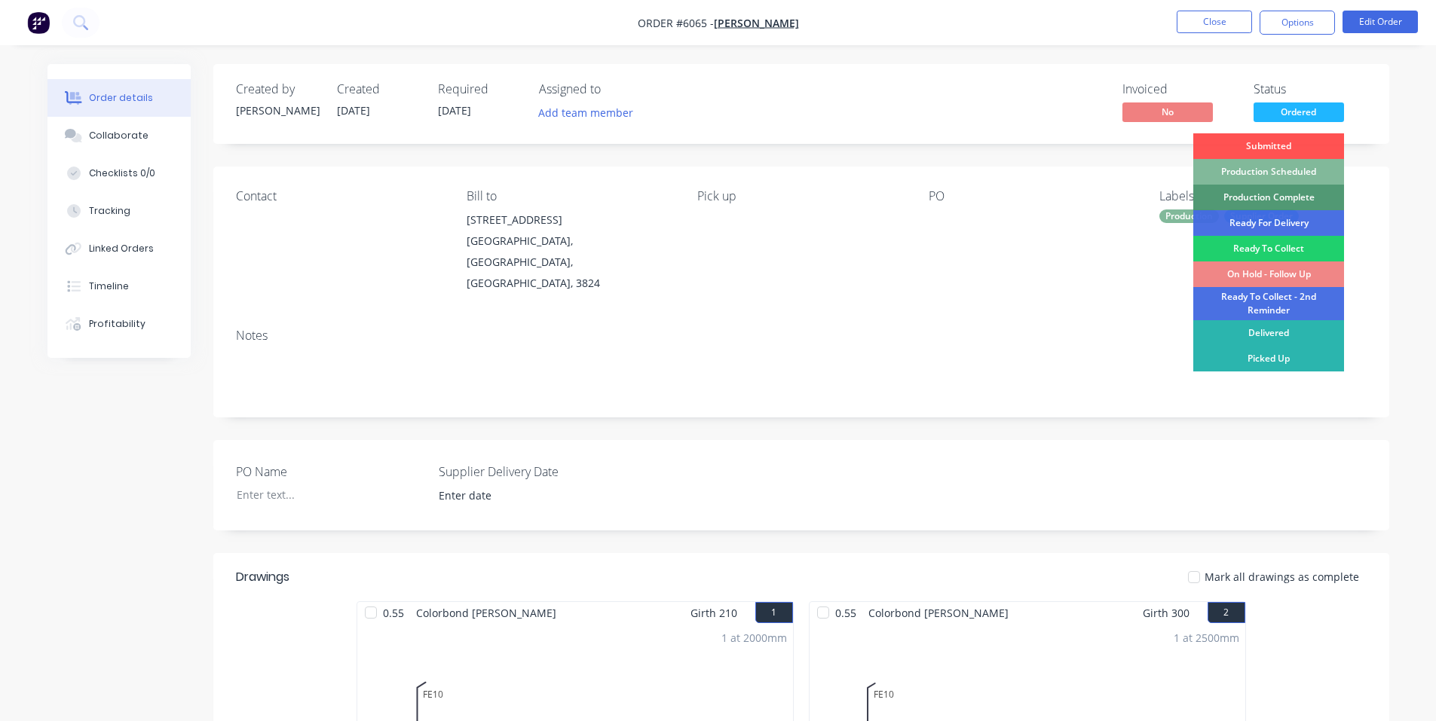
click at [1301, 167] on div "Production Scheduled" at bounding box center [1268, 172] width 151 height 26
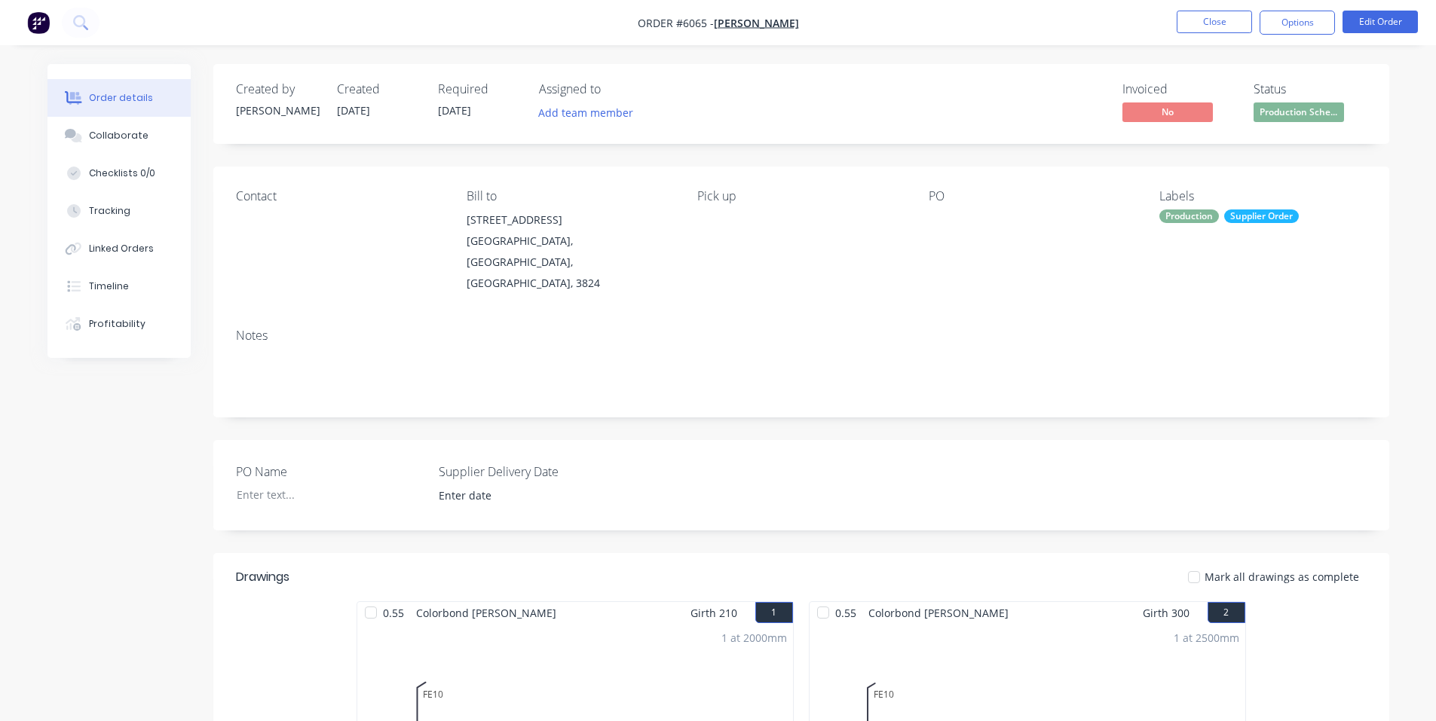
click at [488, 110] on div "Required [DATE]" at bounding box center [479, 104] width 83 height 44
click at [1375, 14] on button "Edit Order" at bounding box center [1379, 22] width 75 height 23
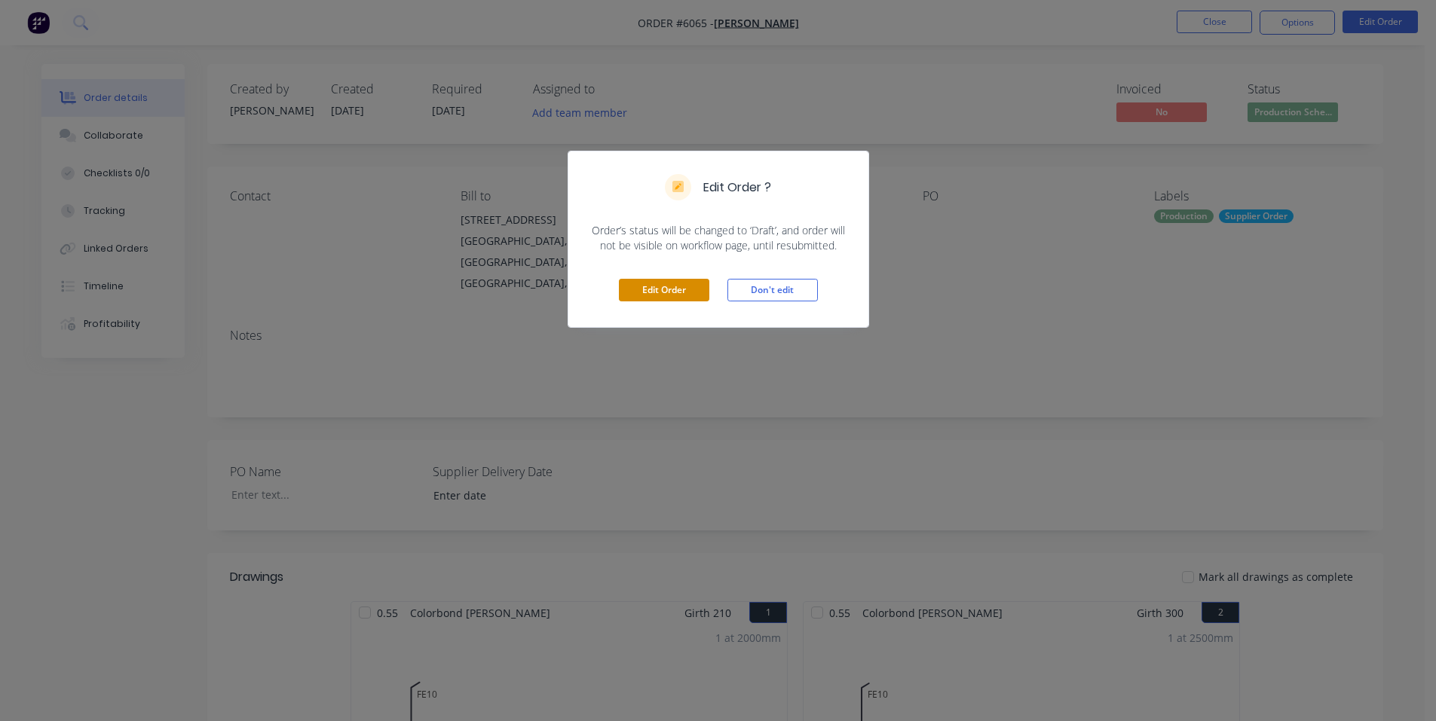
click at [674, 289] on button "Edit Order" at bounding box center [664, 290] width 90 height 23
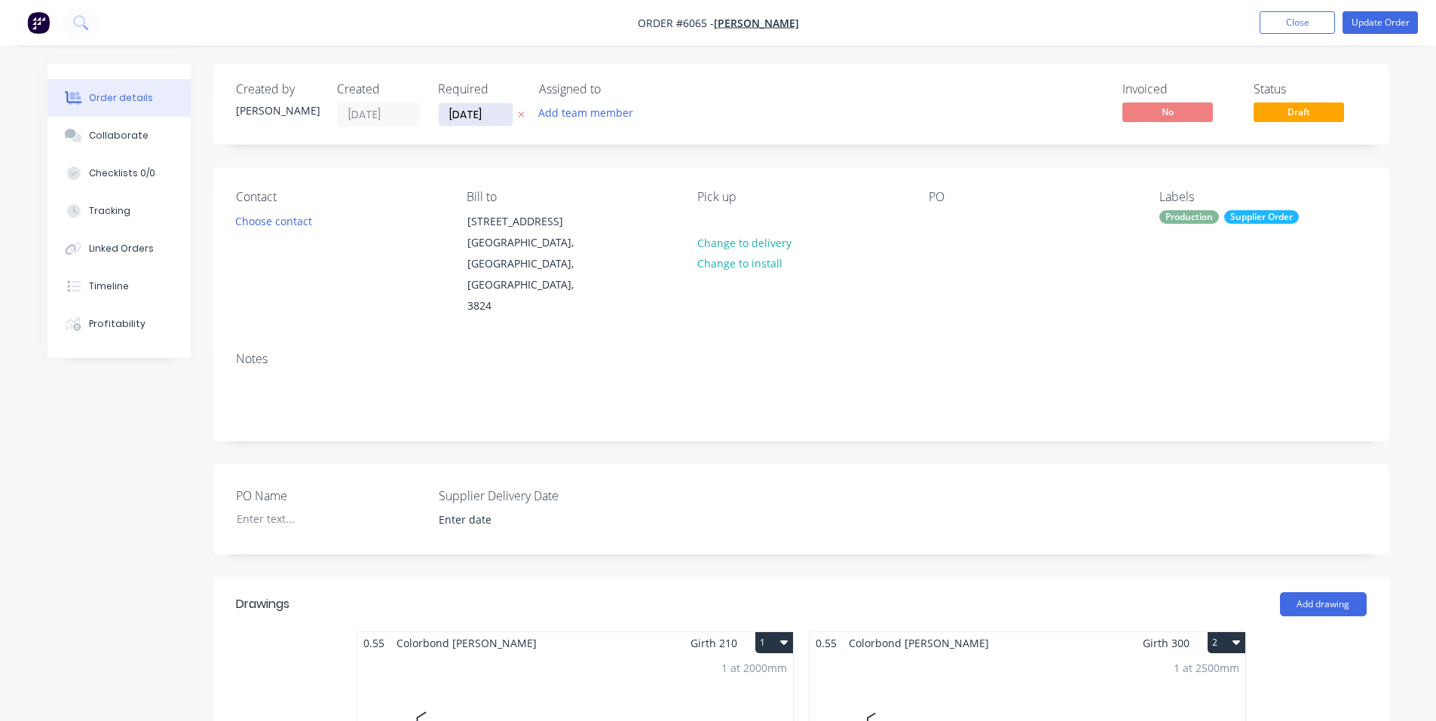
click at [498, 116] on input "[DATE]" at bounding box center [476, 114] width 74 height 23
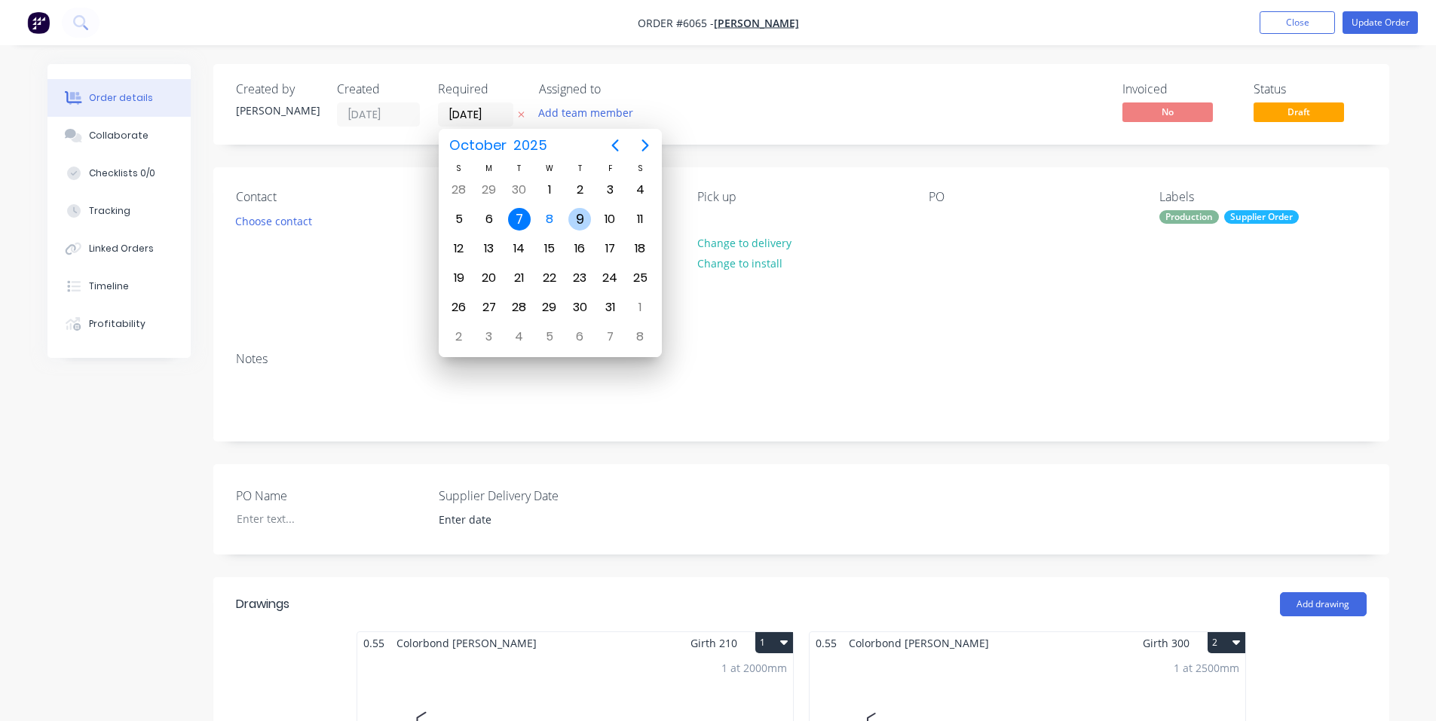
click at [573, 207] on div "9" at bounding box center [580, 219] width 30 height 29
type input "[DATE]"
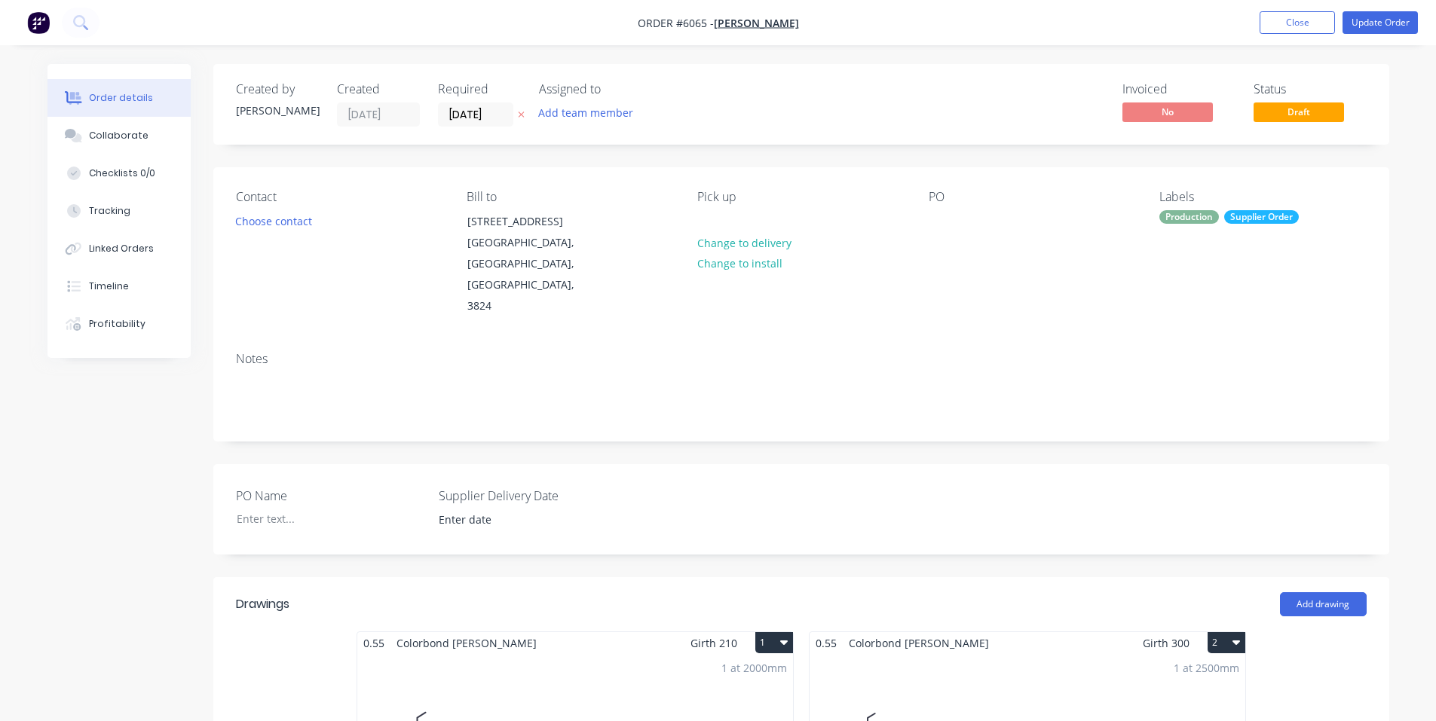
click at [1116, 274] on div "PO" at bounding box center [1032, 253] width 207 height 127
click at [1376, 20] on button "Update Order" at bounding box center [1379, 22] width 75 height 23
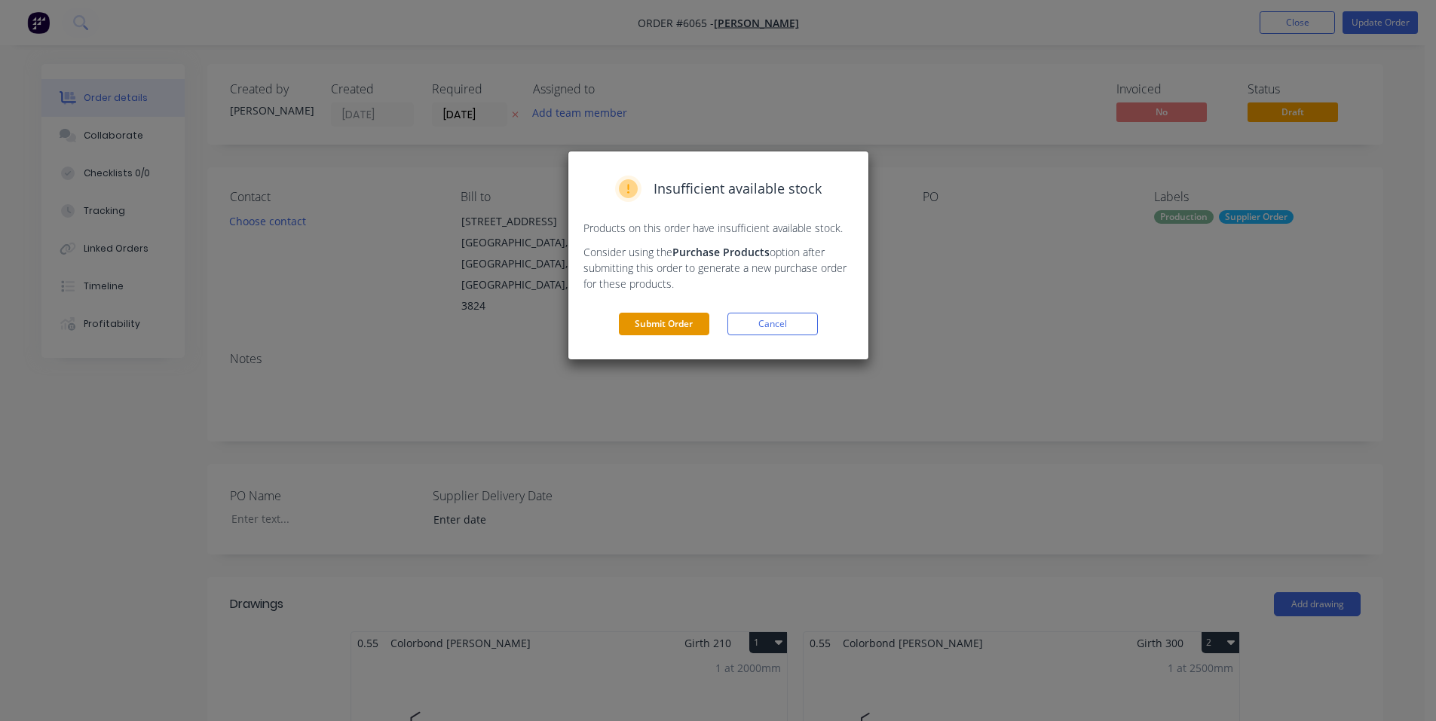
click at [680, 318] on button "Submit Order" at bounding box center [664, 324] width 90 height 23
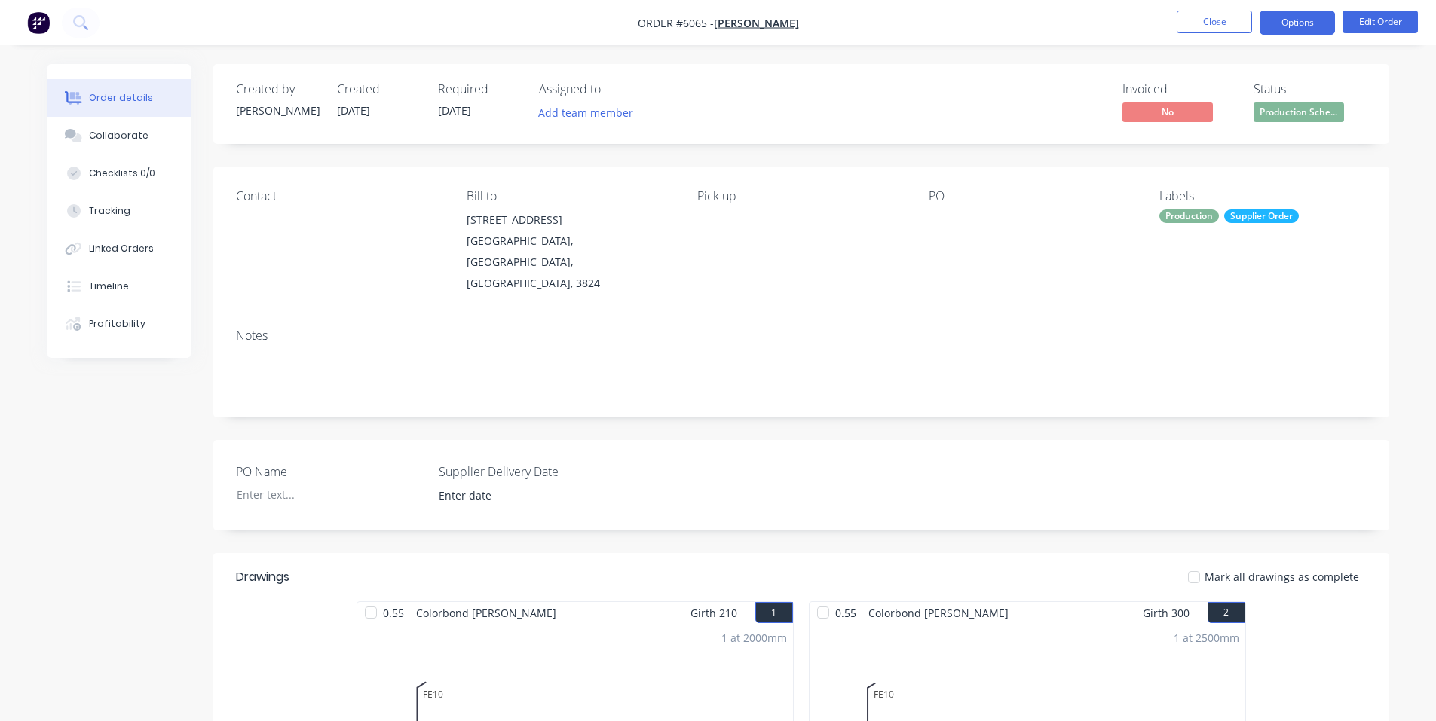
click at [1305, 23] on button "Options" at bounding box center [1297, 23] width 75 height 24
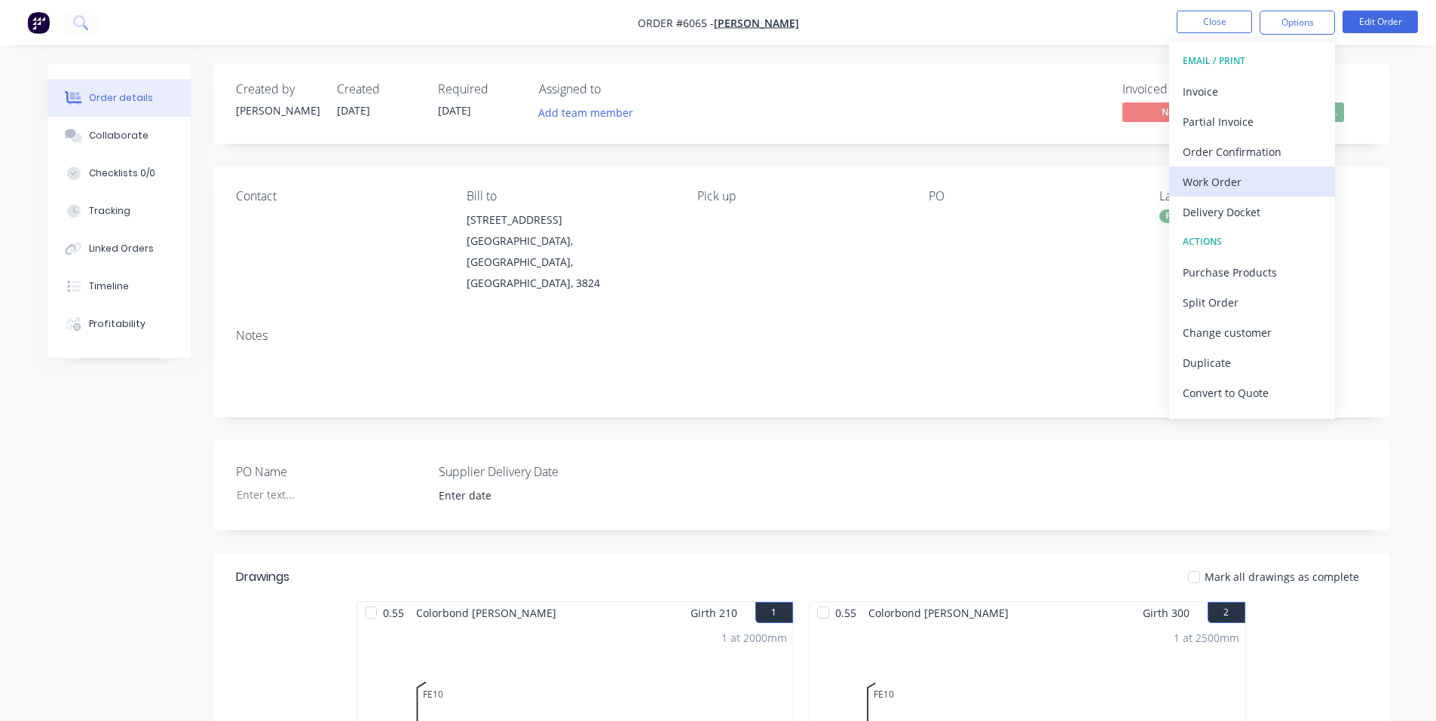
click at [1220, 187] on div "Work Order" at bounding box center [1252, 182] width 139 height 22
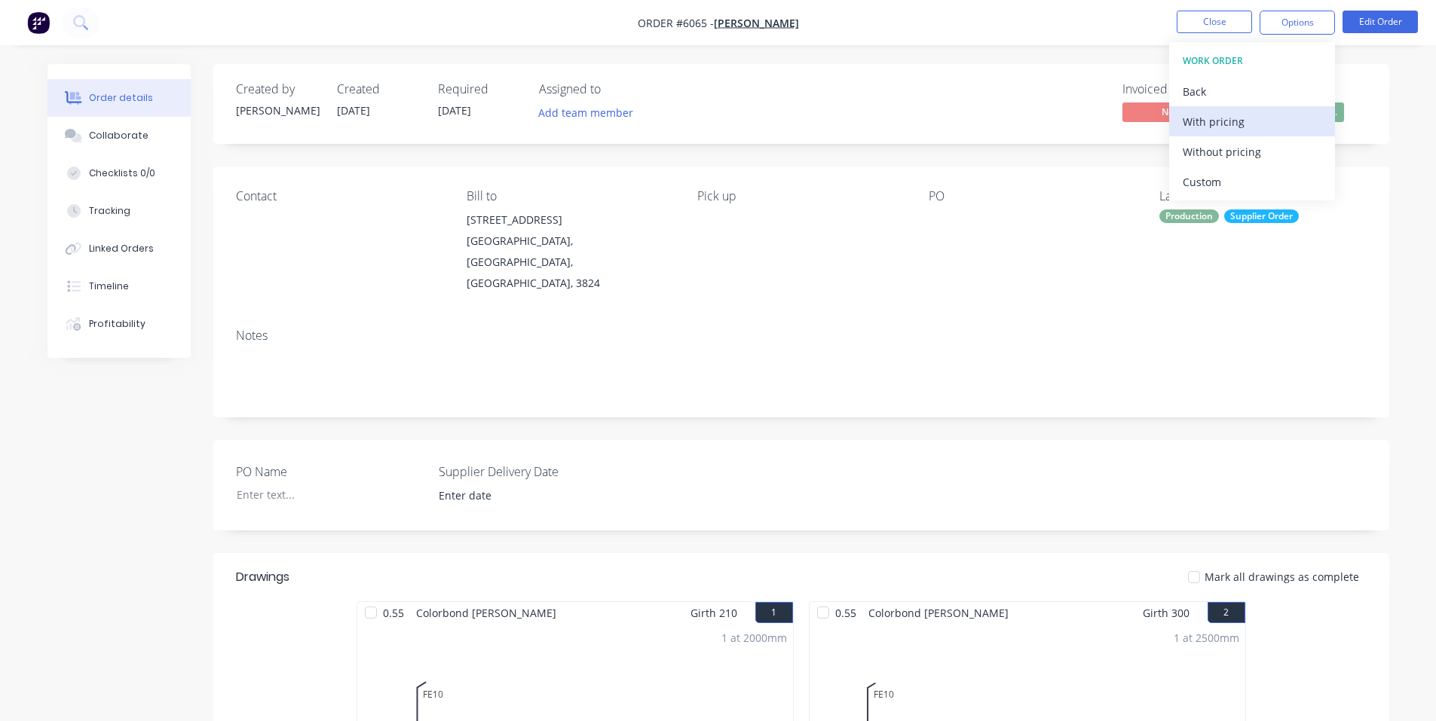
click at [1247, 117] on div "With pricing" at bounding box center [1252, 122] width 139 height 22
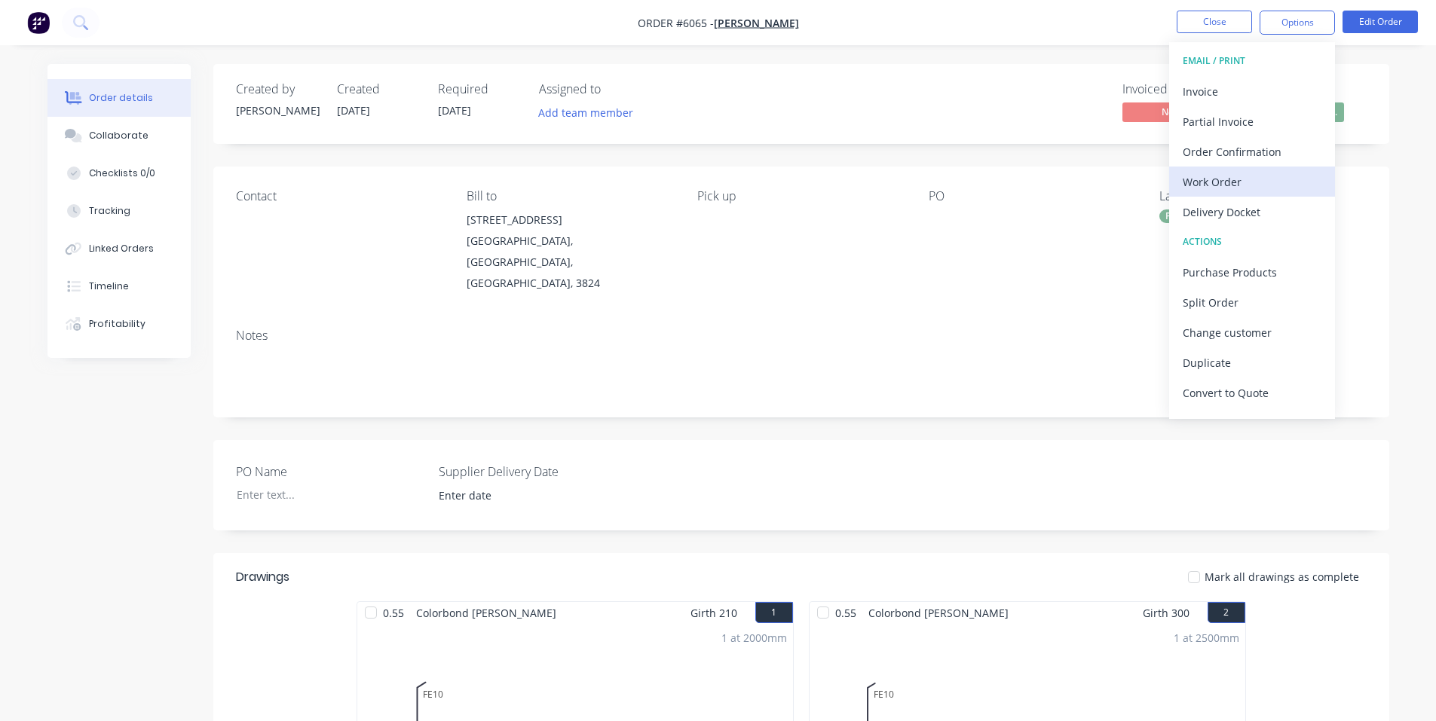
click at [1238, 179] on div "Work Order" at bounding box center [1252, 182] width 139 height 22
click at [1226, 173] on div "Custom" at bounding box center [1252, 182] width 139 height 22
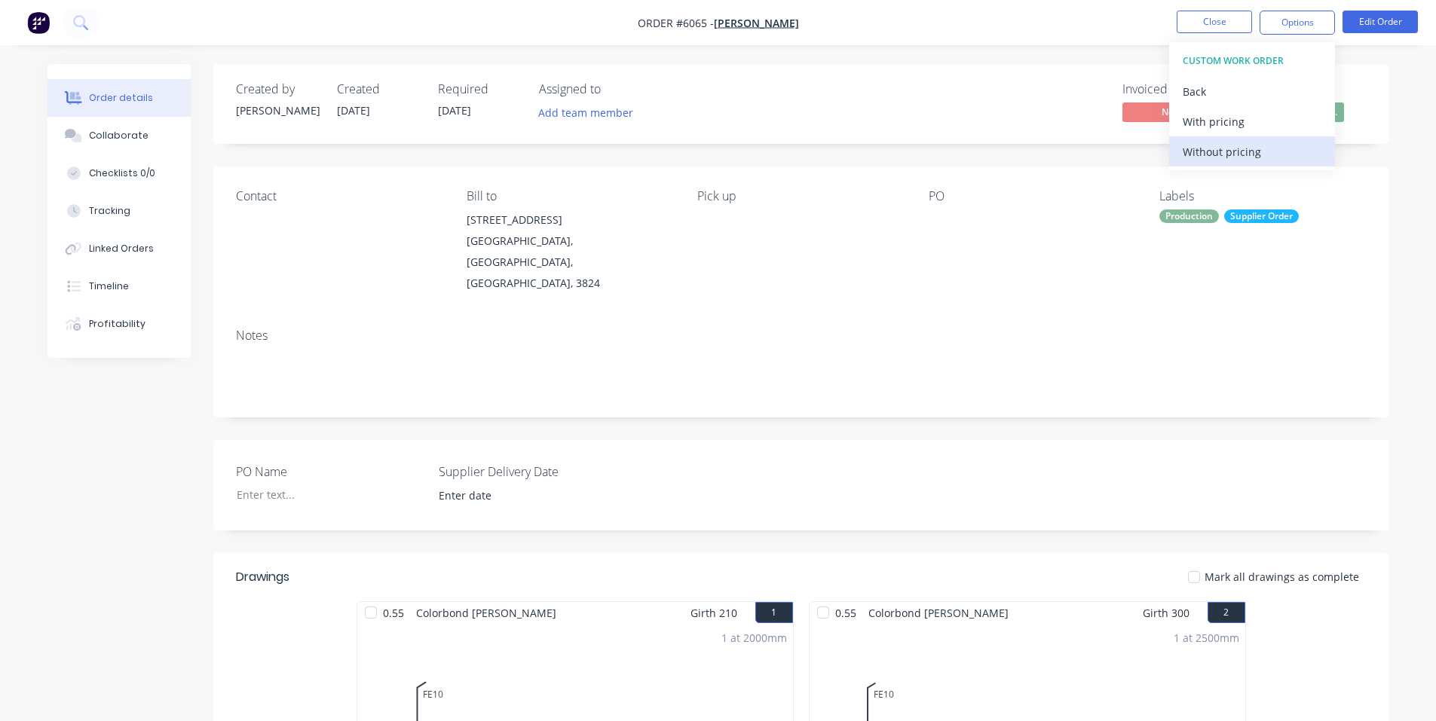
click at [1230, 158] on div "Without pricing" at bounding box center [1252, 152] width 139 height 22
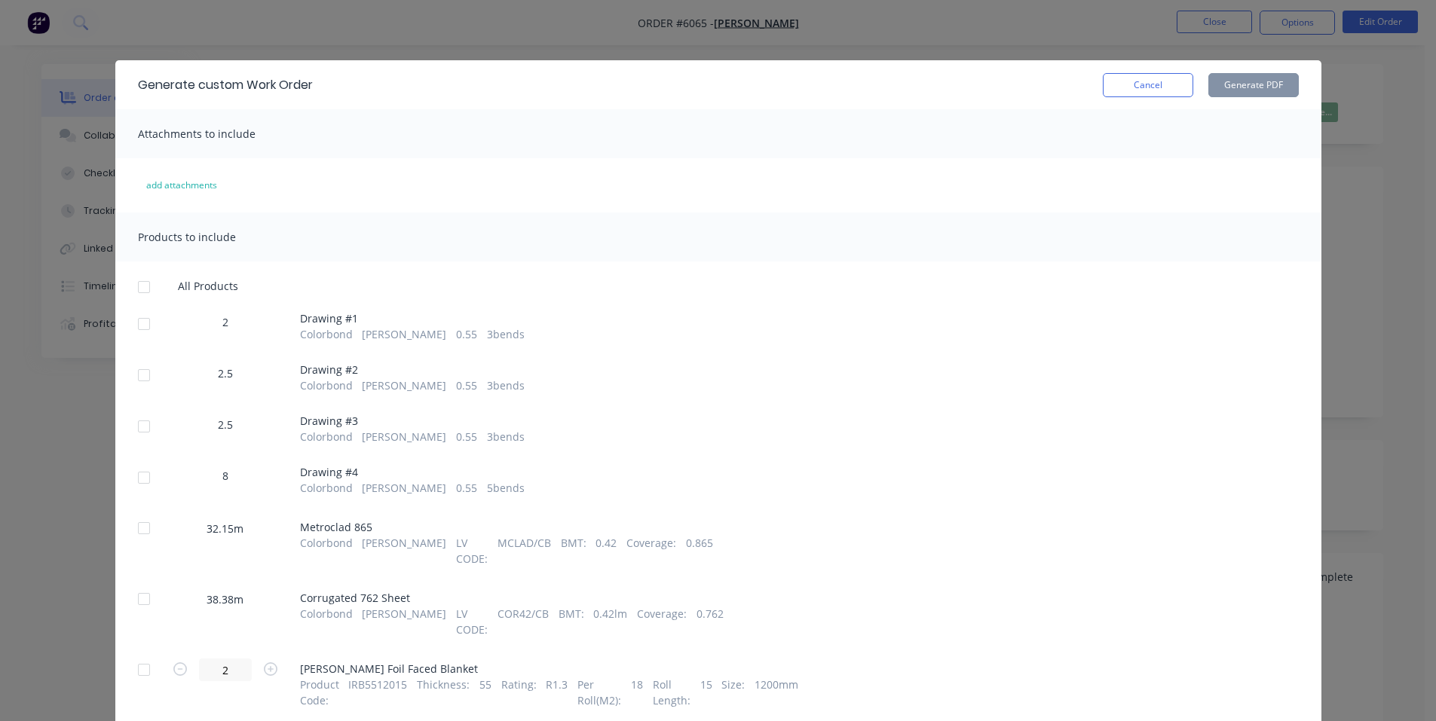
click at [141, 326] on div at bounding box center [144, 324] width 30 height 30
click at [137, 375] on div at bounding box center [144, 375] width 30 height 30
click at [139, 424] on div at bounding box center [144, 427] width 30 height 30
click at [140, 481] on div at bounding box center [144, 478] width 30 height 30
click at [1273, 79] on button "Generate PDF" at bounding box center [1253, 85] width 90 height 24
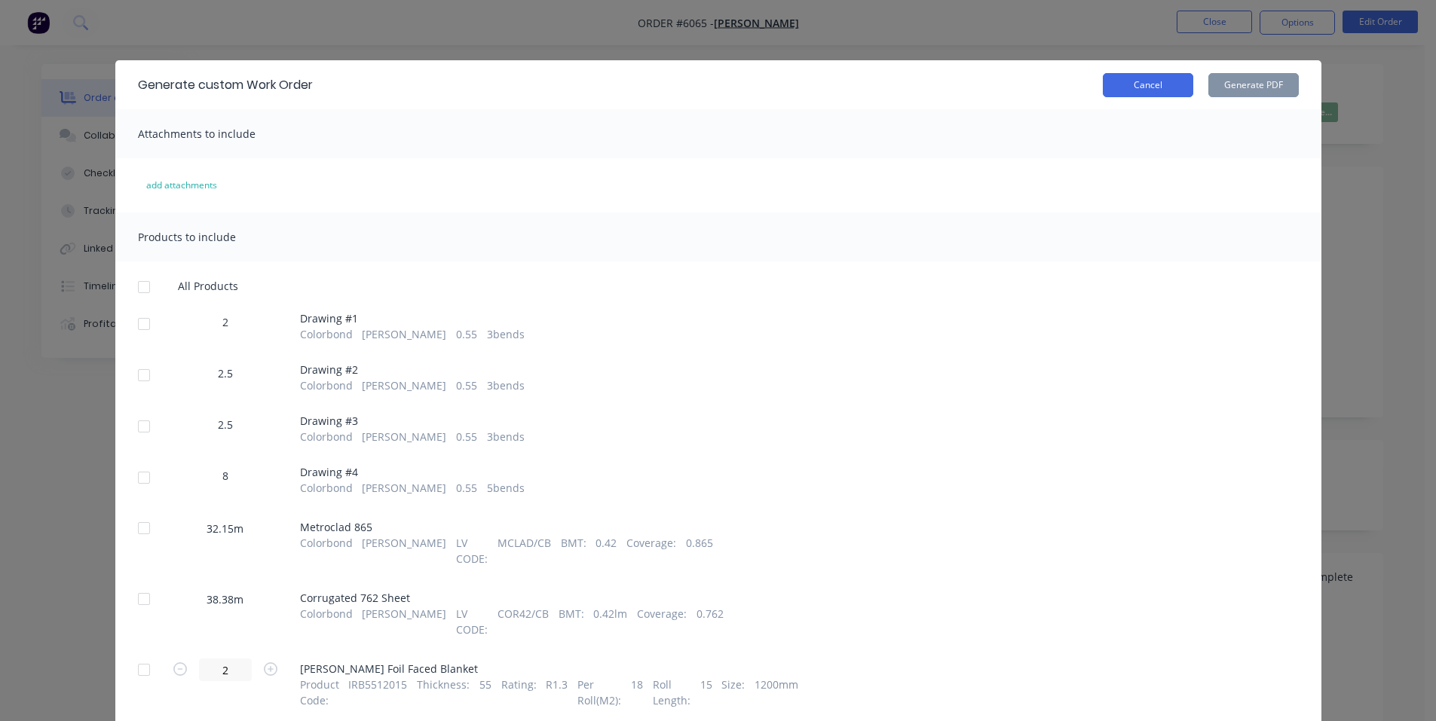
click at [1149, 83] on button "Cancel" at bounding box center [1148, 85] width 90 height 24
